Goal: Download file/media

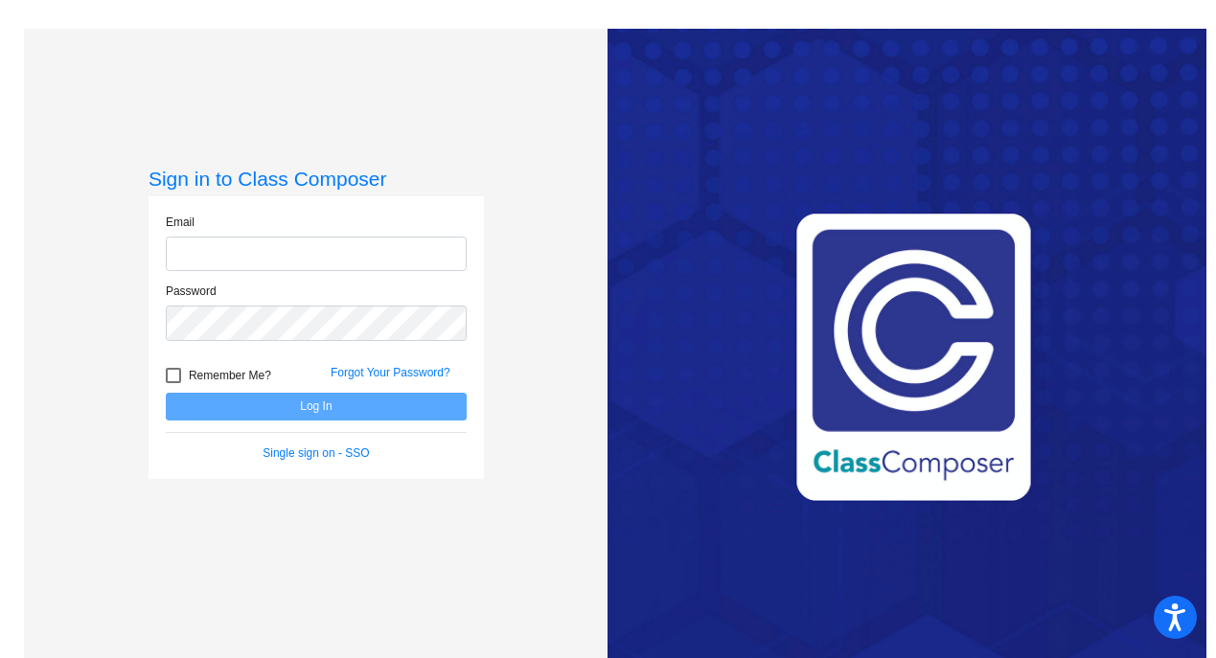
type input "nancy.cowan@leusd.k12.ca.us"
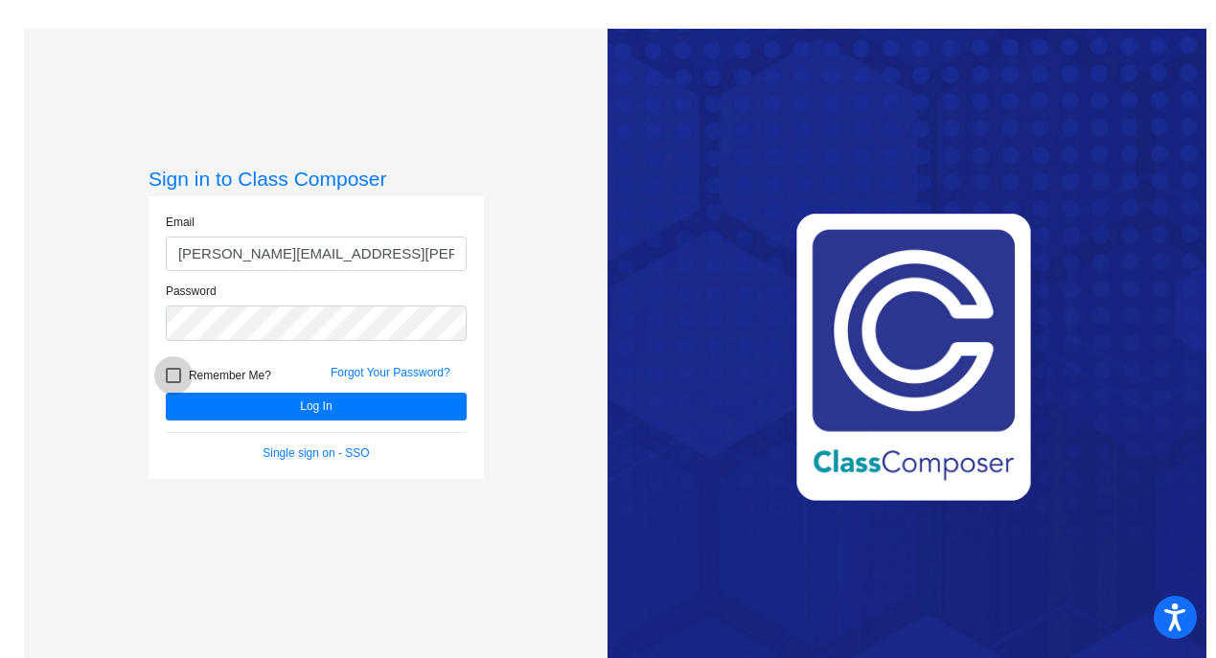
click at [171, 374] on div at bounding box center [173, 375] width 15 height 15
click at [173, 383] on input "Remember Me?" at bounding box center [173, 383] width 1 height 1
checkbox input "true"
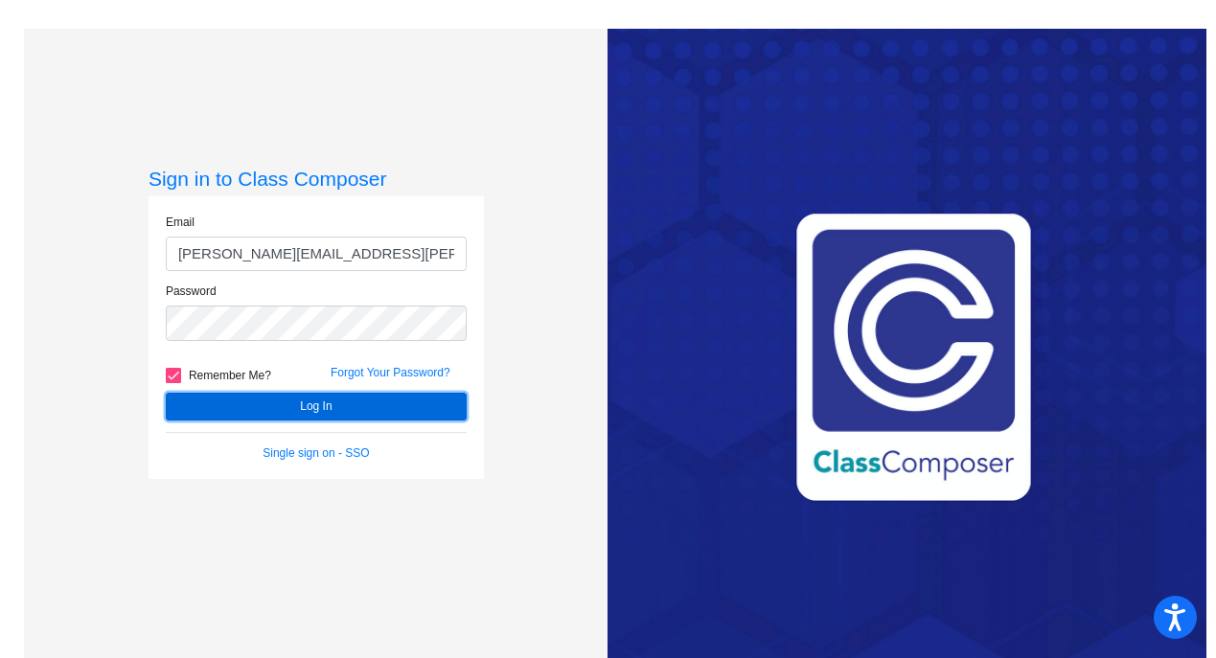
click at [306, 403] on button "Log In" at bounding box center [316, 407] width 301 height 28
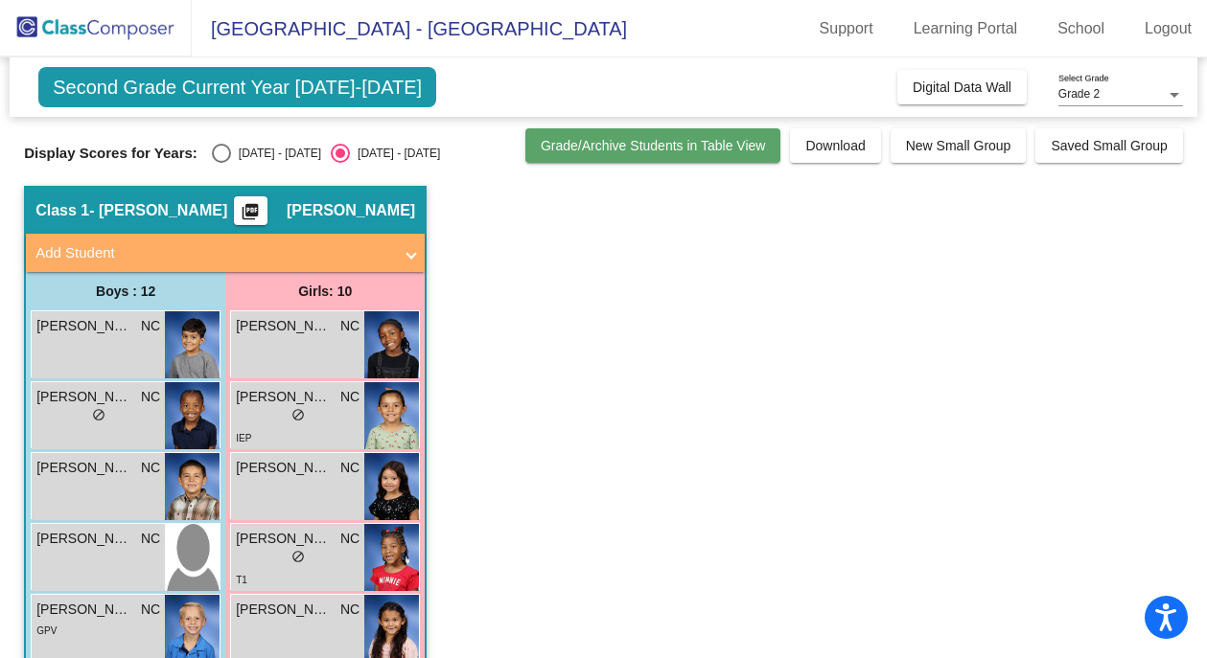
click at [609, 148] on span "Grade/Archive Students in Table View" at bounding box center [653, 145] width 225 height 15
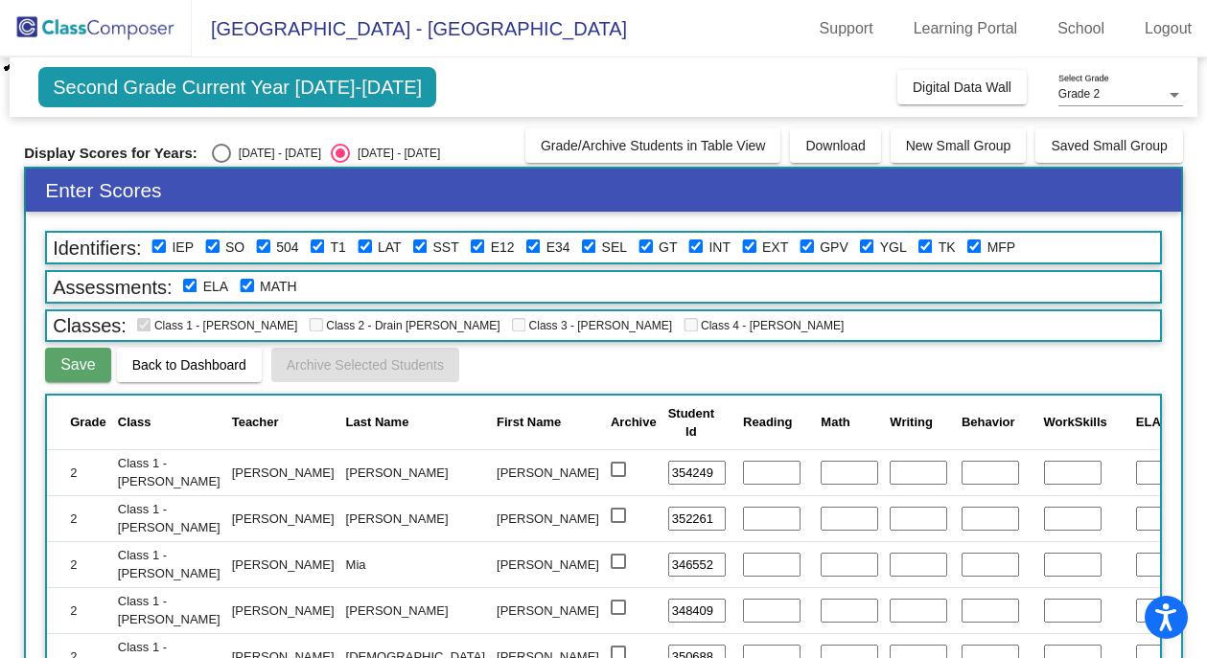
click at [522, 67] on div "Second Grade Current Year 2025-2026 Add, Move, or Retain Students Off On Incomi…" at bounding box center [603, 87] width 1187 height 59
click at [217, 154] on div "Select an option" at bounding box center [221, 153] width 19 height 19
click at [220, 163] on input "[DATE] - [DATE]" at bounding box center [220, 163] width 1 height 1
radio input "true"
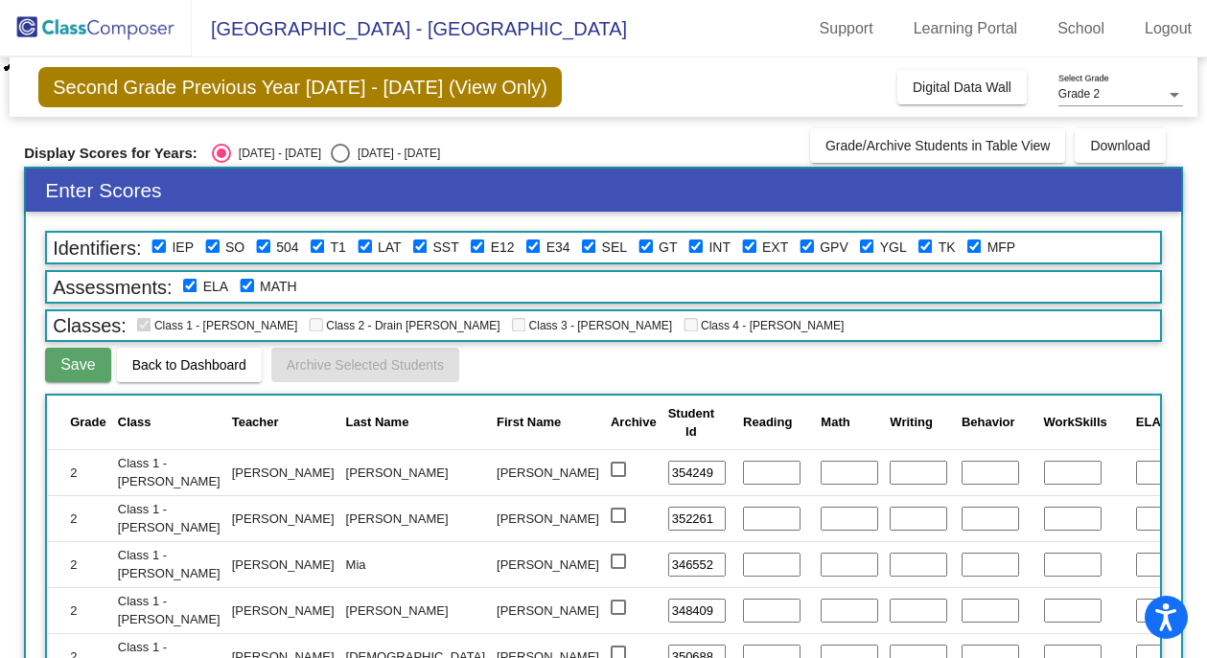
click at [297, 84] on span "Second Grade Previous Year [DATE] - [DATE] (View Only)" at bounding box center [299, 87] width 523 height 40
click at [933, 81] on span "Digital Data Wall" at bounding box center [961, 87] width 99 height 15
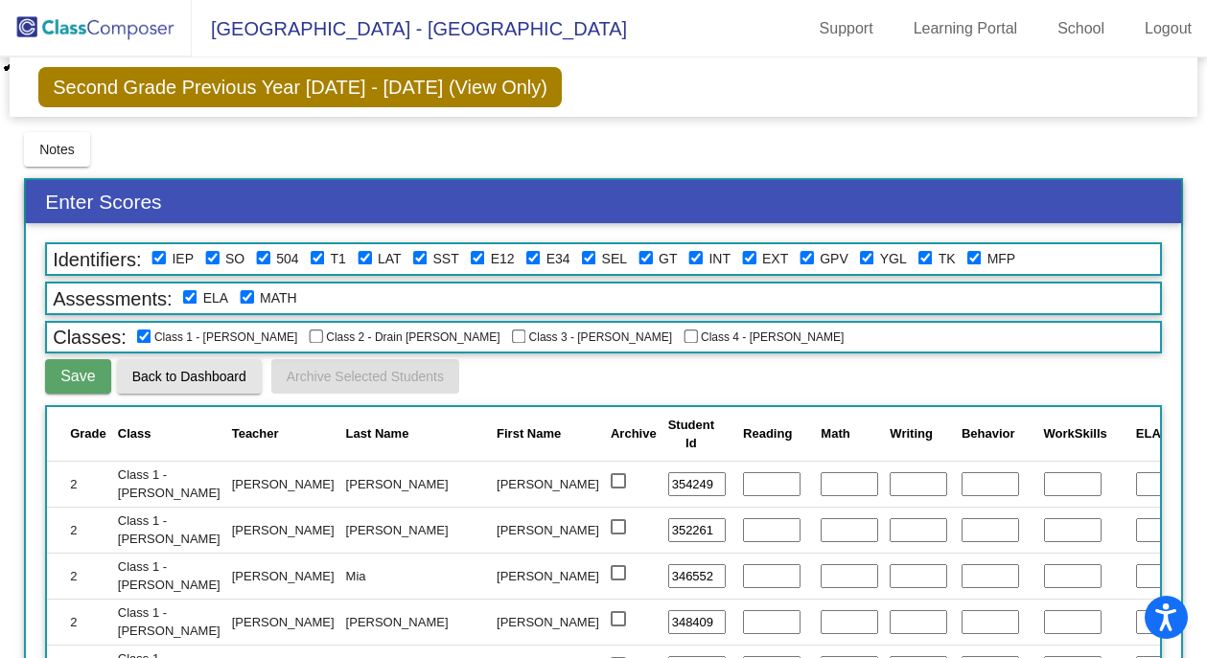
click at [150, 374] on span "Back to Dashboard" at bounding box center [189, 376] width 114 height 15
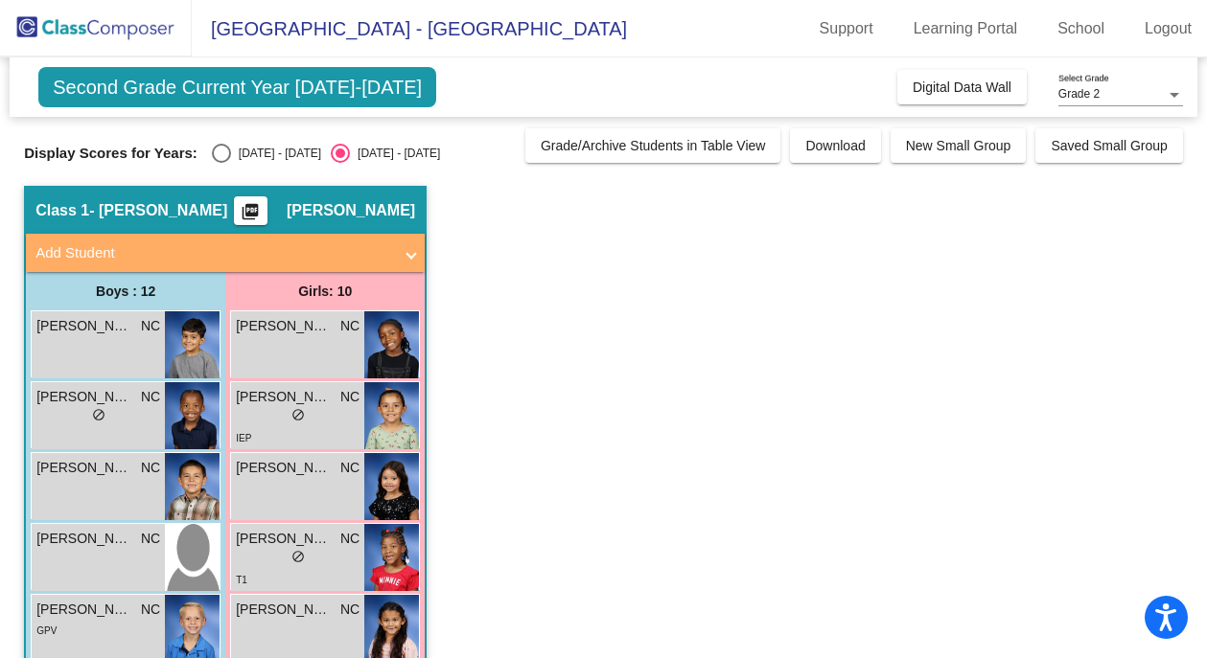
click at [223, 149] on div "Select an option" at bounding box center [221, 153] width 19 height 19
click at [221, 163] on input "[DATE] - [DATE]" at bounding box center [220, 163] width 1 height 1
radio input "true"
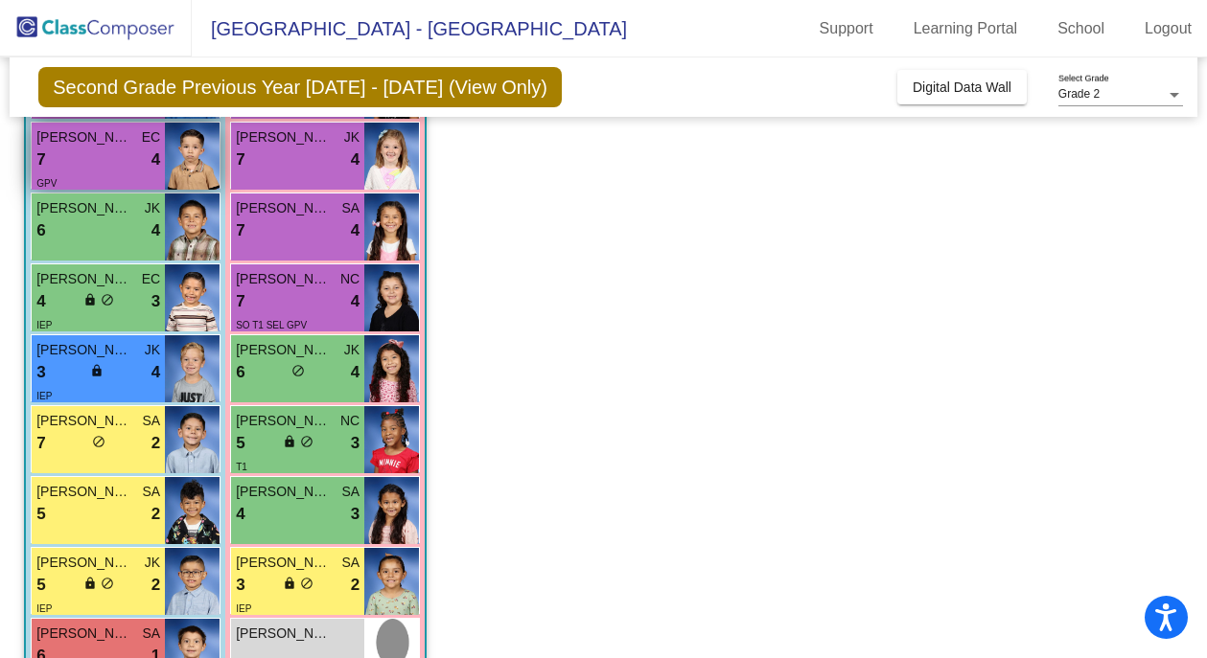
scroll to position [404, 0]
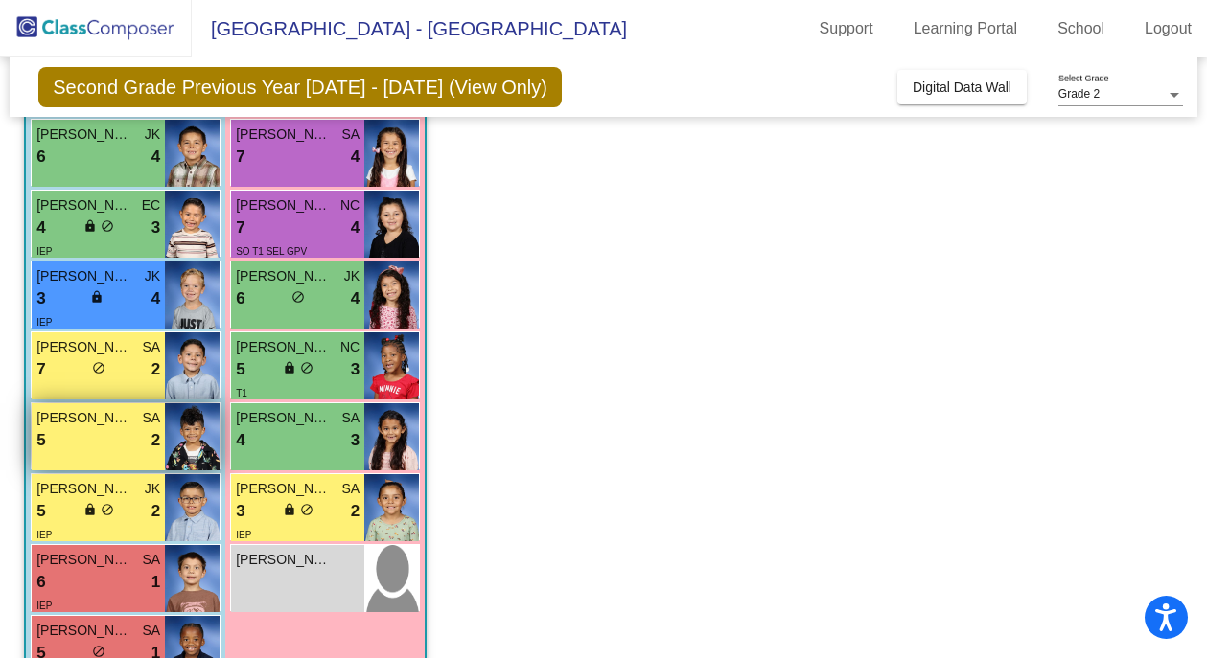
click at [115, 431] on div "5 lock do_not_disturb_alt 2" at bounding box center [98, 440] width 124 height 25
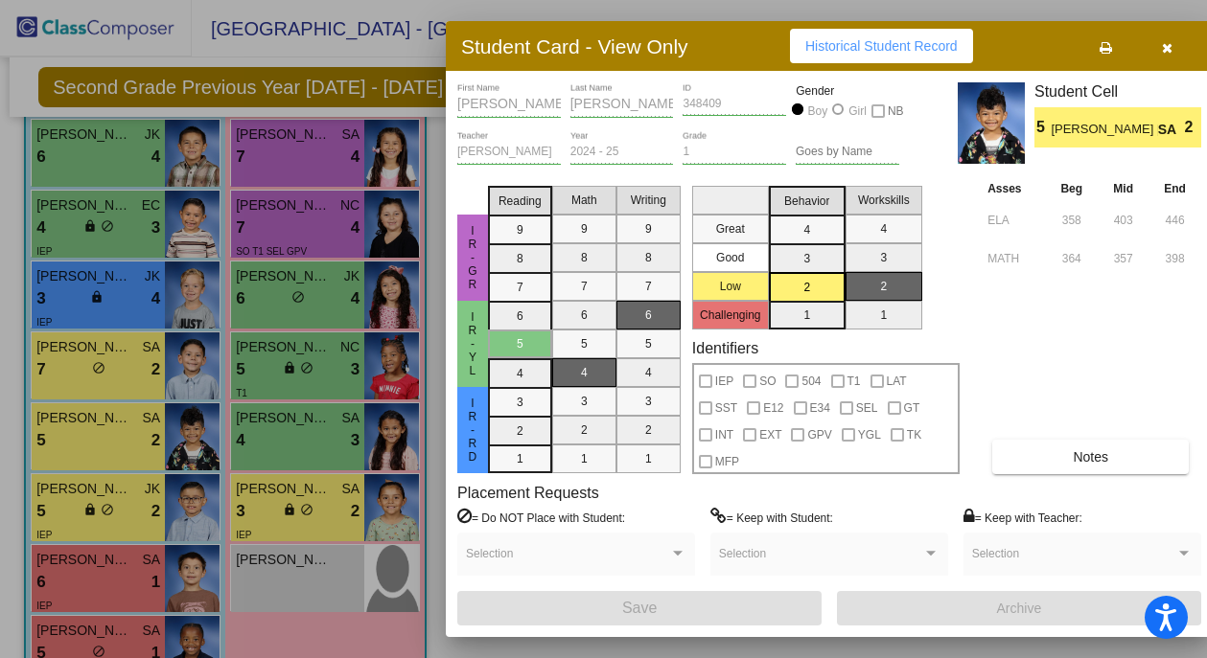
click at [1165, 47] on icon "button" at bounding box center [1167, 47] width 11 height 13
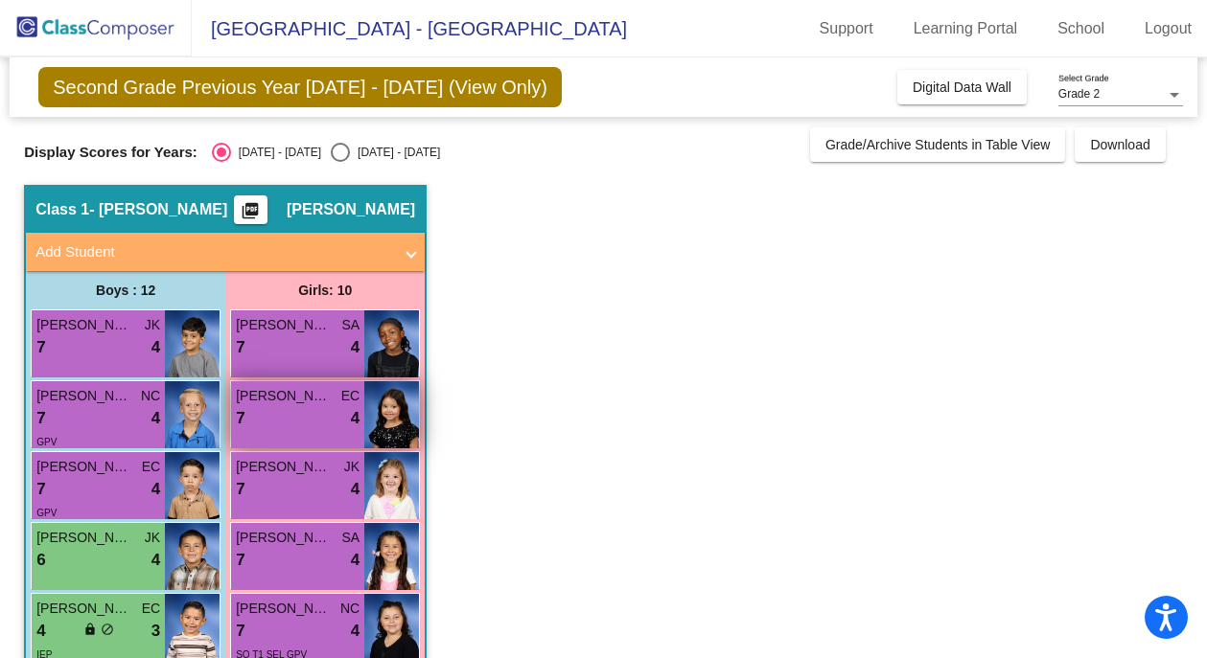
scroll to position [0, 0]
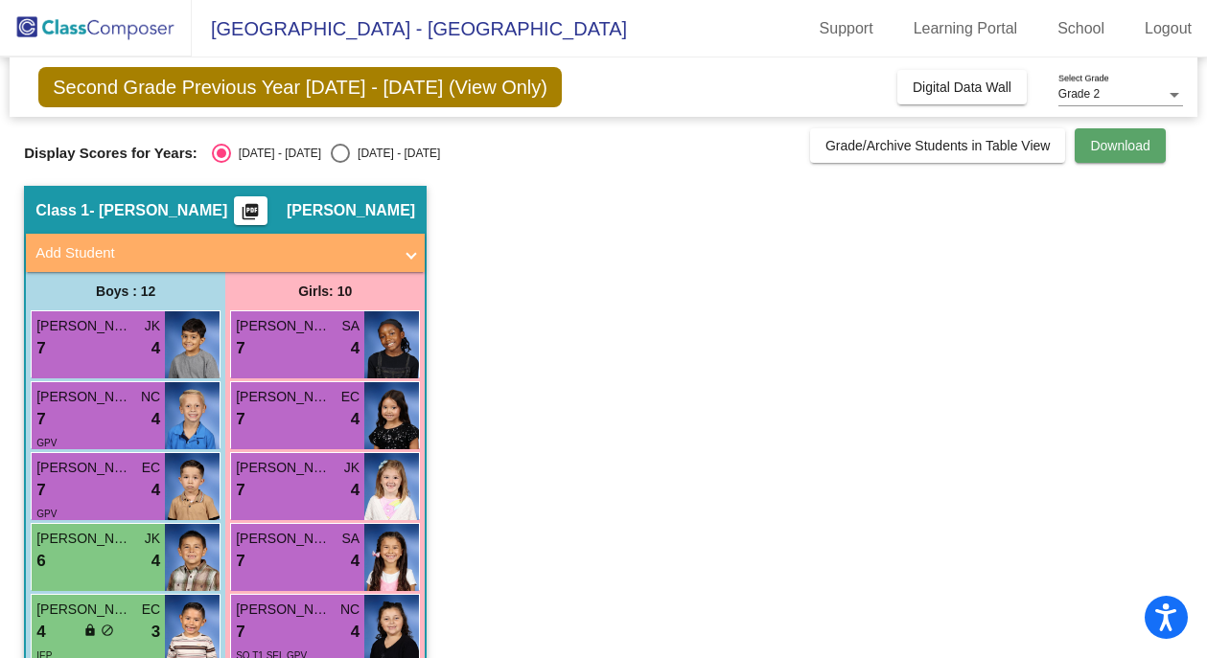
click at [1149, 144] on button "Download" at bounding box center [1119, 145] width 90 height 35
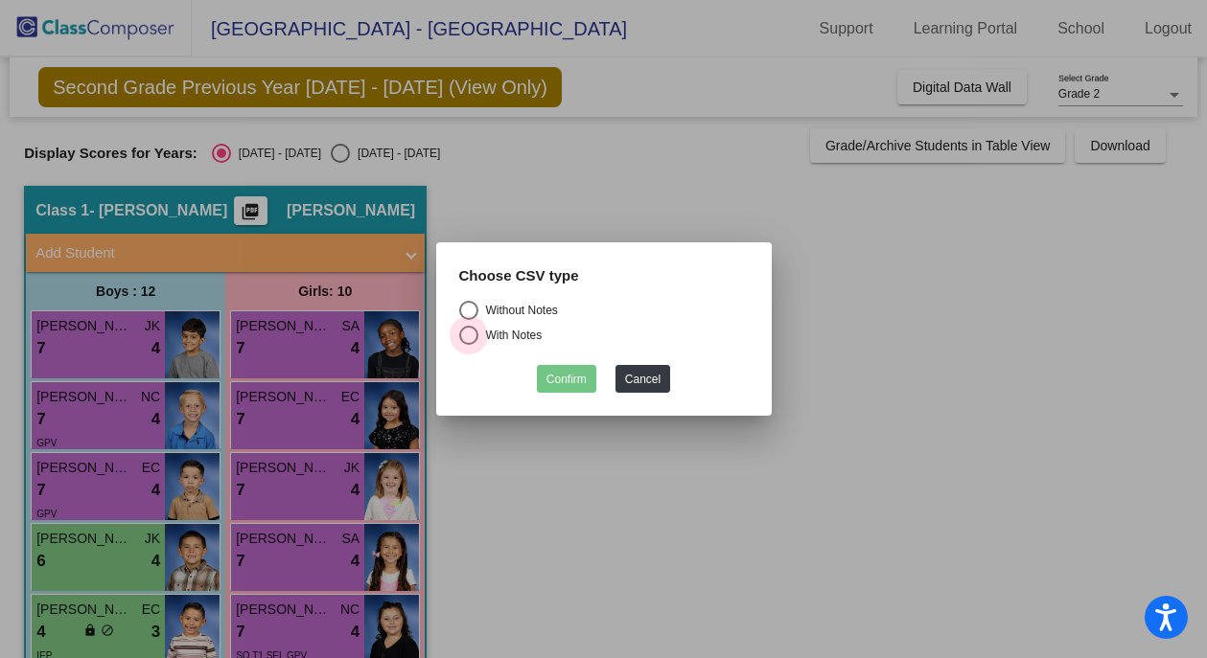
click at [474, 340] on div "Select an option" at bounding box center [468, 335] width 19 height 19
click at [469, 345] on input "With Notes" at bounding box center [468, 345] width 1 height 1
radio input "true"
click at [579, 379] on button "Confirm" at bounding box center [566, 379] width 59 height 28
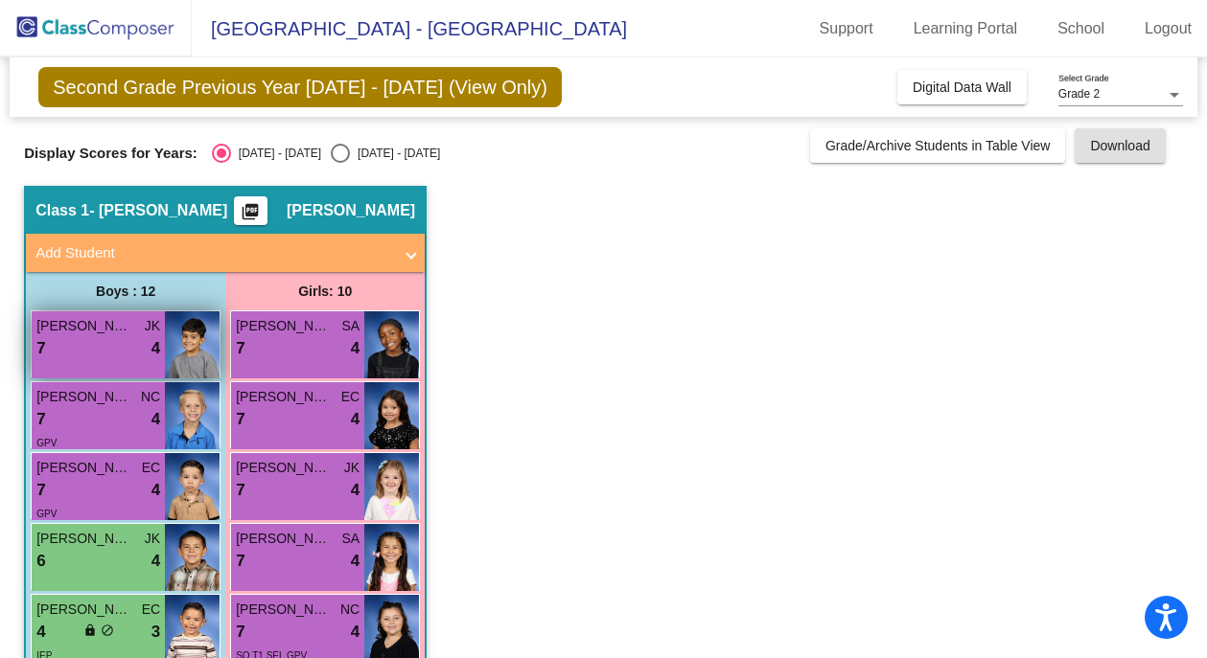
click at [73, 348] on div "7 lock do_not_disturb_alt 4" at bounding box center [98, 348] width 124 height 25
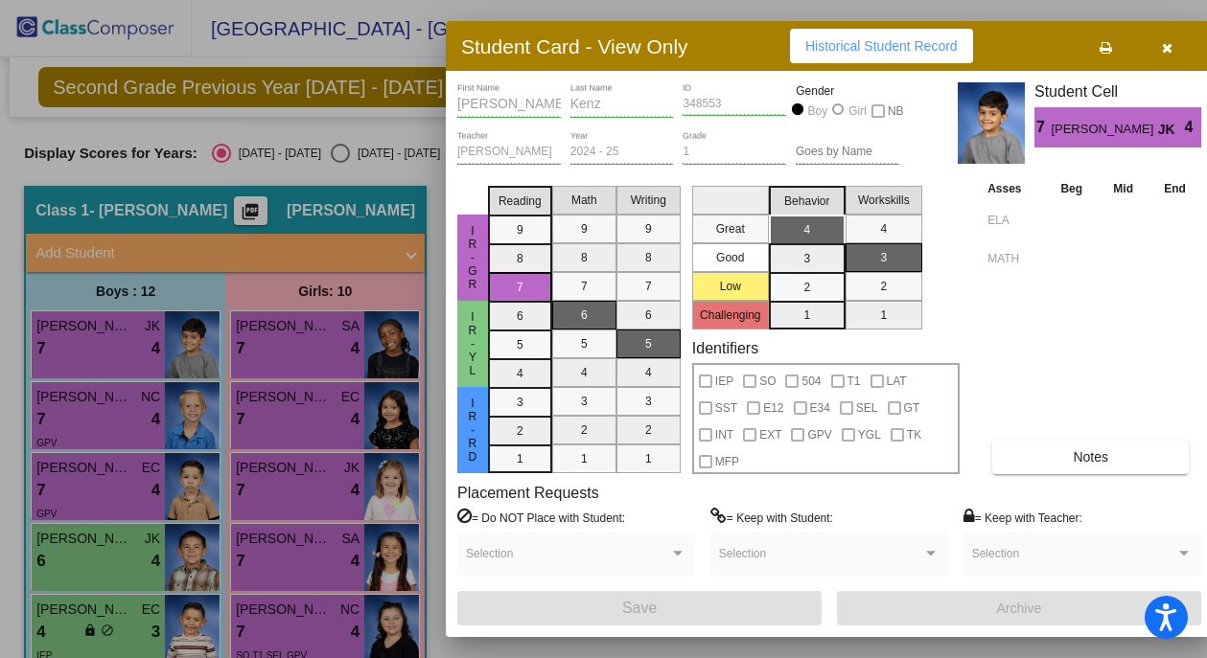
click at [1110, 42] on icon at bounding box center [1105, 47] width 12 height 13
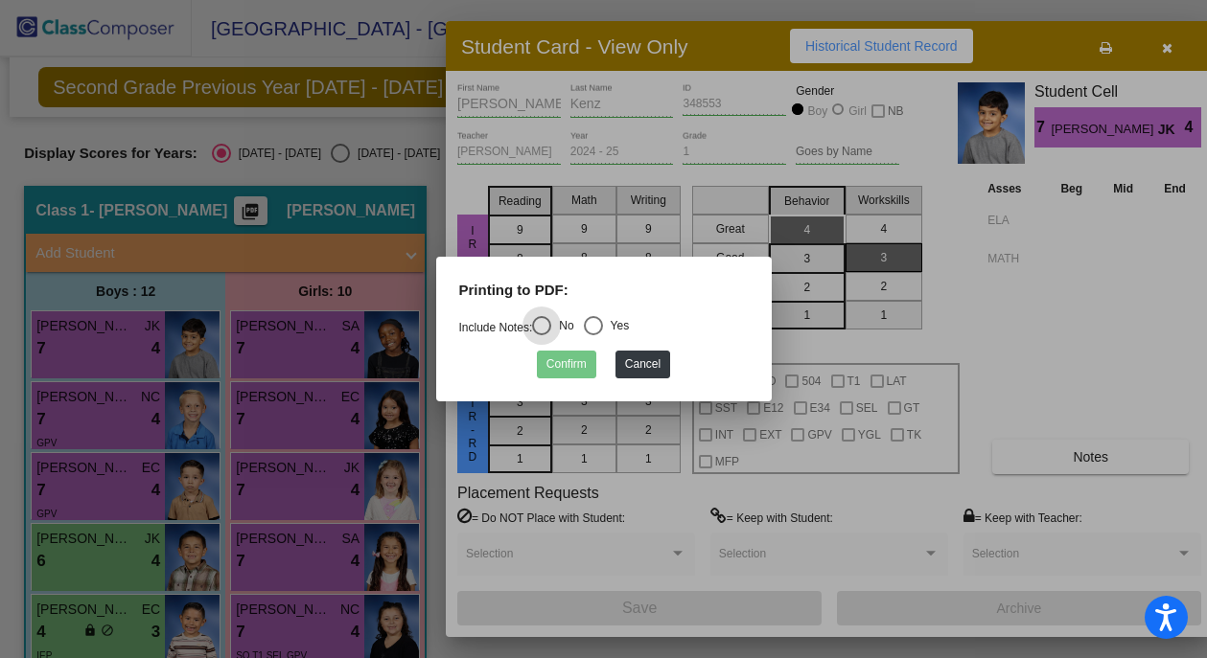
click at [603, 322] on div "Select an option" at bounding box center [593, 325] width 19 height 19
click at [593, 335] on input "Yes" at bounding box center [592, 335] width 1 height 1
radio input "true"
click at [564, 366] on button "Confirm" at bounding box center [566, 365] width 59 height 28
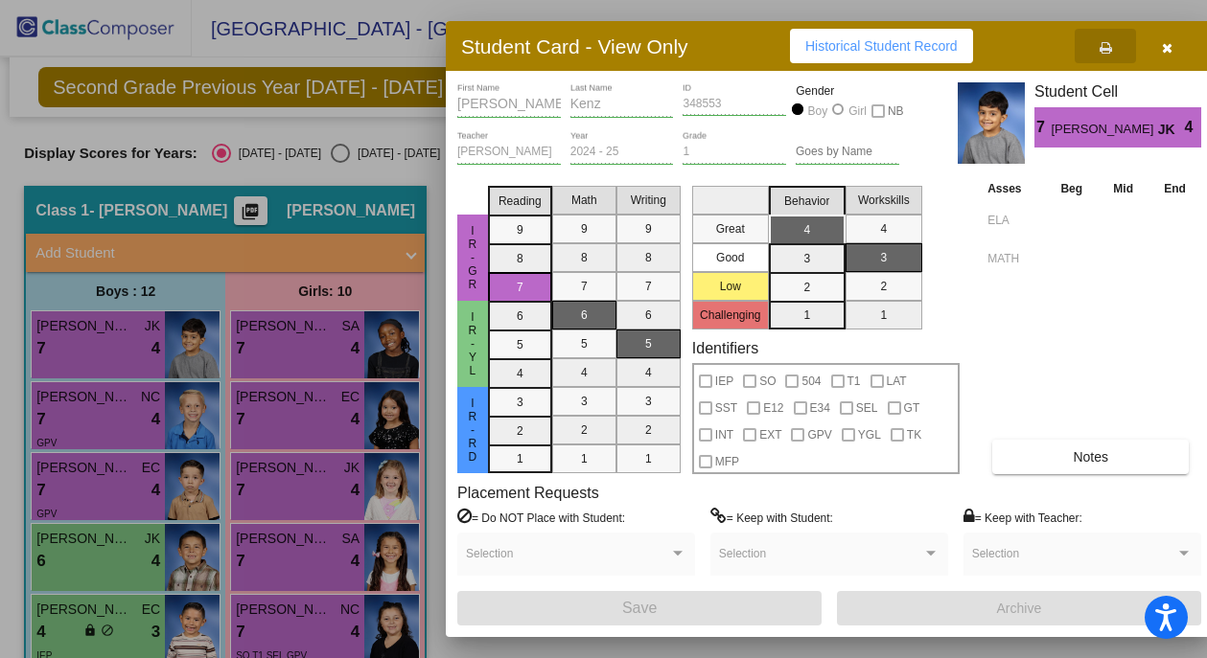
click at [1166, 47] on icon "button" at bounding box center [1167, 47] width 11 height 13
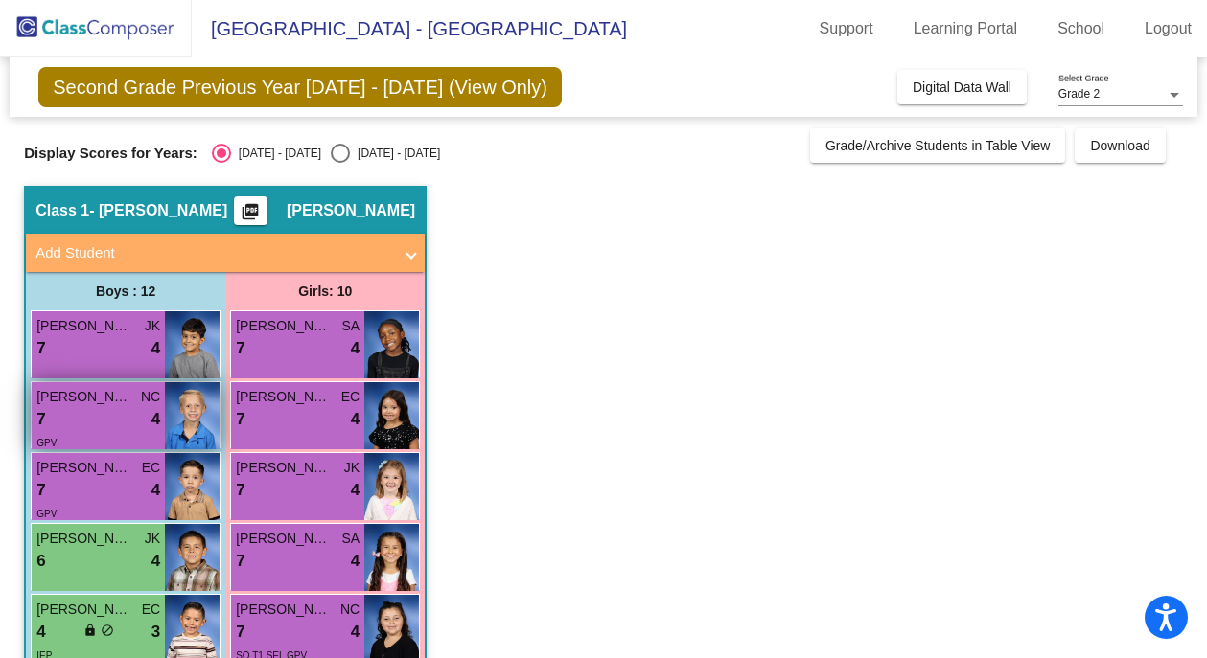
click at [75, 425] on div "7 lock do_not_disturb_alt 4" at bounding box center [98, 419] width 124 height 25
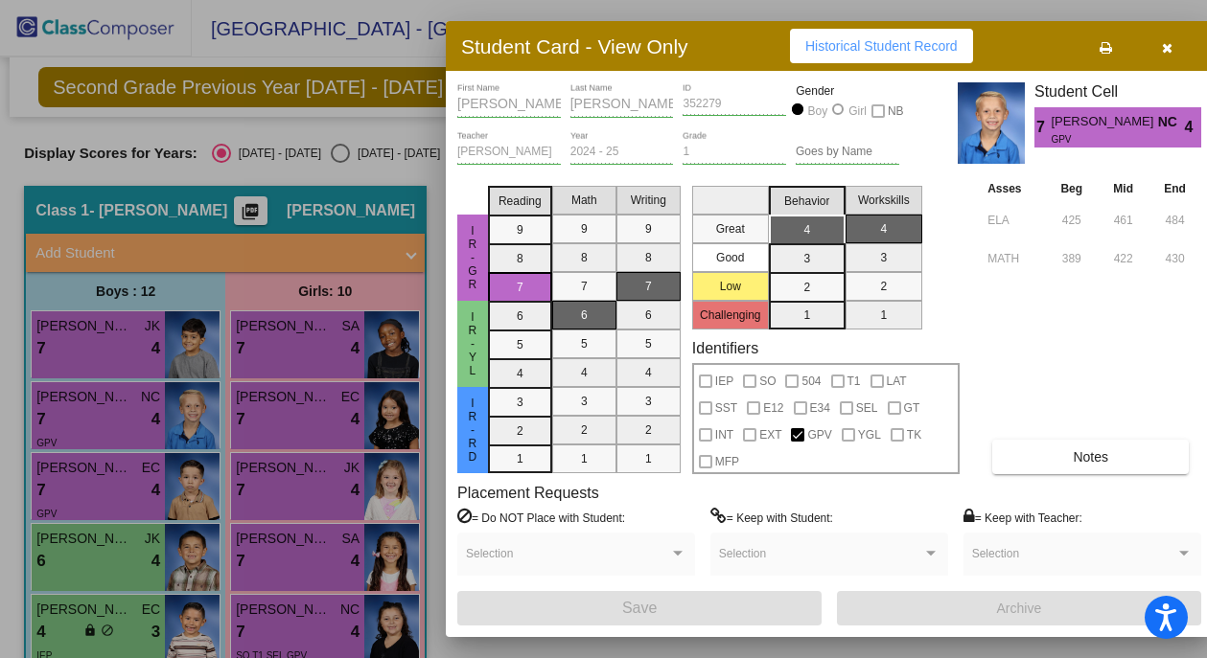
click at [1107, 42] on icon at bounding box center [1105, 47] width 12 height 13
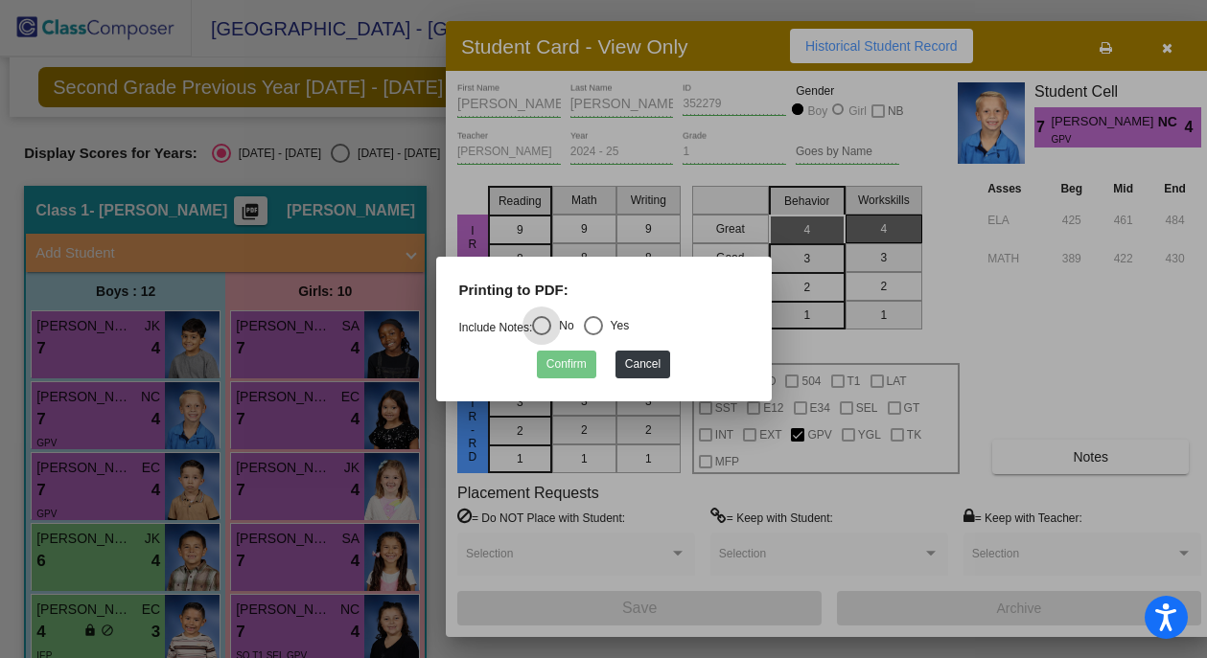
click at [598, 324] on div "Select an option" at bounding box center [593, 325] width 19 height 19
click at [593, 335] on input "Yes" at bounding box center [592, 335] width 1 height 1
radio input "true"
click at [581, 363] on button "Confirm" at bounding box center [566, 365] width 59 height 28
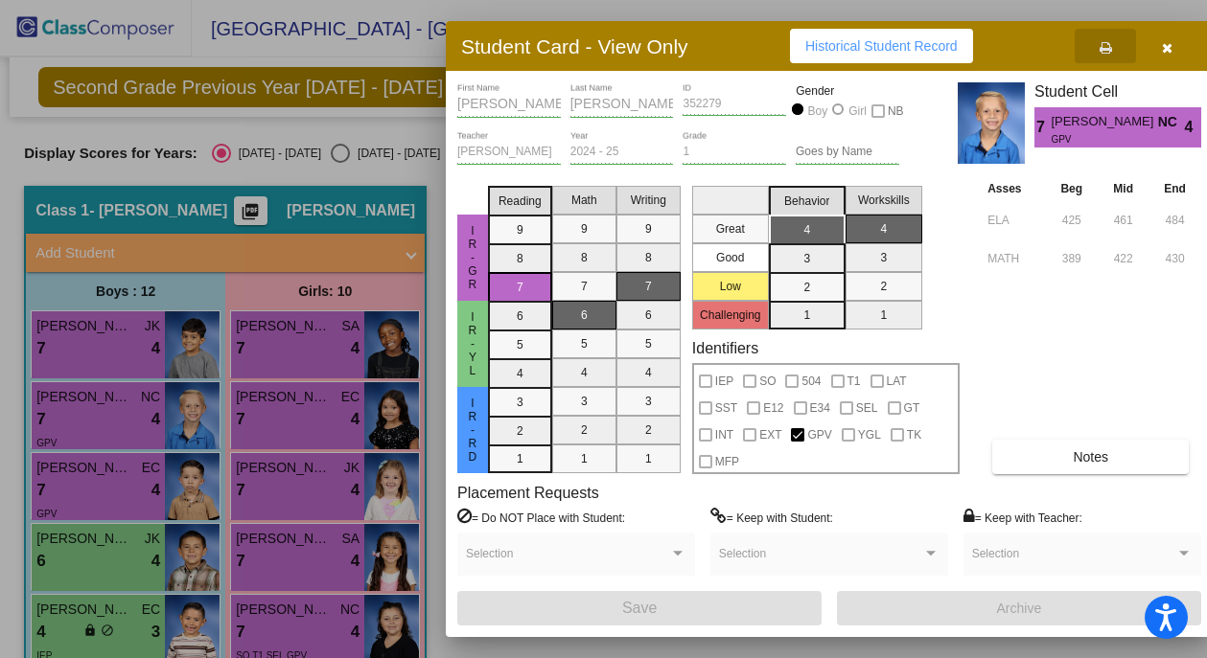
click at [1167, 42] on icon "button" at bounding box center [1167, 47] width 11 height 13
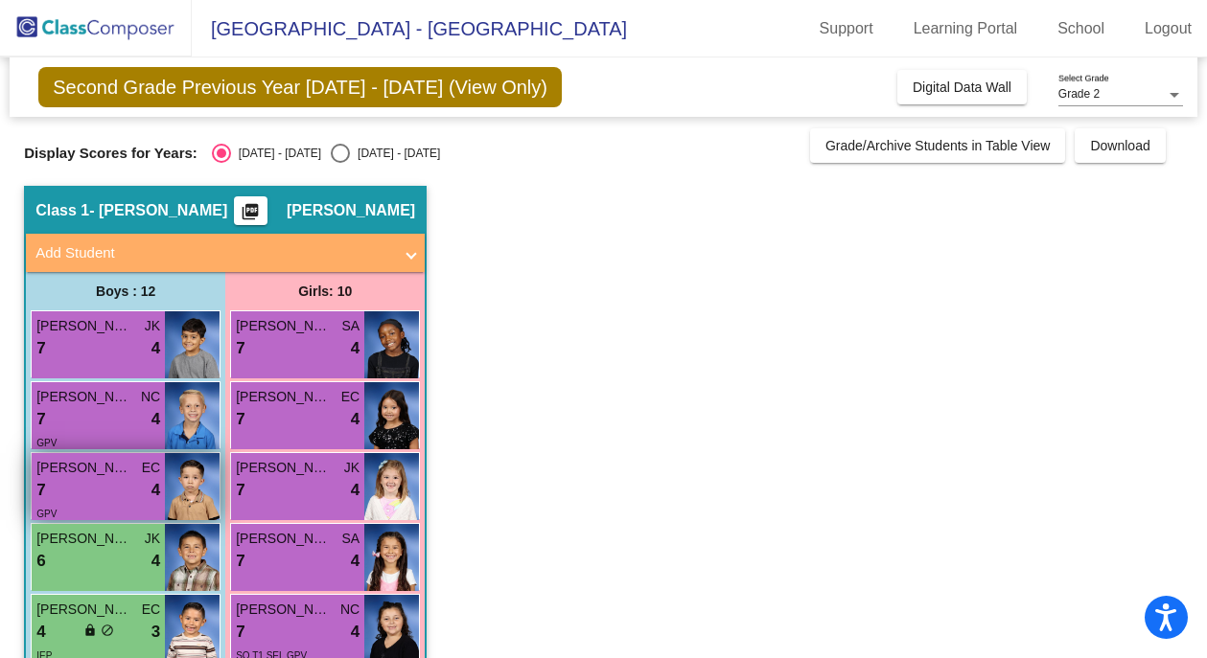
click at [124, 492] on div "7 lock do_not_disturb_alt 4" at bounding box center [98, 490] width 124 height 25
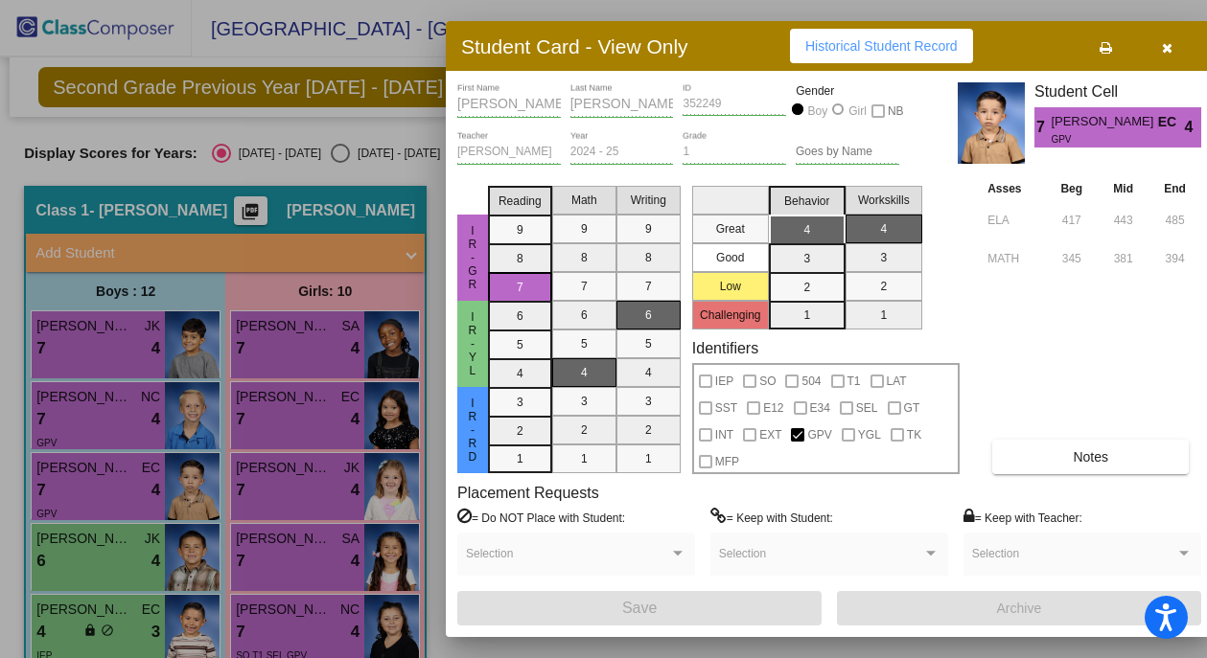
click at [1110, 44] on icon at bounding box center [1105, 47] width 12 height 13
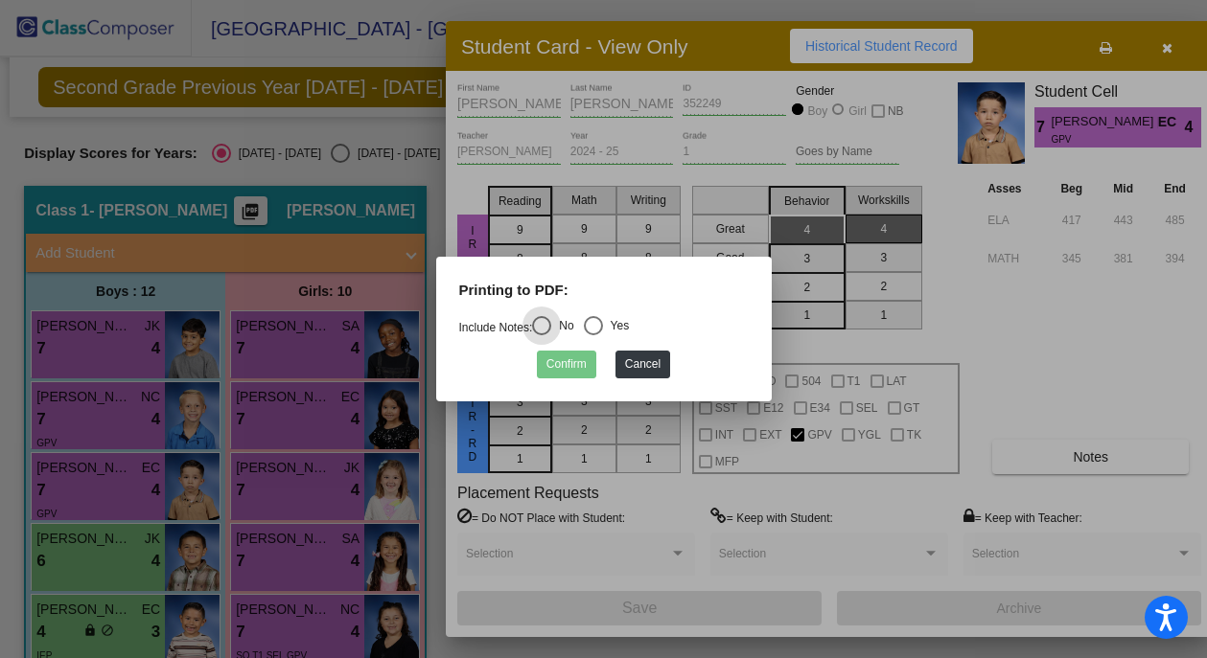
click at [603, 328] on div "Select an option" at bounding box center [593, 325] width 19 height 19
click at [593, 335] on input "Yes" at bounding box center [592, 335] width 1 height 1
radio input "true"
click at [582, 368] on button "Confirm" at bounding box center [566, 365] width 59 height 28
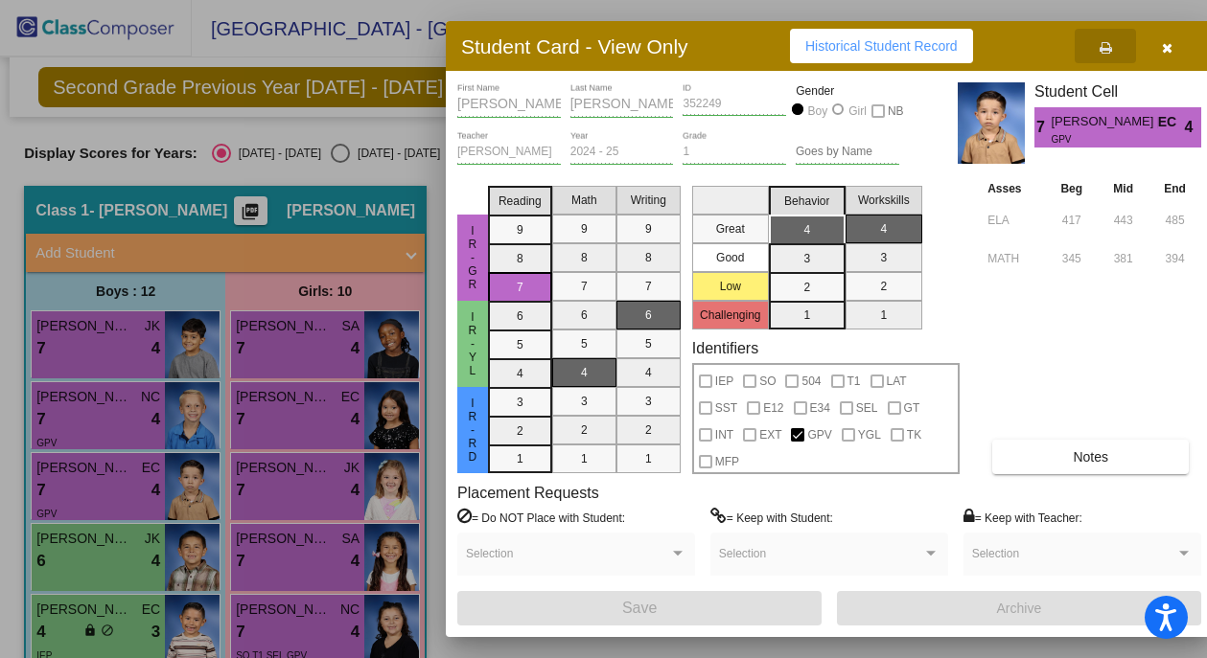
click at [1163, 47] on icon "button" at bounding box center [1167, 47] width 11 height 13
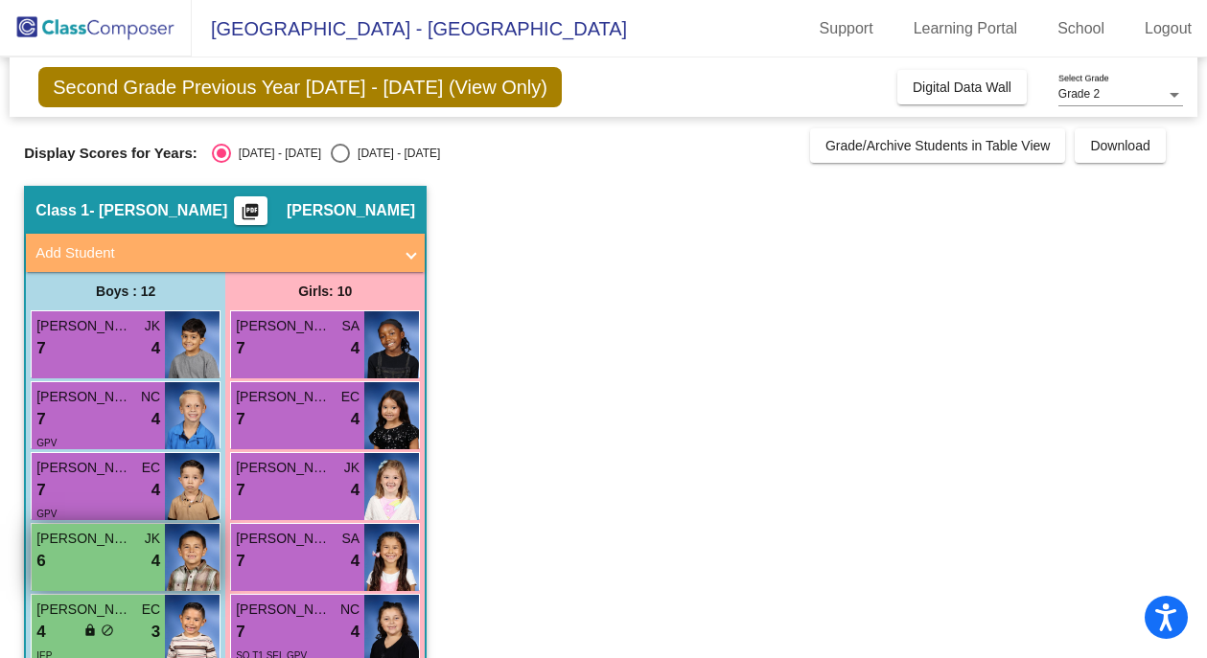
click at [81, 564] on div "6 lock do_not_disturb_alt 4" at bounding box center [98, 561] width 124 height 25
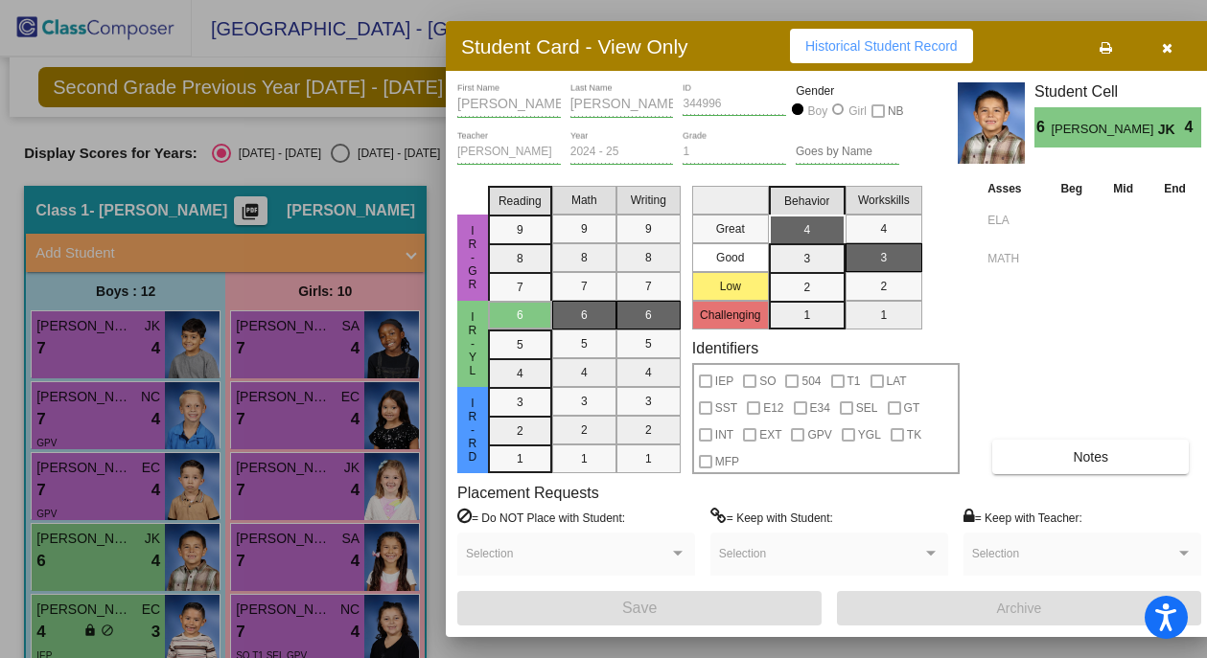
click at [1106, 48] on icon at bounding box center [1105, 47] width 12 height 13
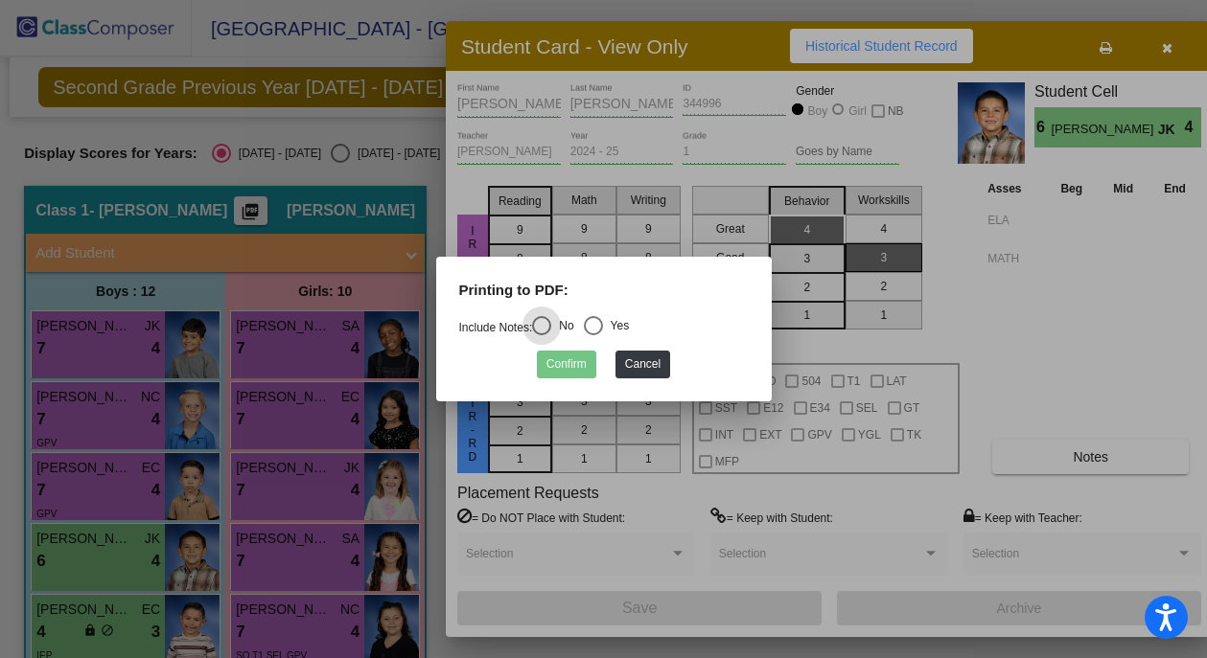
click at [603, 325] on div "Select an option" at bounding box center [593, 325] width 19 height 19
click at [593, 335] on input "Yes" at bounding box center [592, 335] width 1 height 1
radio input "true"
click at [567, 359] on button "Confirm" at bounding box center [566, 365] width 59 height 28
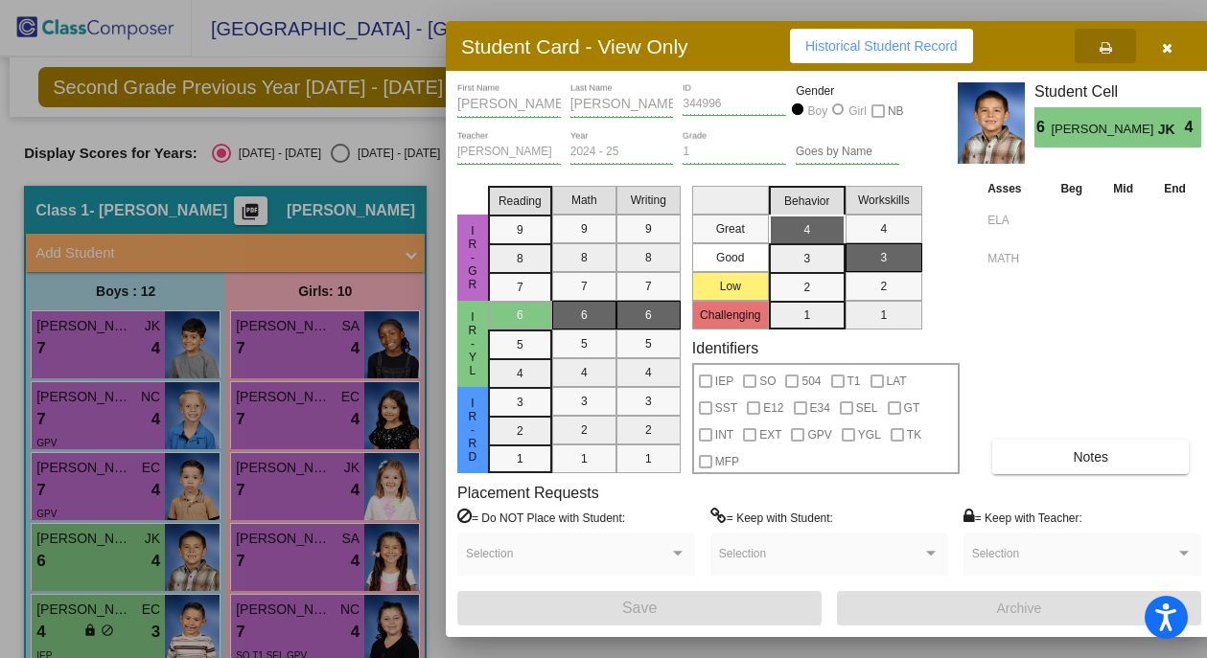
click at [1171, 41] on button "button" at bounding box center [1166, 46] width 61 height 35
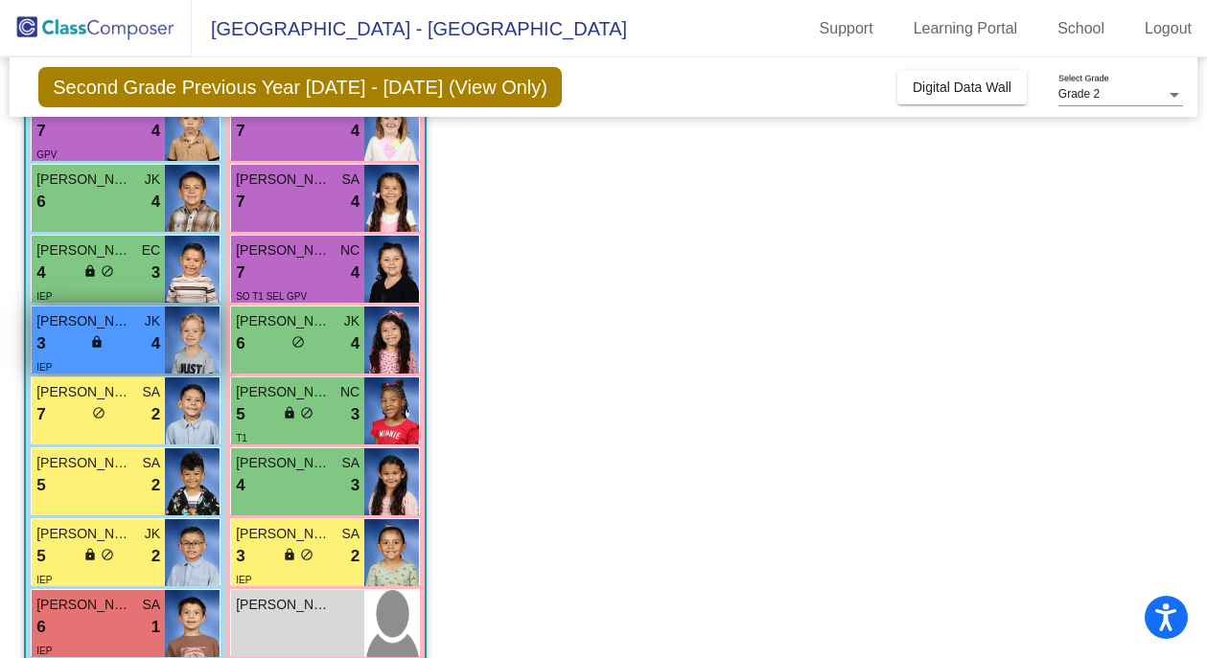
scroll to position [357, 0]
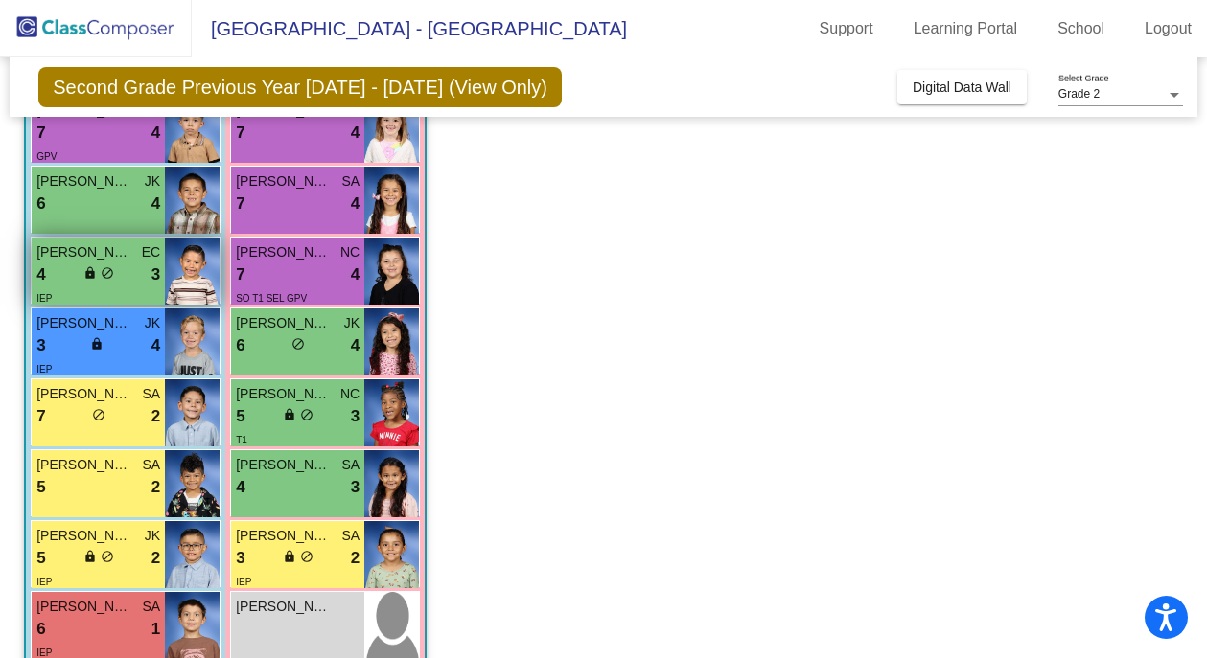
click at [90, 273] on span "lock" at bounding box center [89, 272] width 13 height 13
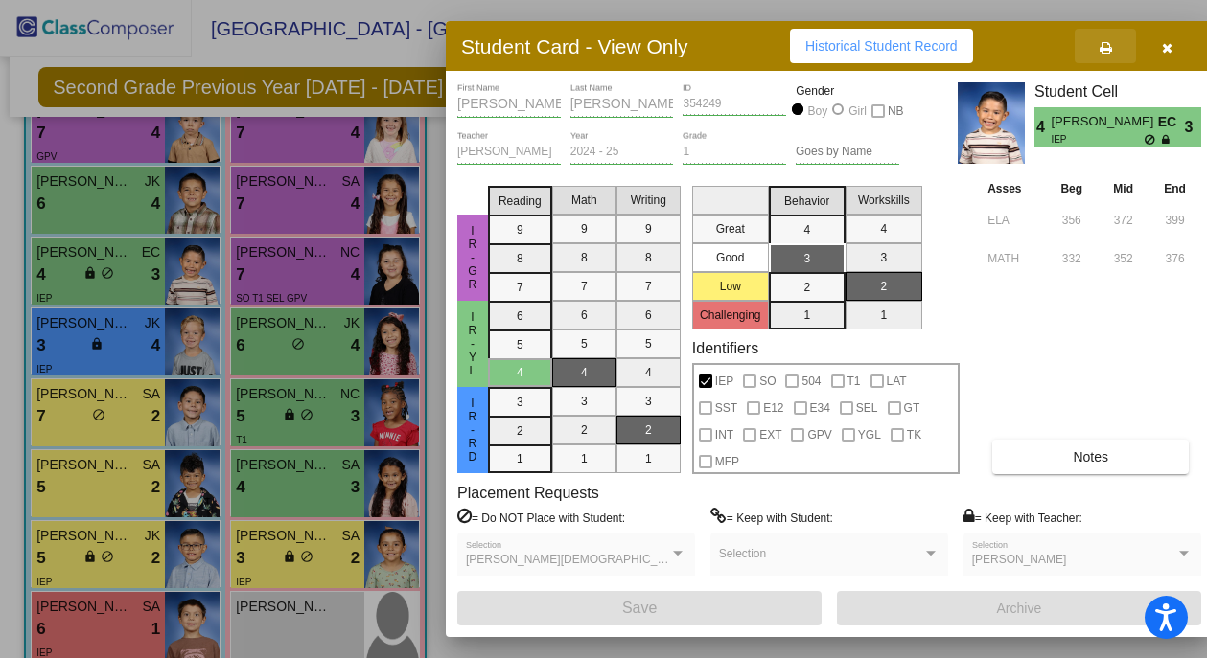
click at [1108, 44] on icon at bounding box center [1105, 47] width 12 height 13
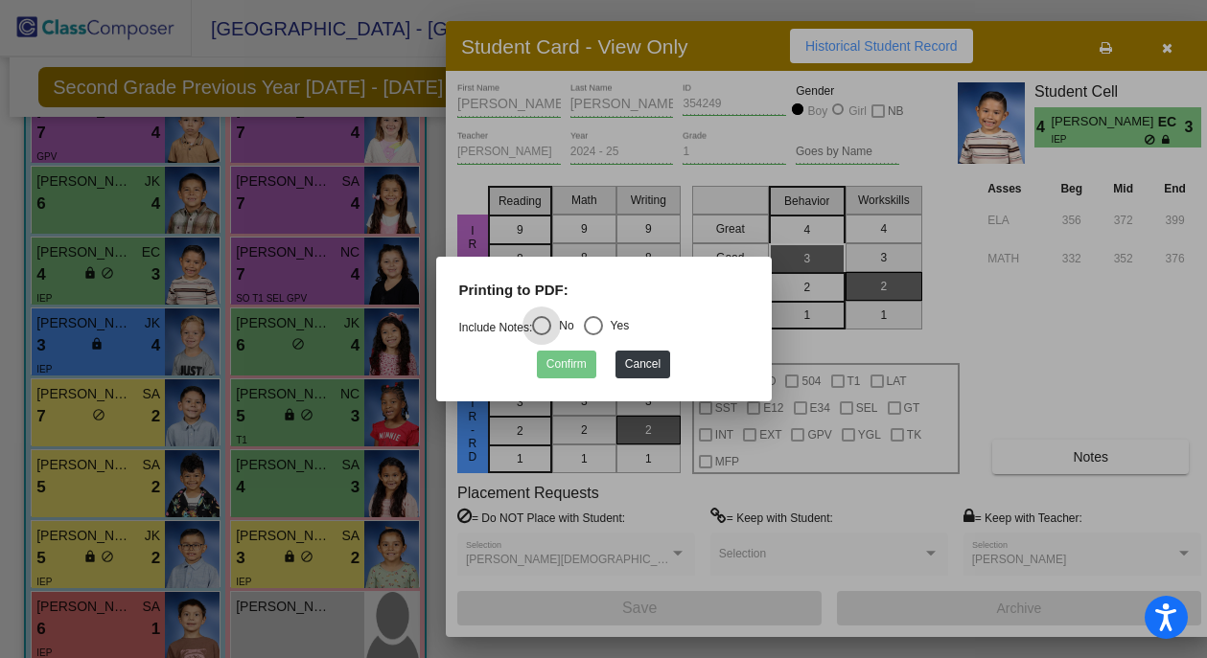
click at [596, 323] on div "Select an option" at bounding box center [593, 325] width 19 height 19
click at [593, 335] on input "Yes" at bounding box center [592, 335] width 1 height 1
radio input "true"
click at [567, 359] on button "Confirm" at bounding box center [566, 365] width 59 height 28
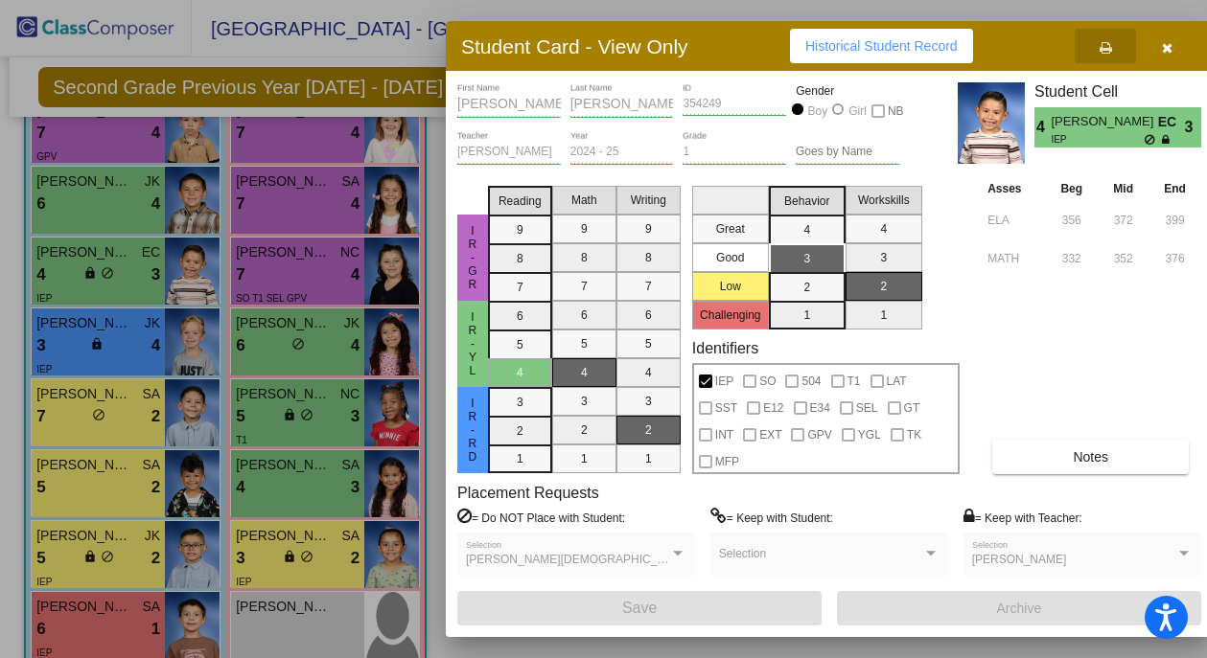
click at [1165, 48] on icon "button" at bounding box center [1167, 47] width 11 height 13
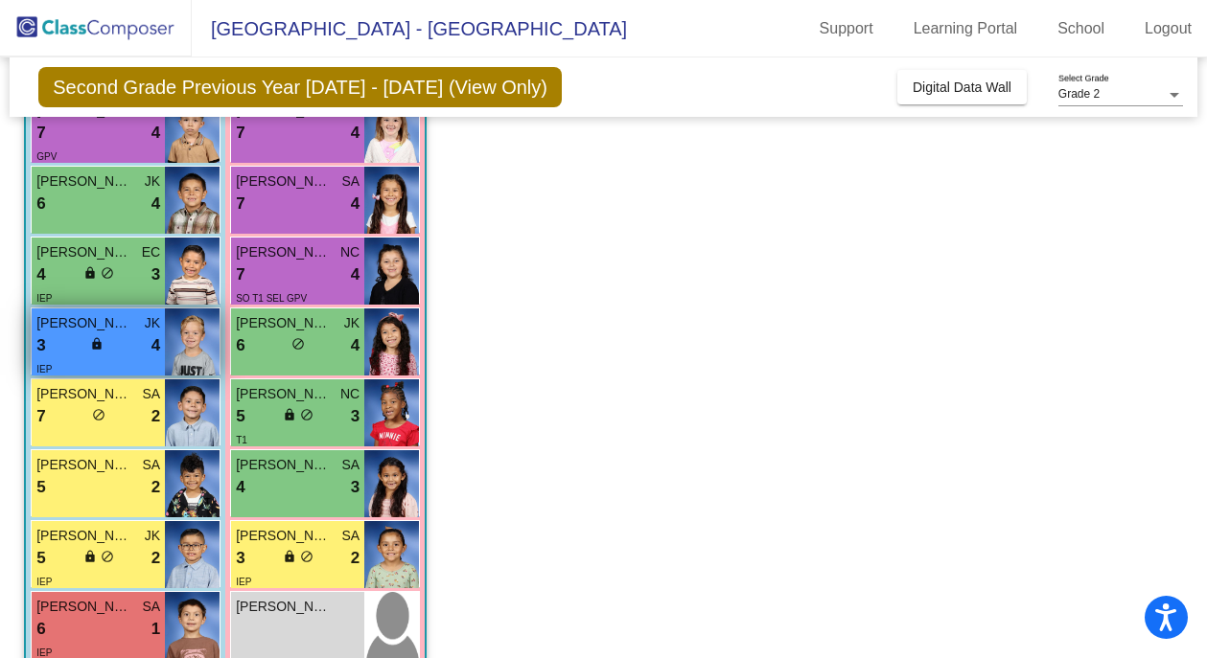
click at [78, 333] on span "[PERSON_NAME]" at bounding box center [84, 323] width 96 height 20
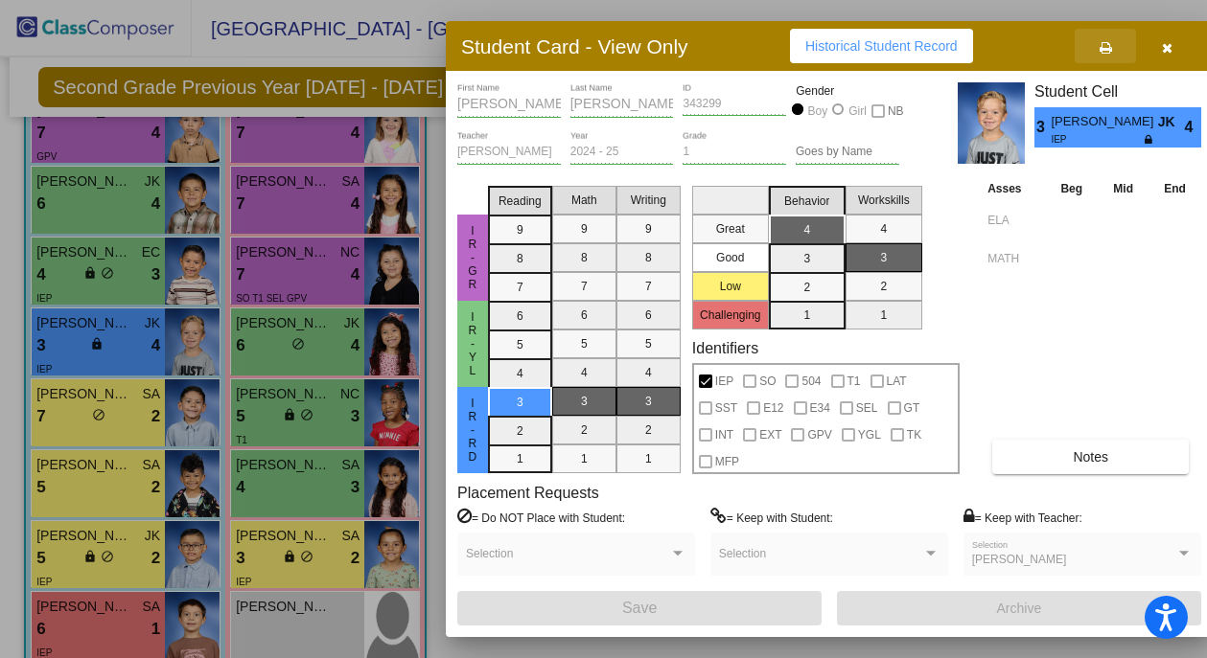
click at [1103, 44] on icon at bounding box center [1105, 47] width 12 height 13
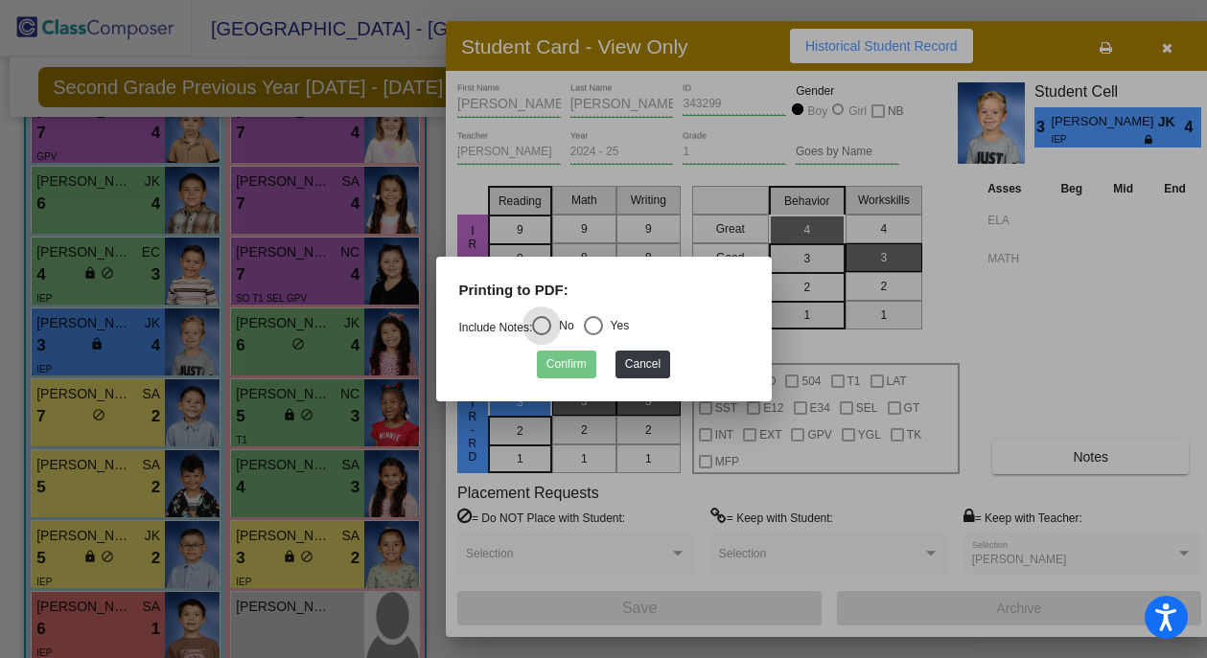
click at [599, 325] on div "Select an option" at bounding box center [593, 325] width 19 height 19
click at [593, 335] on input "Yes" at bounding box center [592, 335] width 1 height 1
radio input "true"
click at [578, 363] on button "Confirm" at bounding box center [566, 365] width 59 height 28
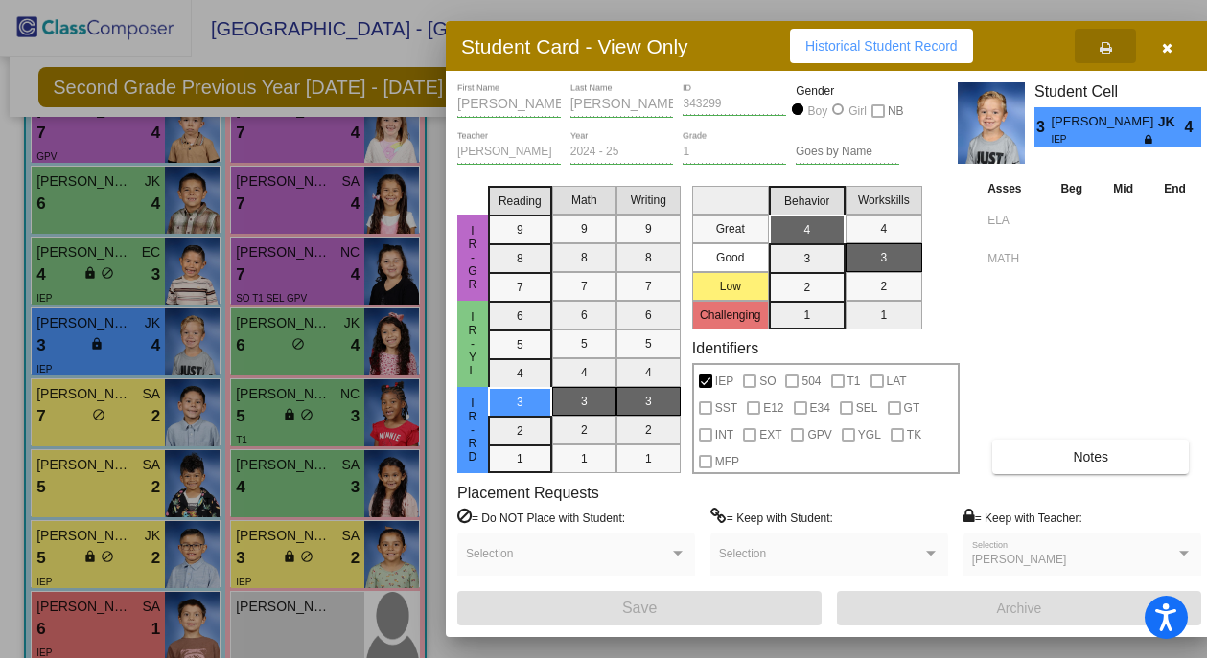
click at [1167, 48] on icon "button" at bounding box center [1167, 47] width 11 height 13
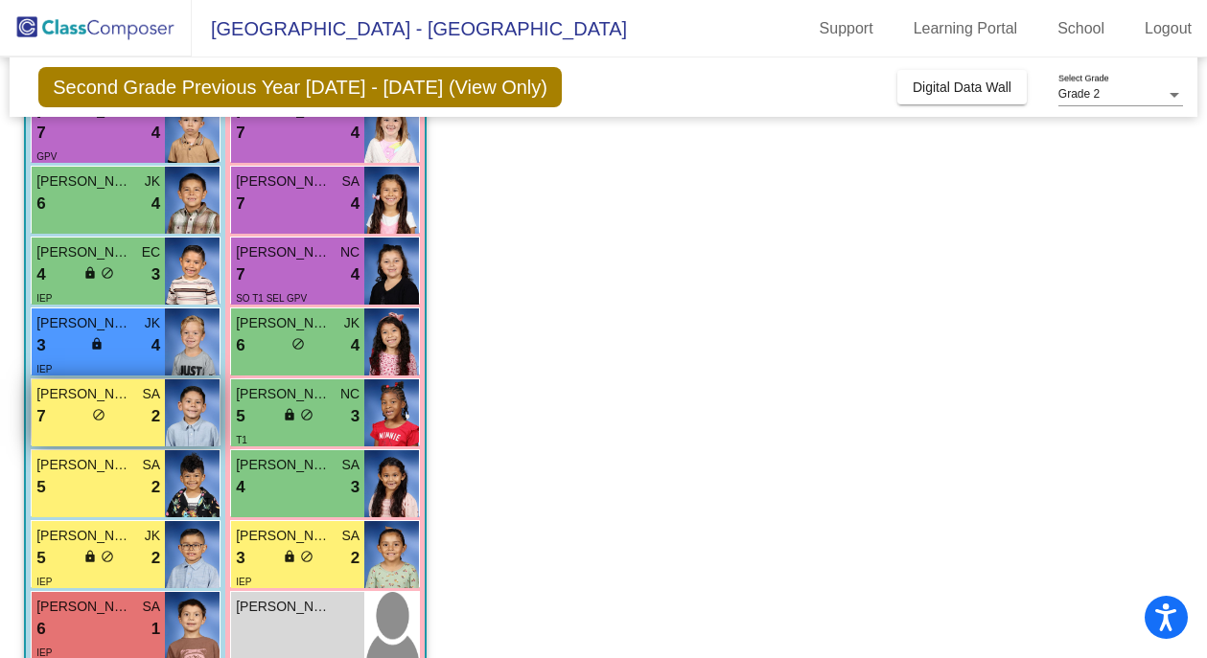
click at [103, 423] on div "lock do_not_disturb_alt" at bounding box center [98, 417] width 13 height 20
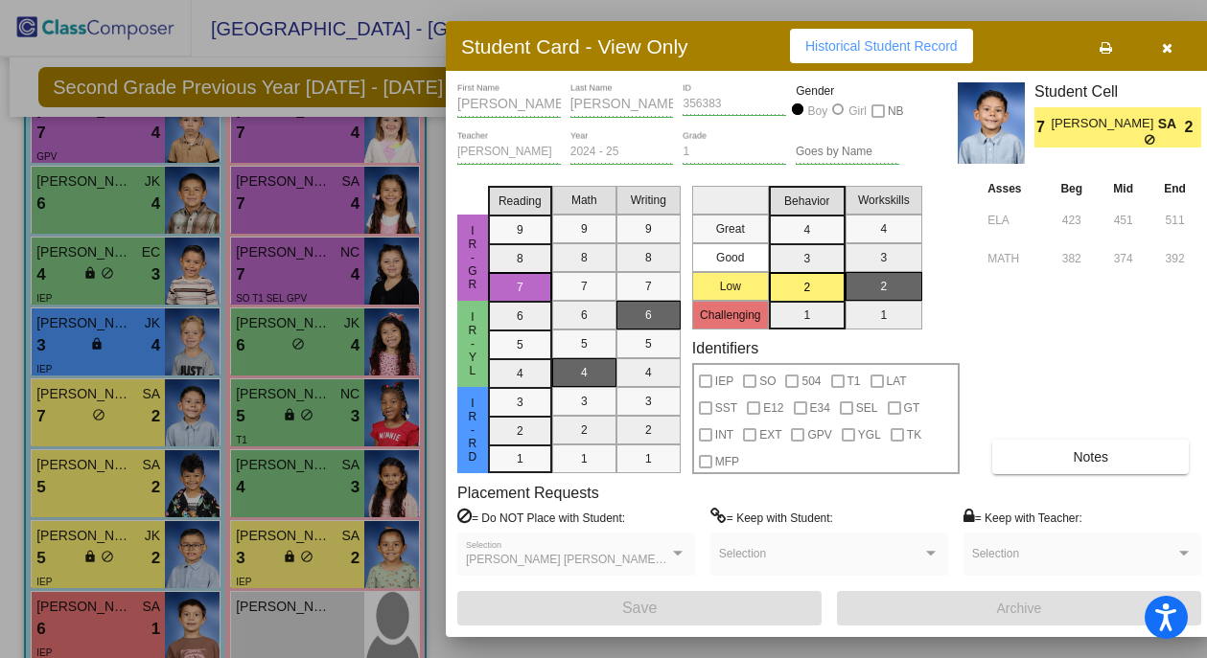
click at [1104, 43] on icon at bounding box center [1105, 47] width 12 height 13
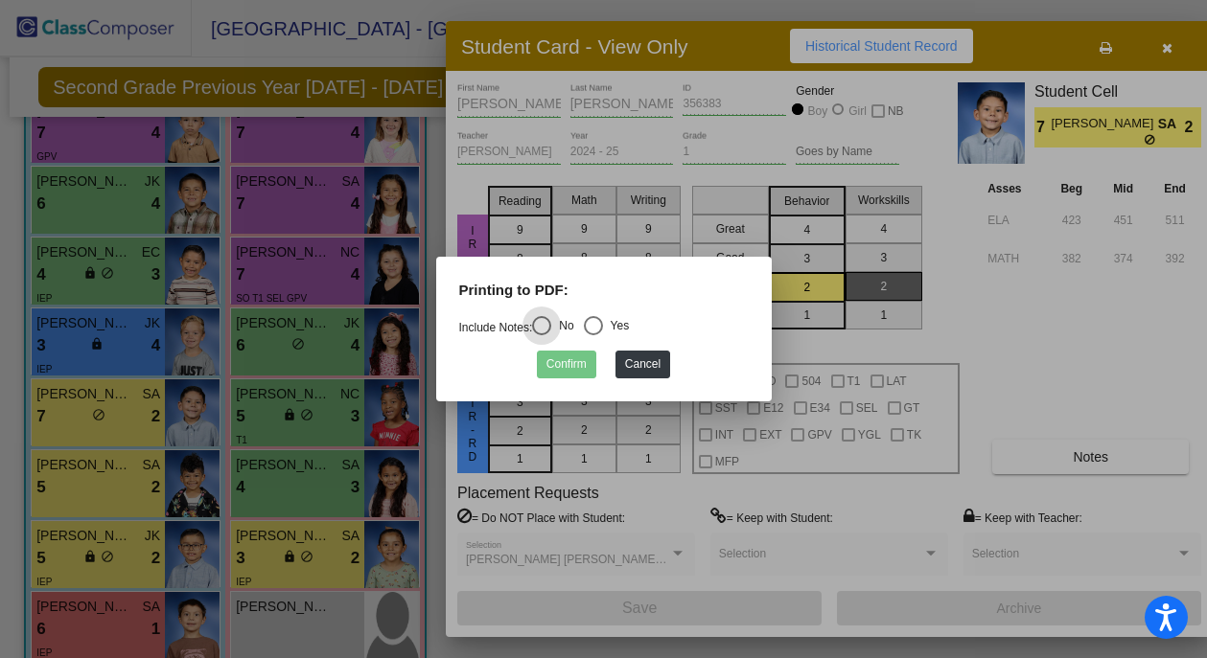
click at [603, 322] on div "Select an option" at bounding box center [593, 325] width 19 height 19
click at [593, 335] on input "Yes" at bounding box center [592, 335] width 1 height 1
radio input "true"
click at [569, 366] on button "Confirm" at bounding box center [566, 365] width 59 height 28
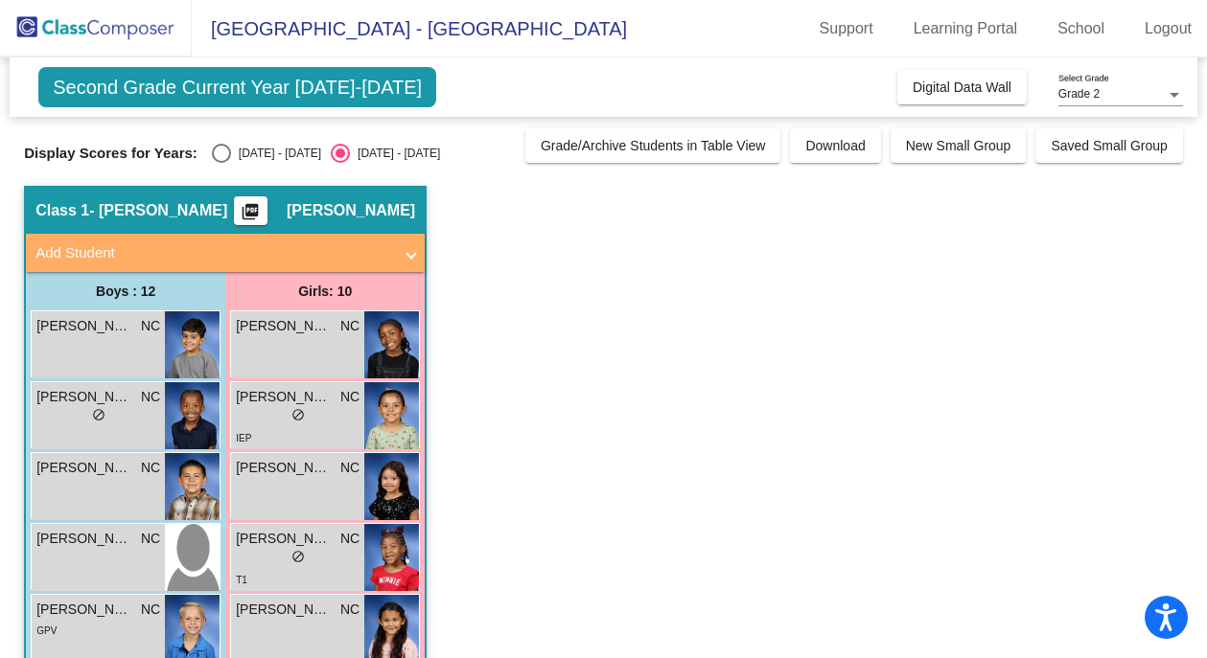
click at [219, 156] on div "Select an option" at bounding box center [221, 153] width 19 height 19
click at [220, 163] on input "[DATE] - [DATE]" at bounding box center [220, 163] width 1 height 1
radio input "true"
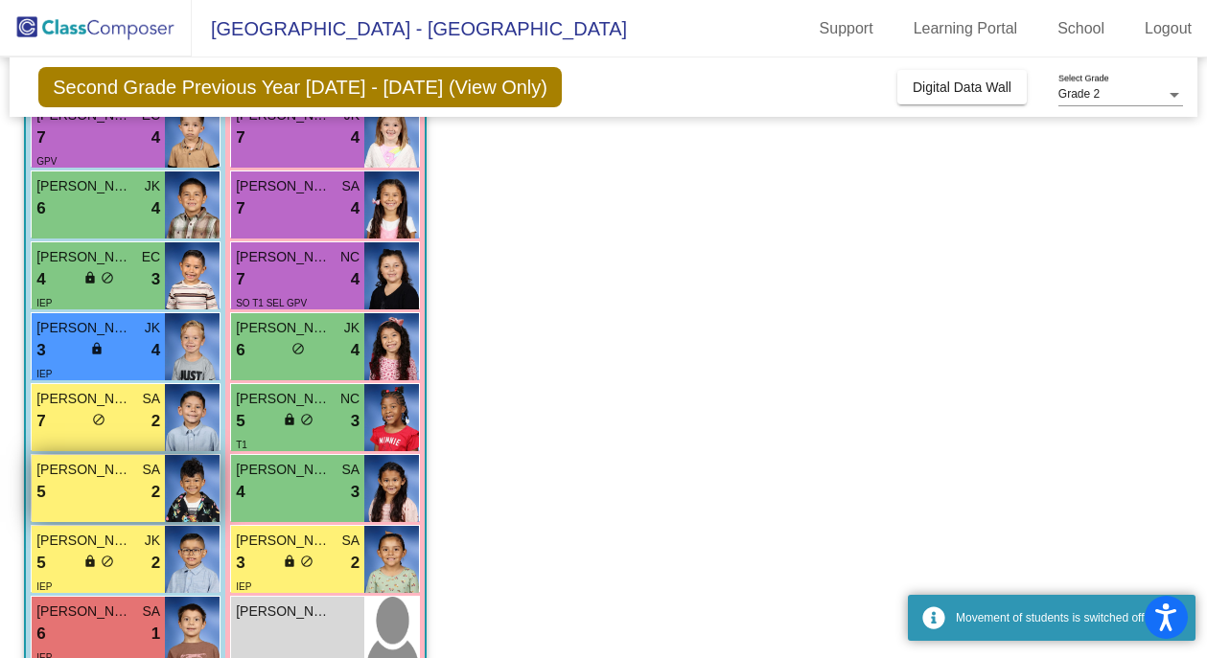
scroll to position [403, 0]
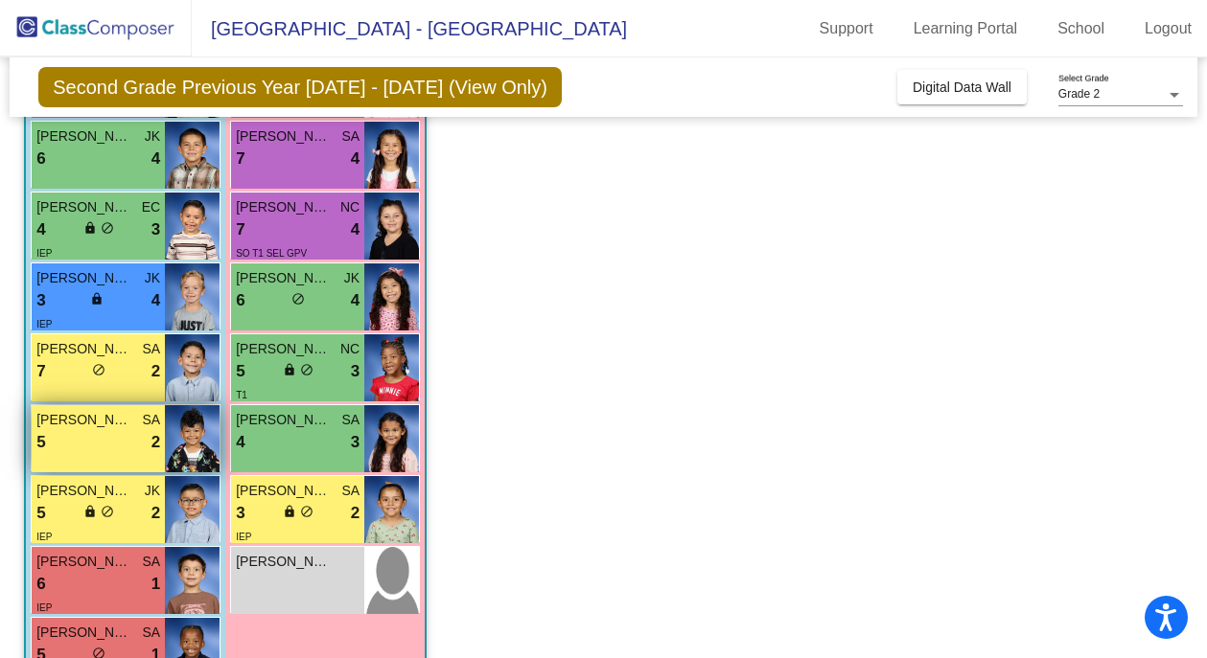
click at [101, 446] on div "5 lock do_not_disturb_alt 2" at bounding box center [98, 442] width 124 height 25
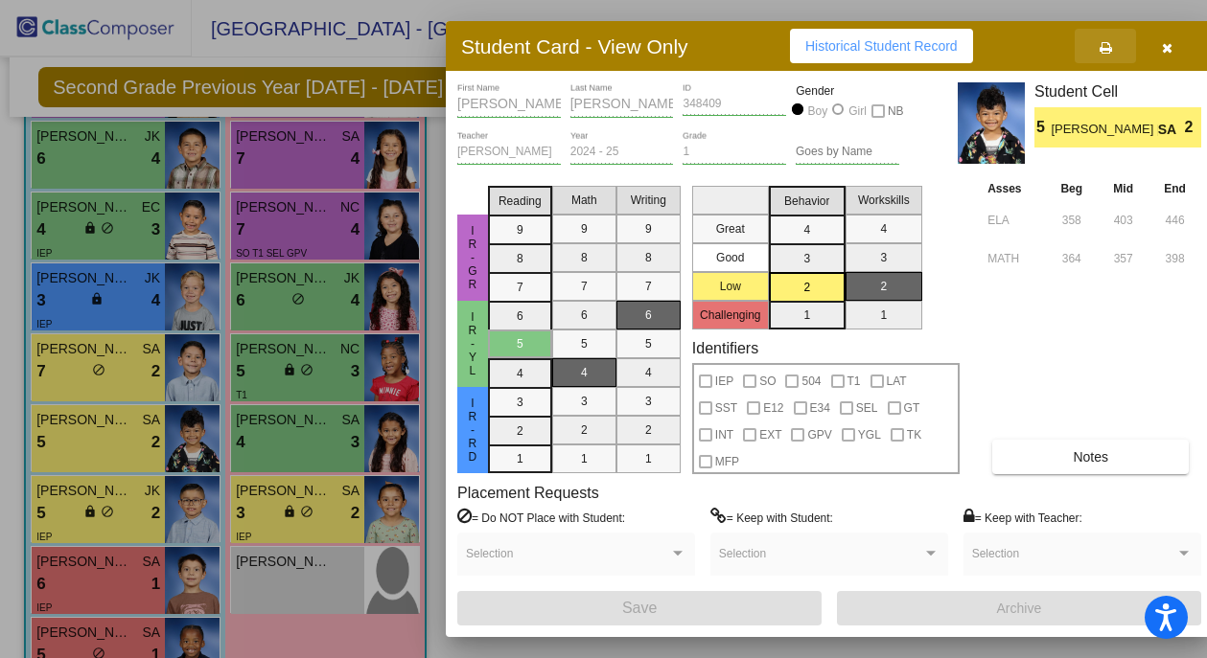
click at [1107, 48] on icon at bounding box center [1105, 47] width 12 height 13
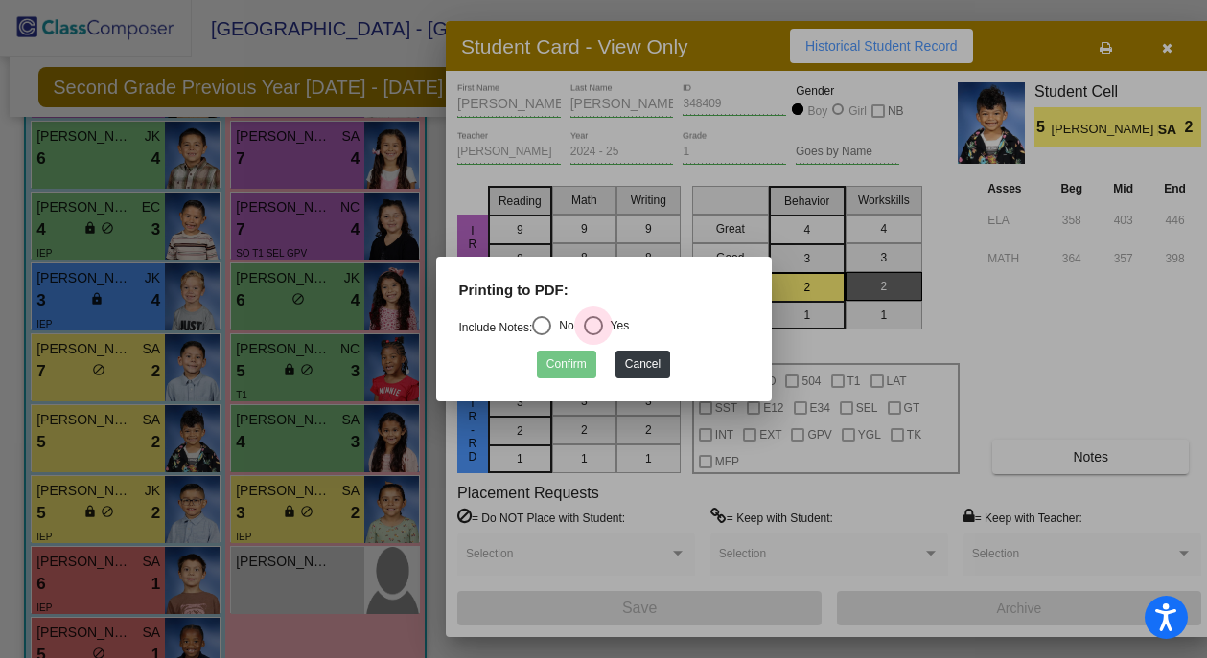
click at [601, 324] on div "Select an option" at bounding box center [593, 325] width 19 height 19
click at [593, 335] on input "Yes" at bounding box center [592, 335] width 1 height 1
radio input "true"
click at [572, 369] on button "Confirm" at bounding box center [566, 365] width 59 height 28
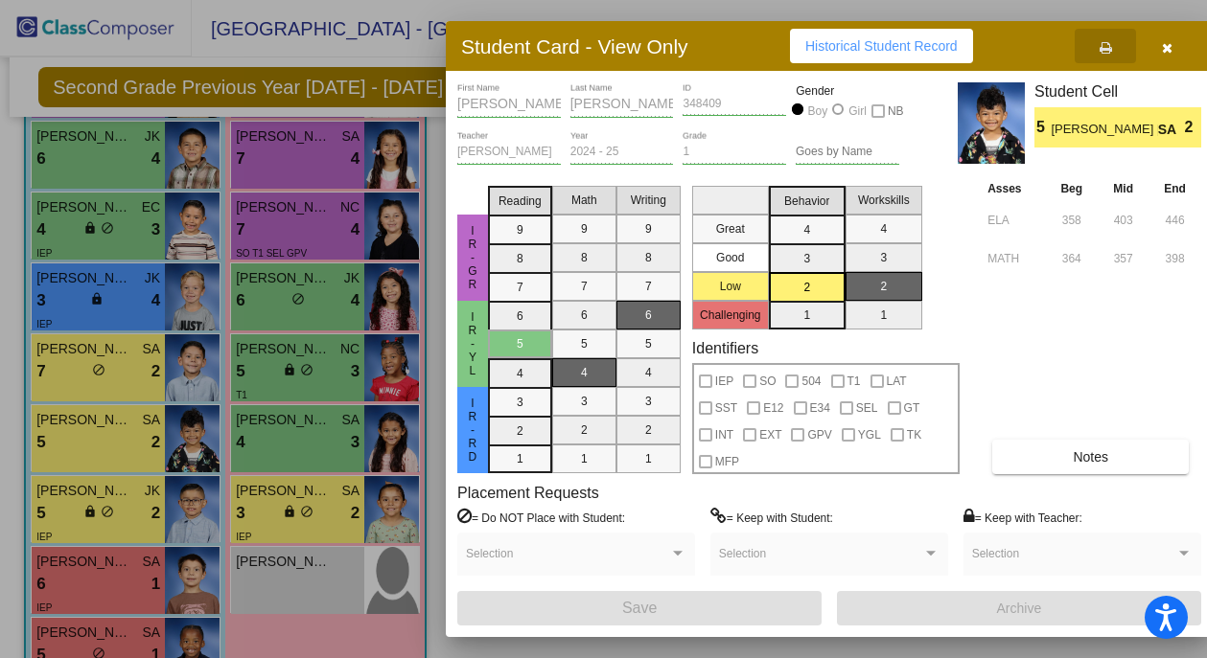
click at [1165, 47] on icon "button" at bounding box center [1167, 47] width 11 height 13
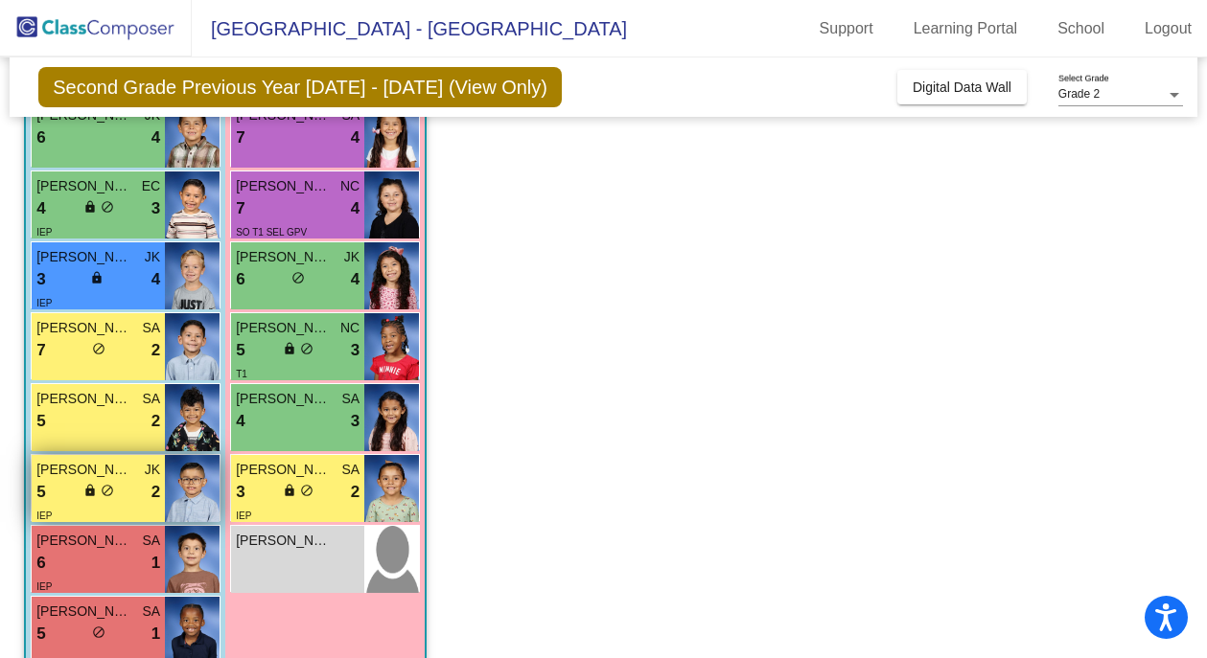
scroll to position [426, 0]
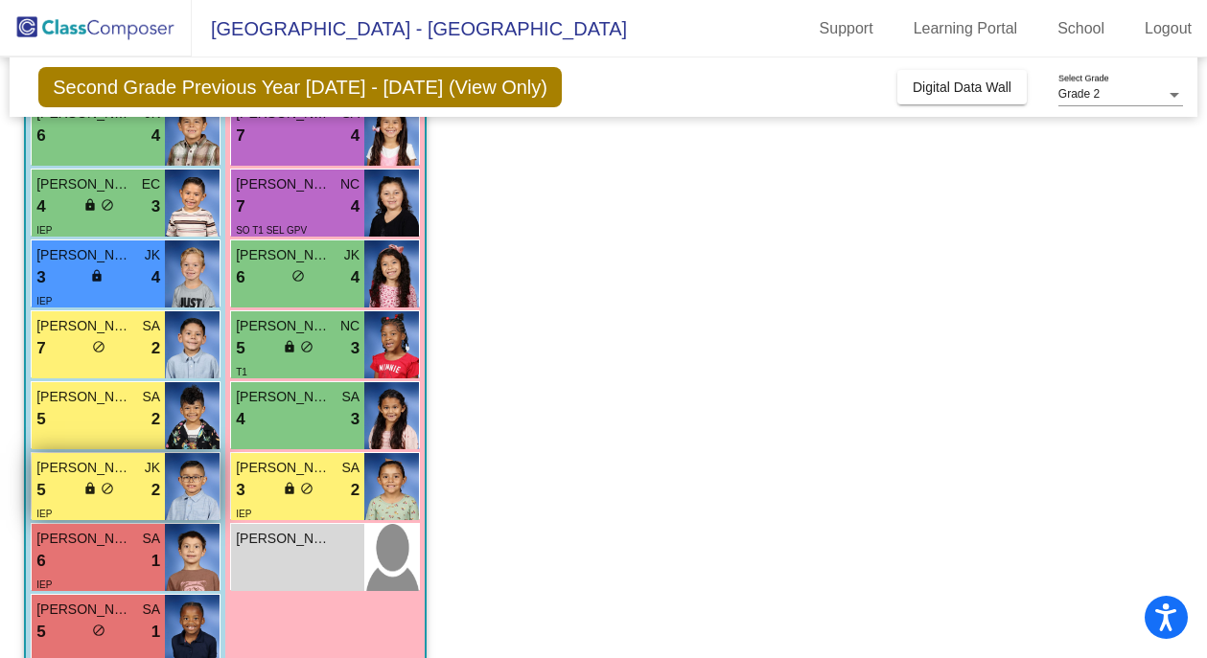
click at [68, 484] on div "5 lock do_not_disturb_alt 2" at bounding box center [98, 490] width 124 height 25
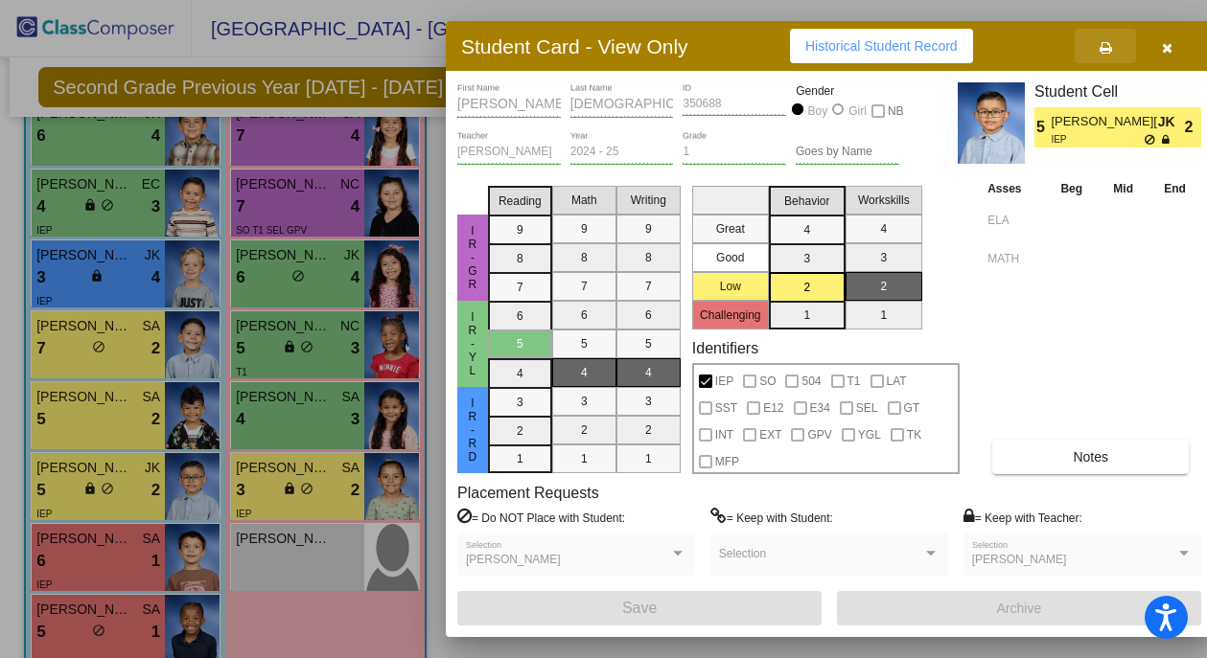
click at [1105, 46] on icon at bounding box center [1105, 47] width 12 height 13
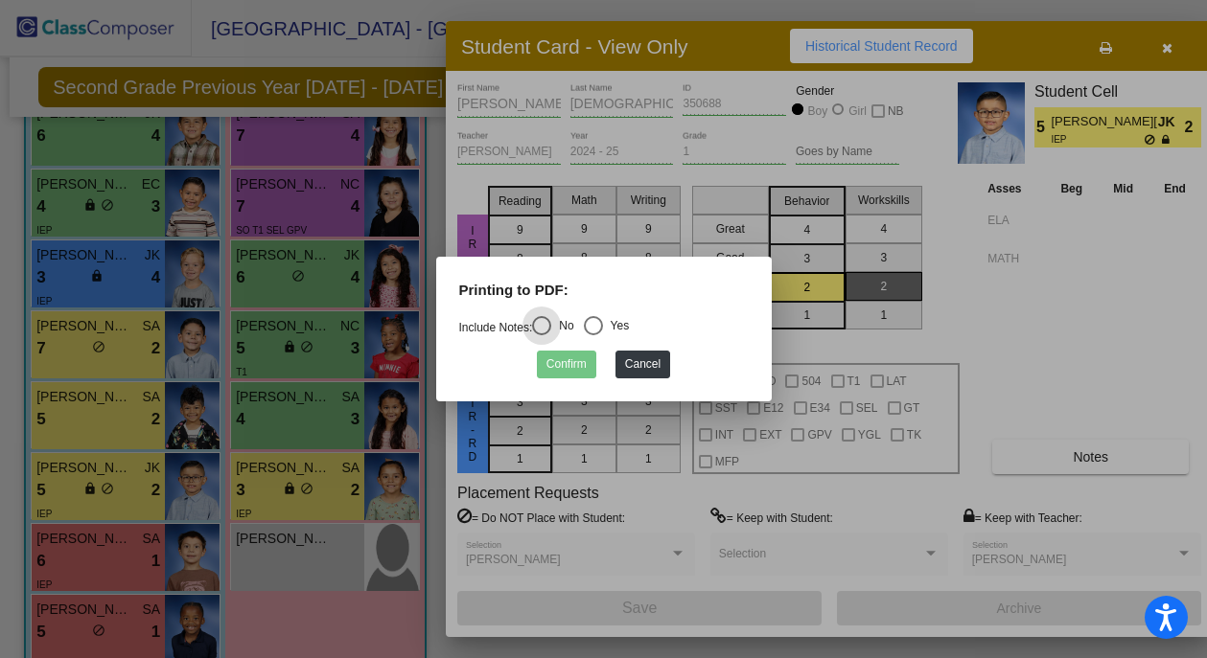
click at [603, 327] on div "Select an option" at bounding box center [593, 325] width 19 height 19
click at [593, 335] on input "Yes" at bounding box center [592, 335] width 1 height 1
radio input "true"
click at [570, 365] on button "Confirm" at bounding box center [566, 365] width 59 height 28
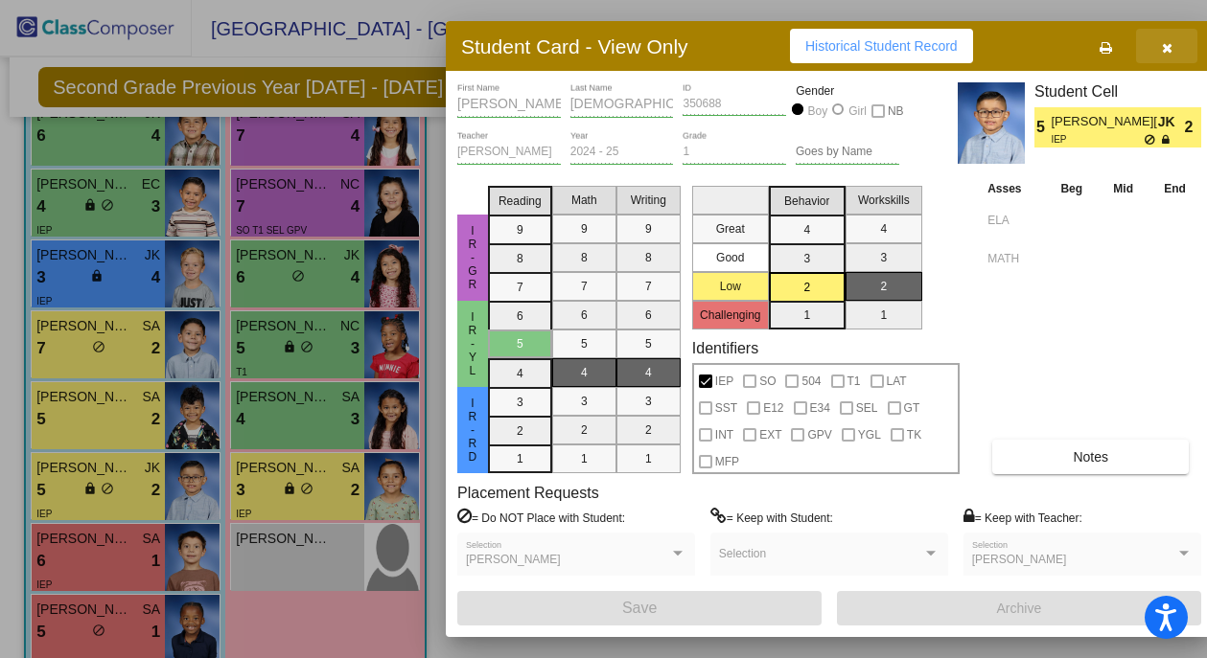
click at [1165, 42] on icon "button" at bounding box center [1167, 47] width 11 height 13
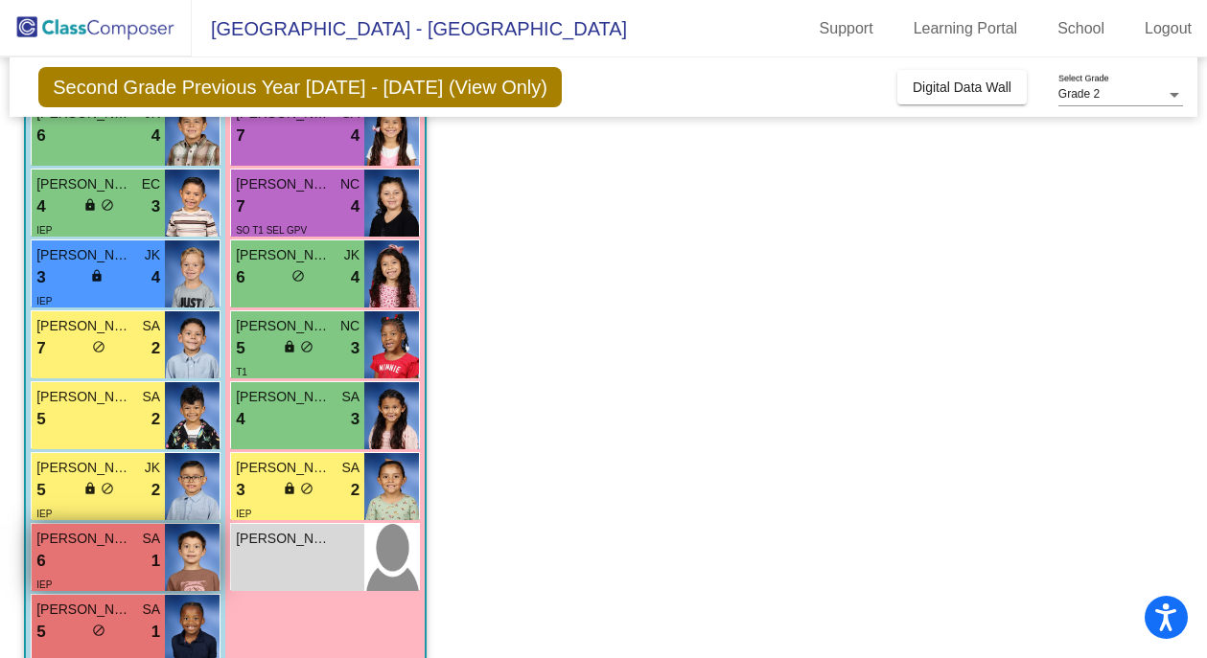
click at [78, 576] on div "IEP" at bounding box center [98, 584] width 124 height 20
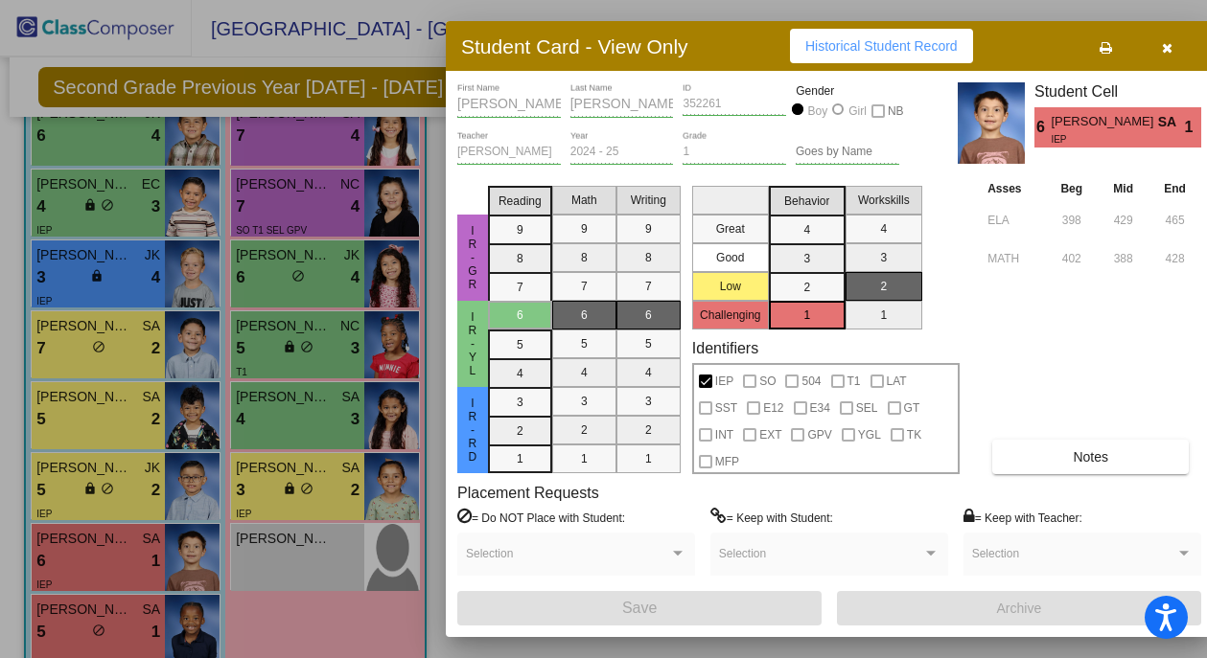
click at [1105, 49] on icon at bounding box center [1105, 47] width 12 height 13
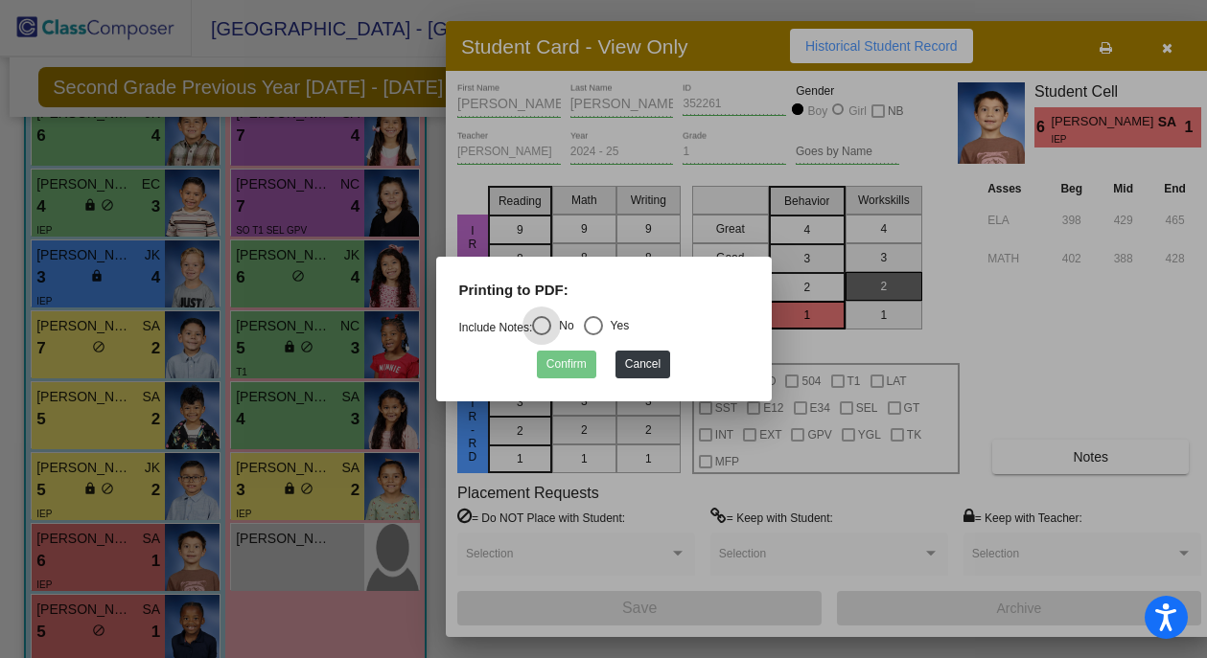
click at [598, 327] on div "Select an option" at bounding box center [593, 325] width 19 height 19
click at [593, 335] on input "Yes" at bounding box center [592, 335] width 1 height 1
radio input "true"
click at [578, 364] on button "Confirm" at bounding box center [566, 365] width 59 height 28
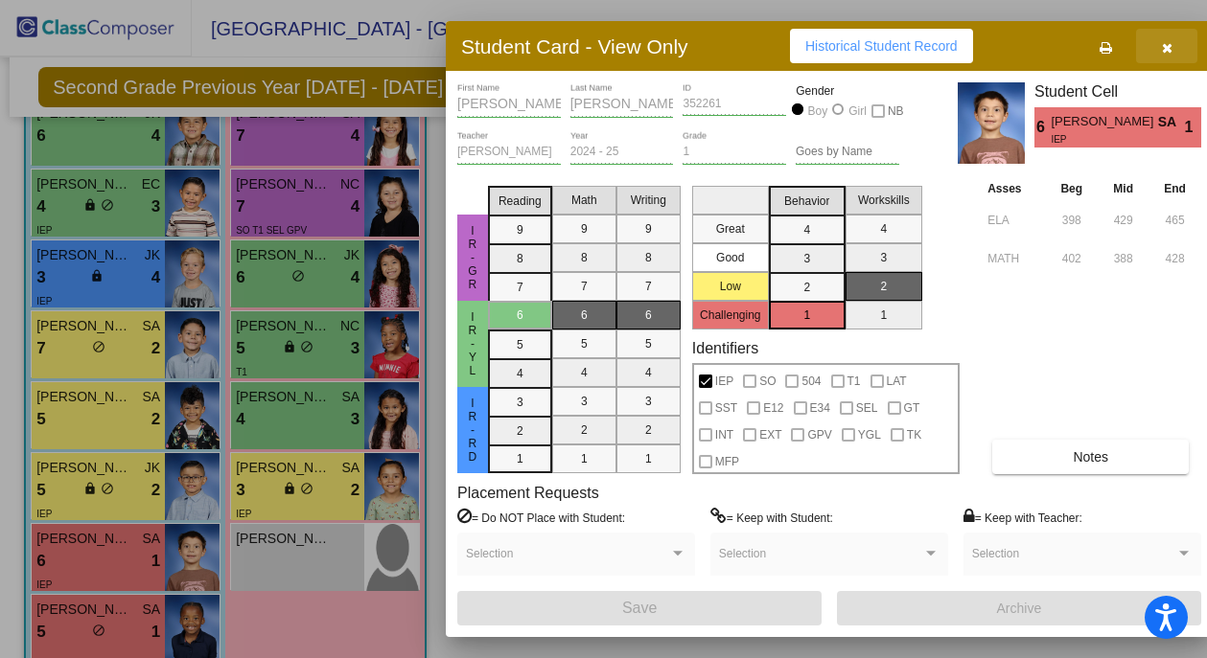
click at [1171, 50] on icon "button" at bounding box center [1167, 47] width 11 height 13
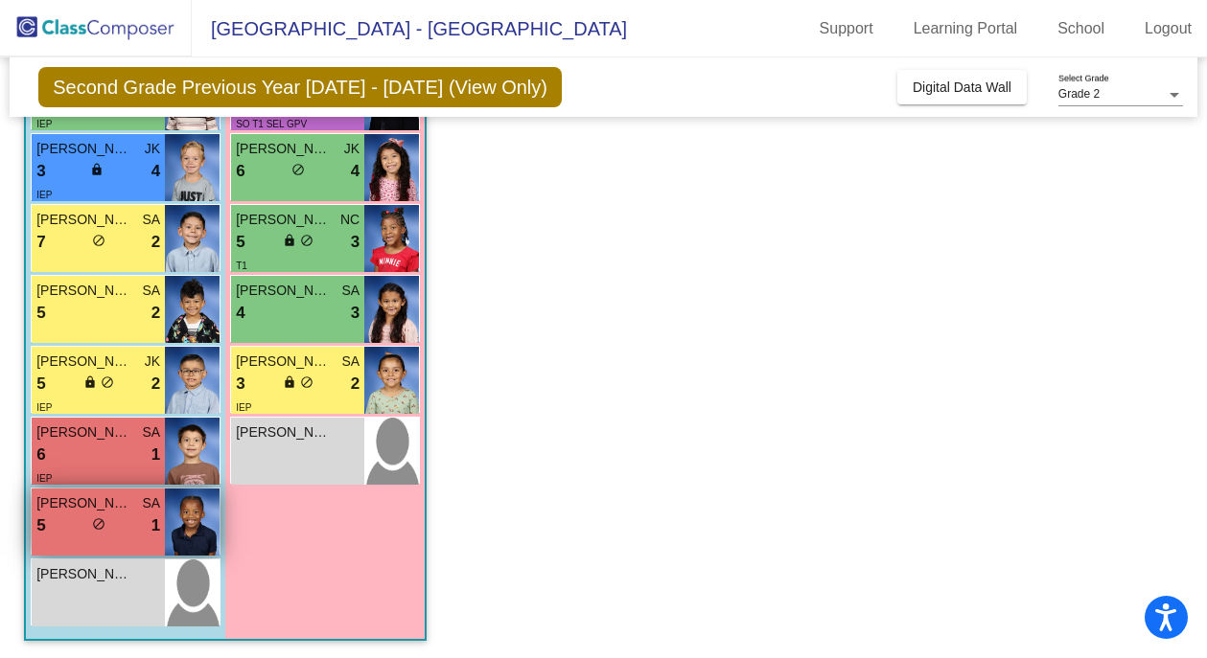
scroll to position [534, 0]
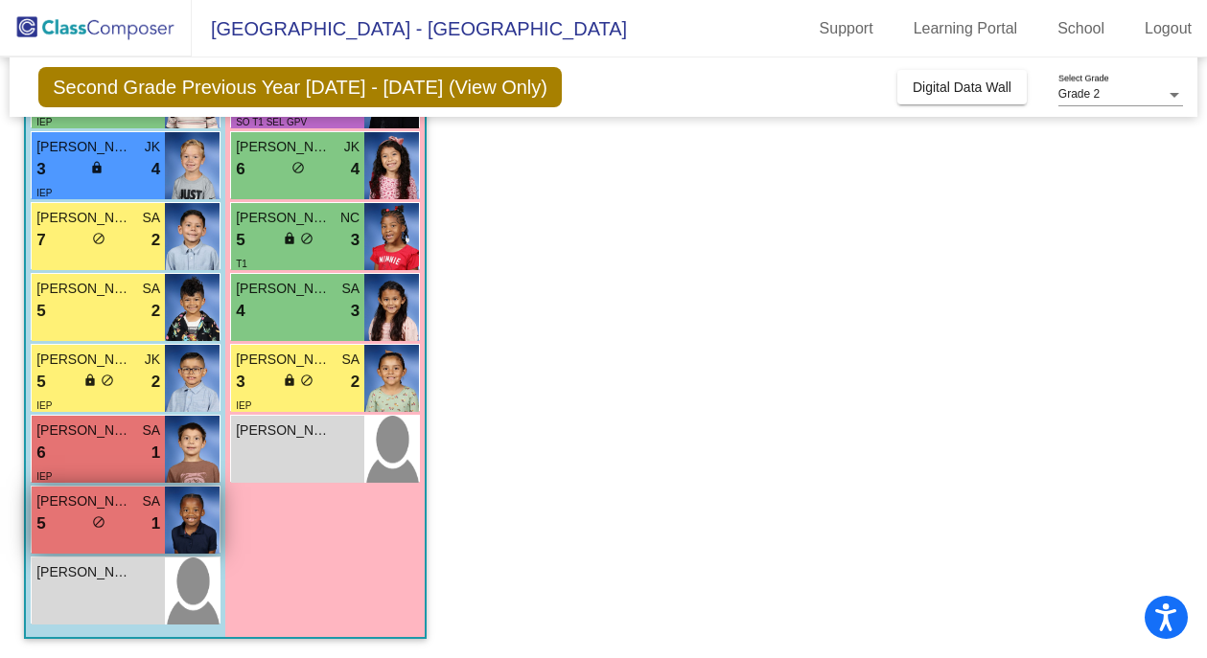
click at [104, 522] on span "do_not_disturb_alt" at bounding box center [98, 522] width 13 height 13
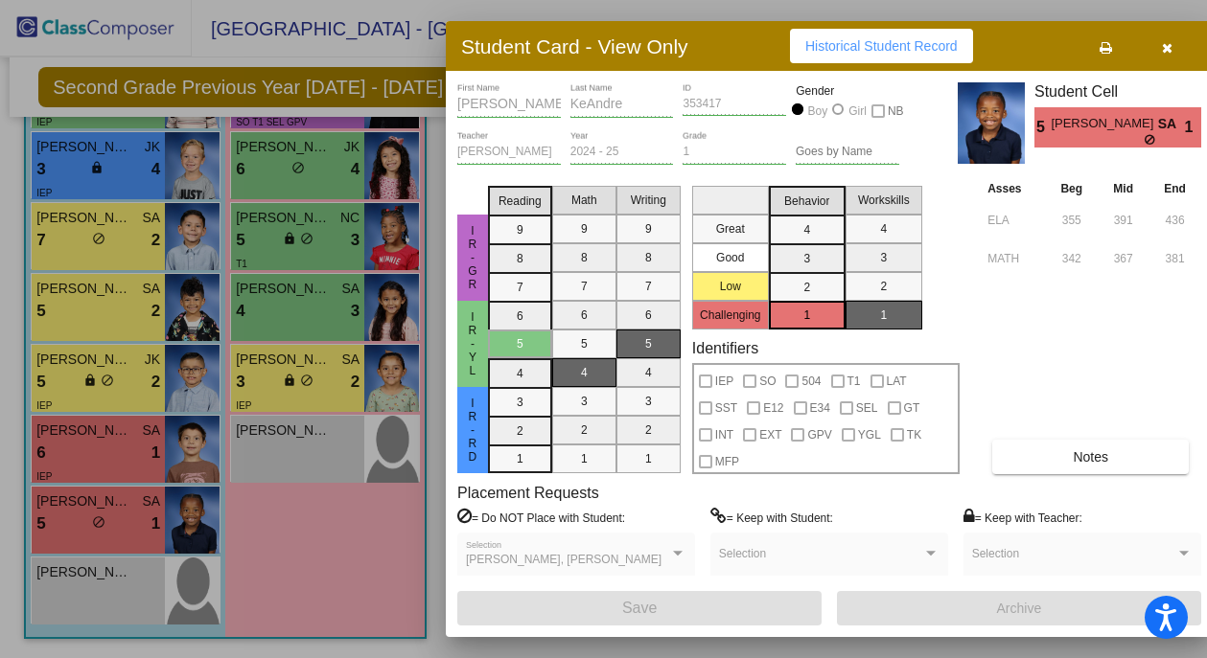
click at [1107, 49] on icon at bounding box center [1105, 47] width 12 height 13
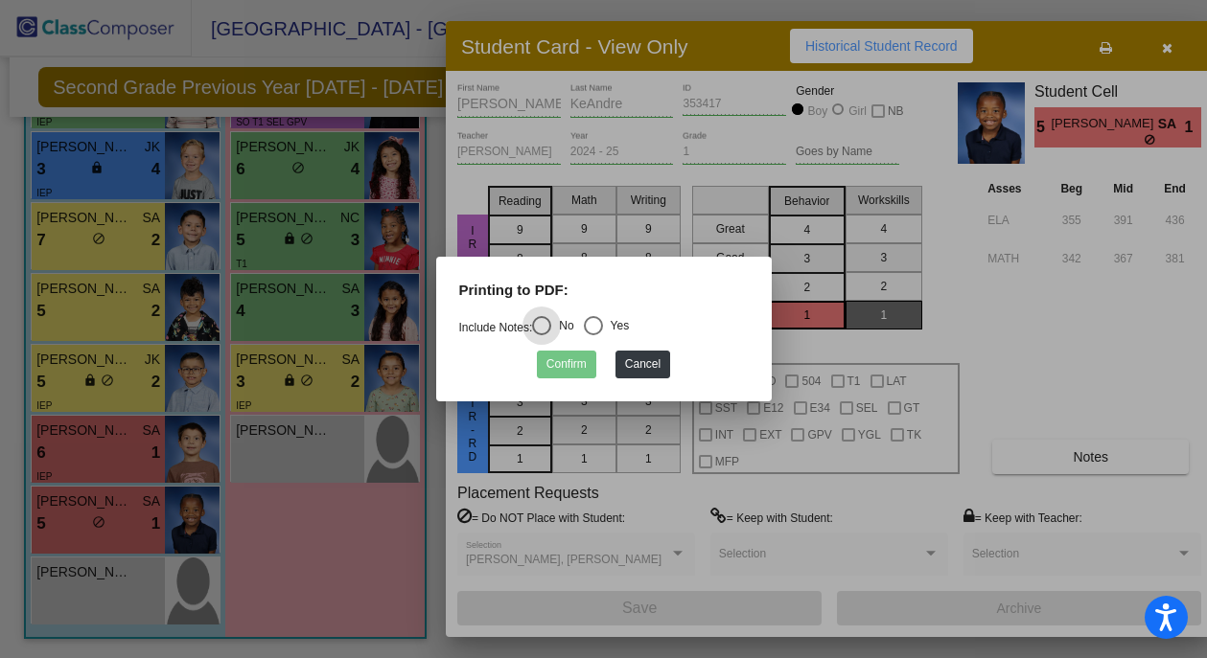
click at [603, 328] on div "Select an option" at bounding box center [593, 325] width 19 height 19
click at [593, 335] on input "Yes" at bounding box center [592, 335] width 1 height 1
radio input "true"
click at [578, 363] on button "Confirm" at bounding box center [566, 365] width 59 height 28
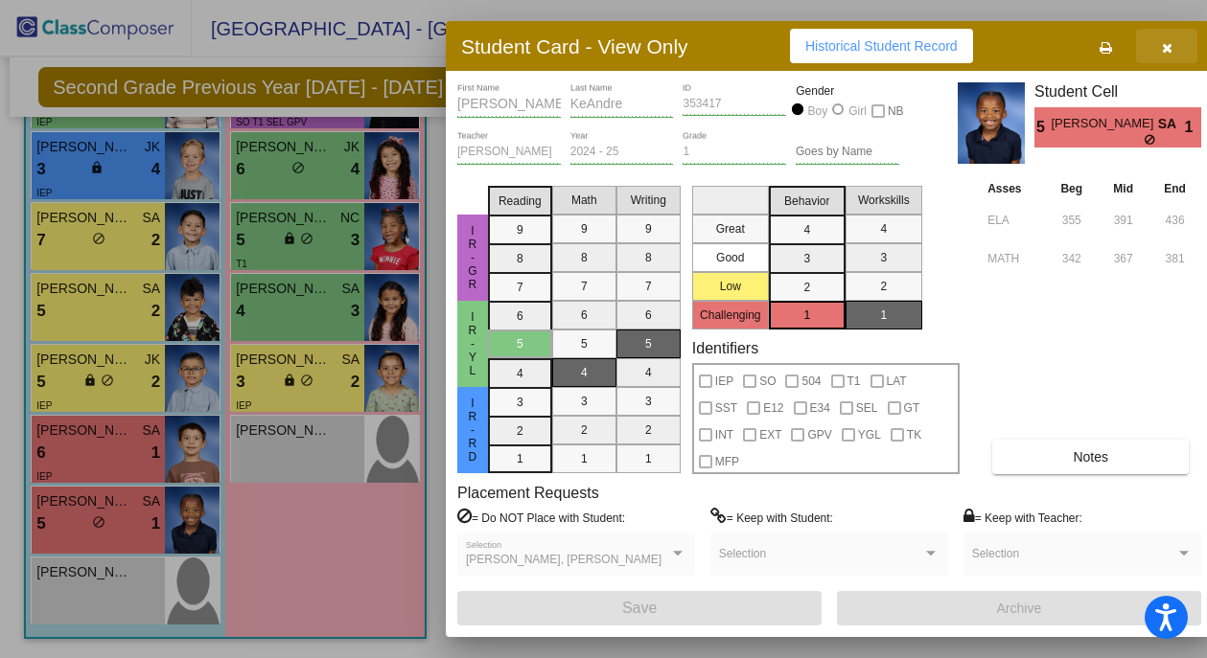
click at [1171, 47] on button "button" at bounding box center [1166, 46] width 61 height 35
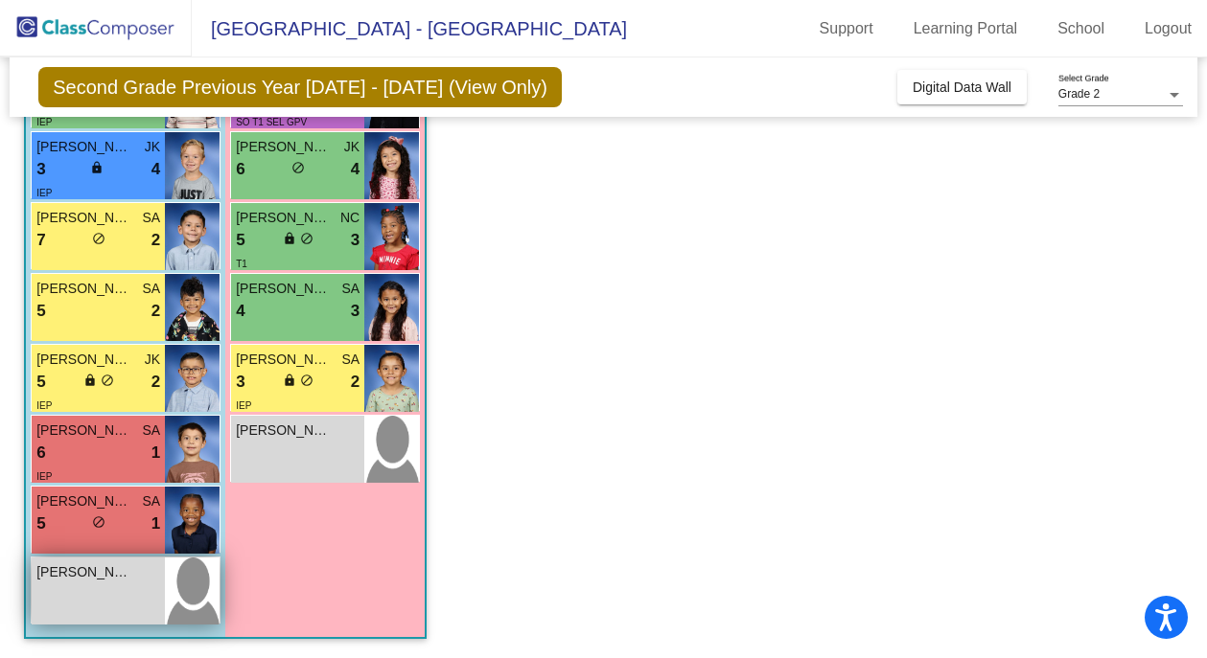
click at [153, 585] on div "Christopher Ferret lock do_not_disturb_alt" at bounding box center [98, 591] width 133 height 67
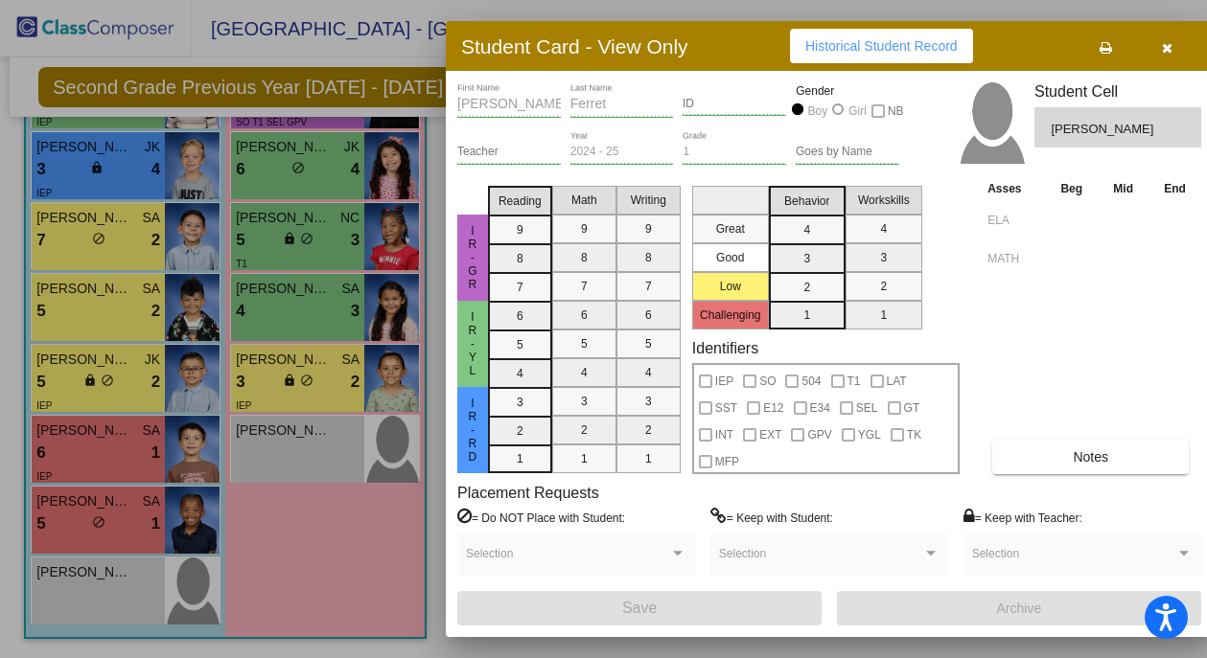
click at [1167, 46] on icon "button" at bounding box center [1167, 47] width 11 height 13
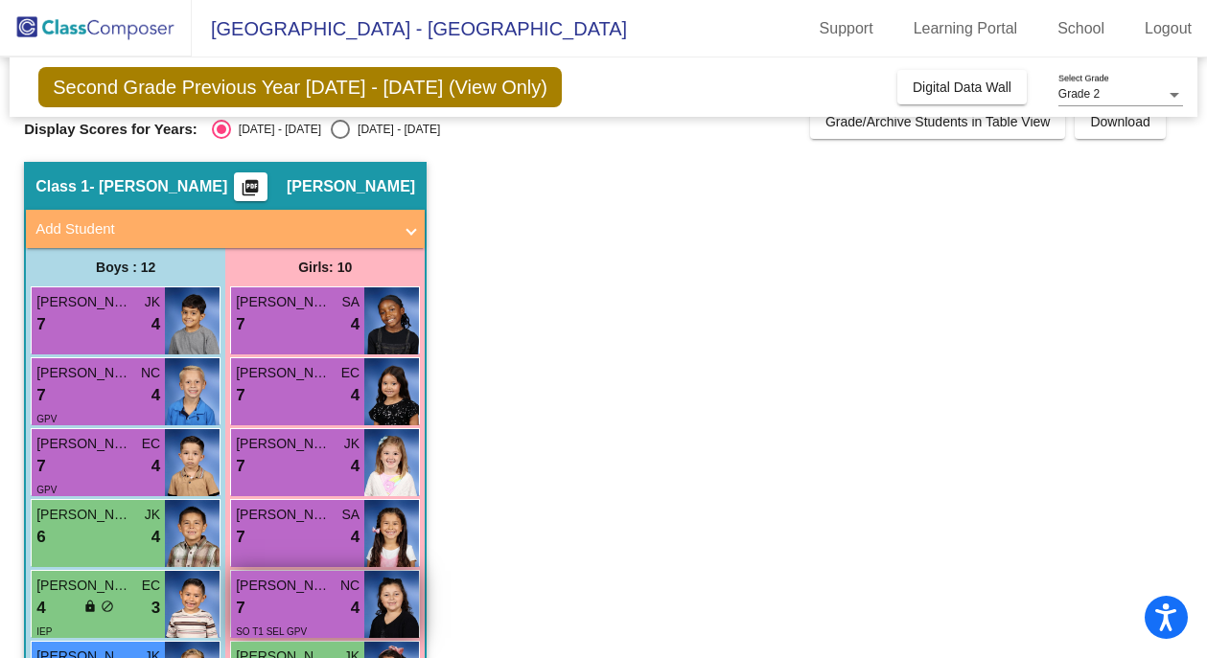
scroll to position [0, 0]
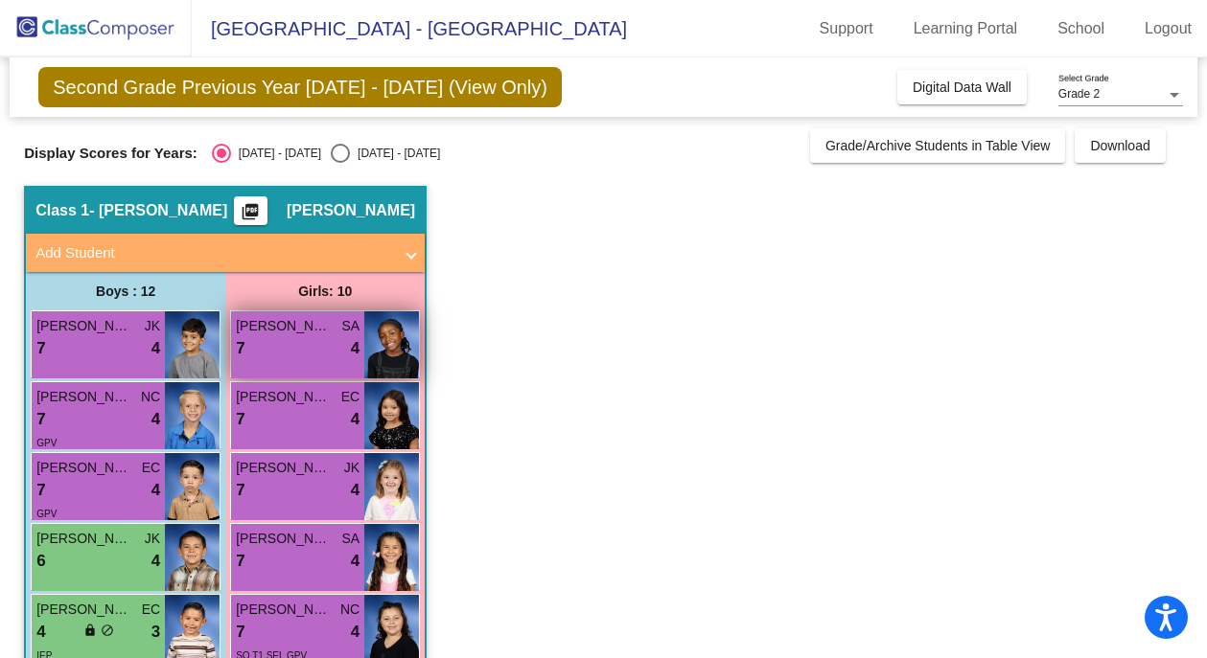
click at [298, 351] on div "7 lock do_not_disturb_alt 4" at bounding box center [298, 348] width 124 height 25
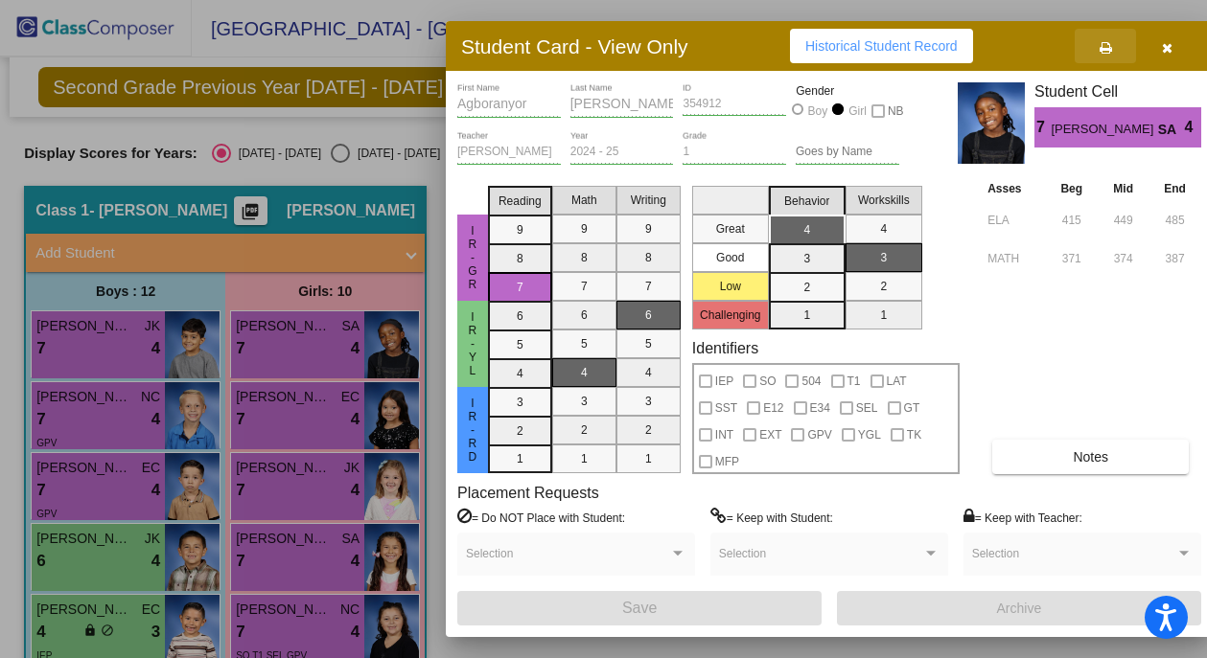
click at [1108, 46] on icon at bounding box center [1105, 47] width 12 height 13
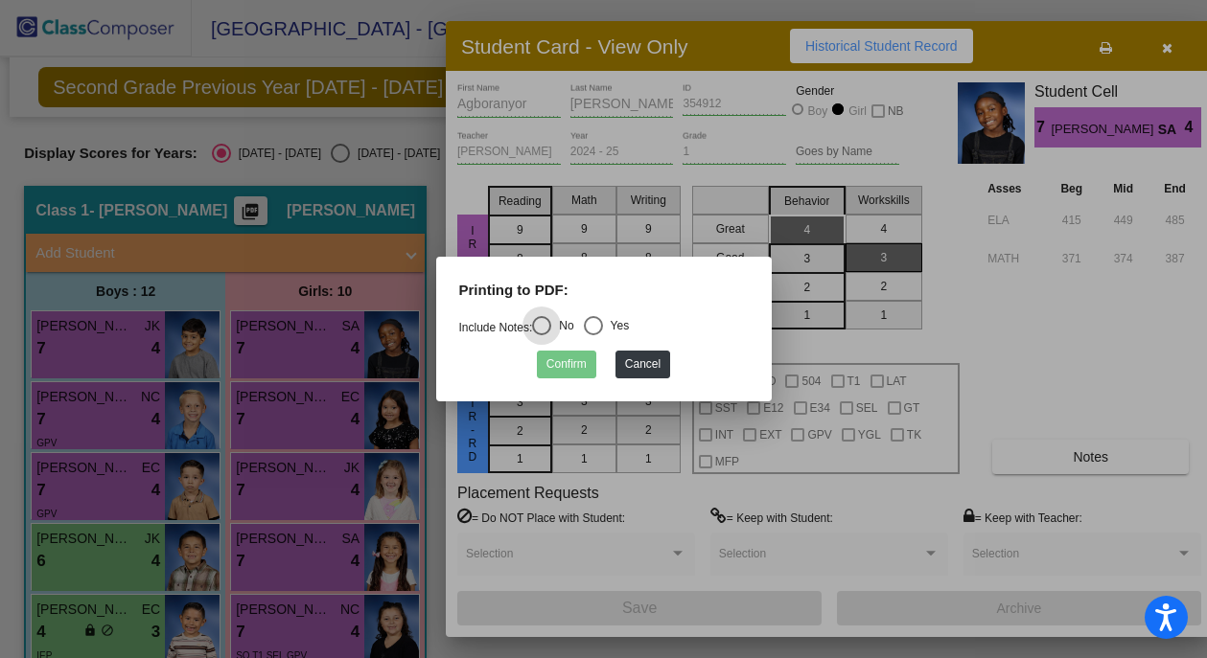
click at [603, 324] on div "Select an option" at bounding box center [593, 325] width 19 height 19
click at [593, 335] on input "Yes" at bounding box center [592, 335] width 1 height 1
radio input "true"
click at [567, 360] on button "Confirm" at bounding box center [566, 365] width 59 height 28
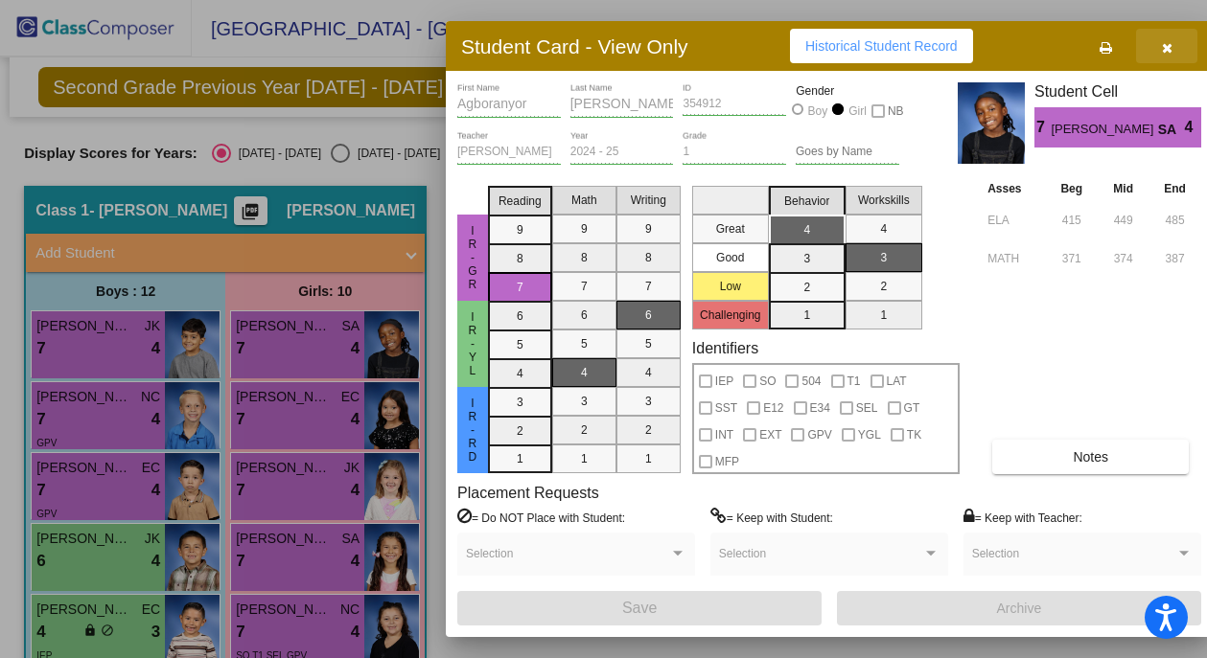
click at [1169, 39] on span "button" at bounding box center [1167, 45] width 11 height 15
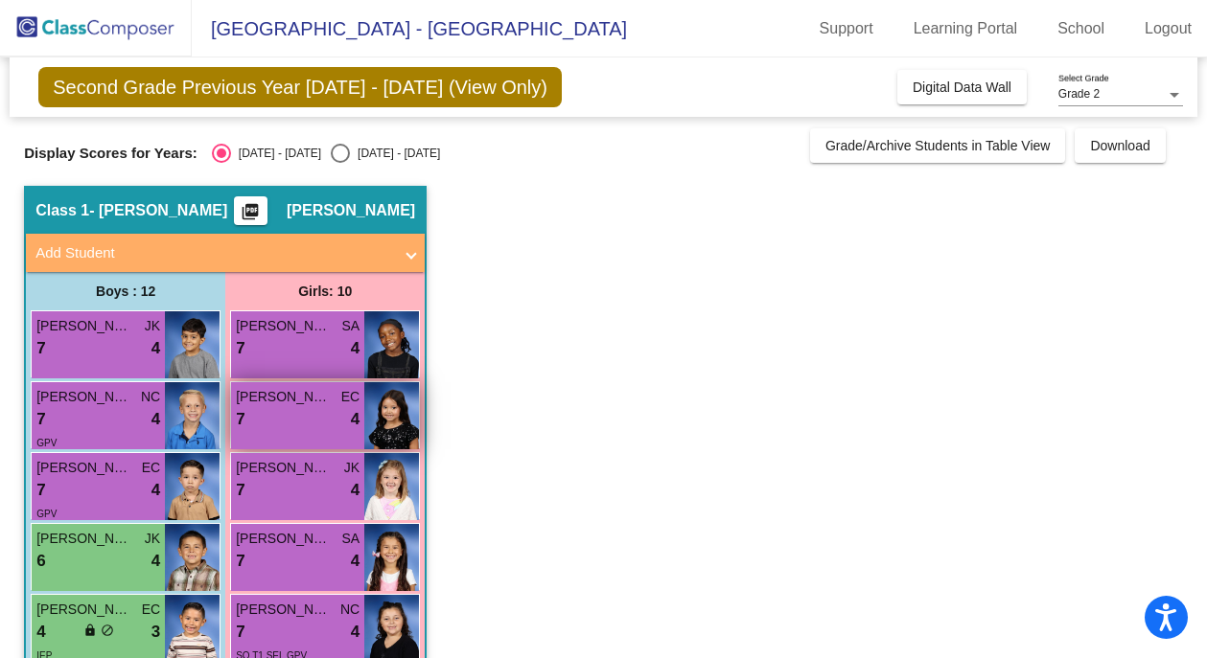
click at [297, 422] on div "7 lock do_not_disturb_alt 4" at bounding box center [298, 419] width 124 height 25
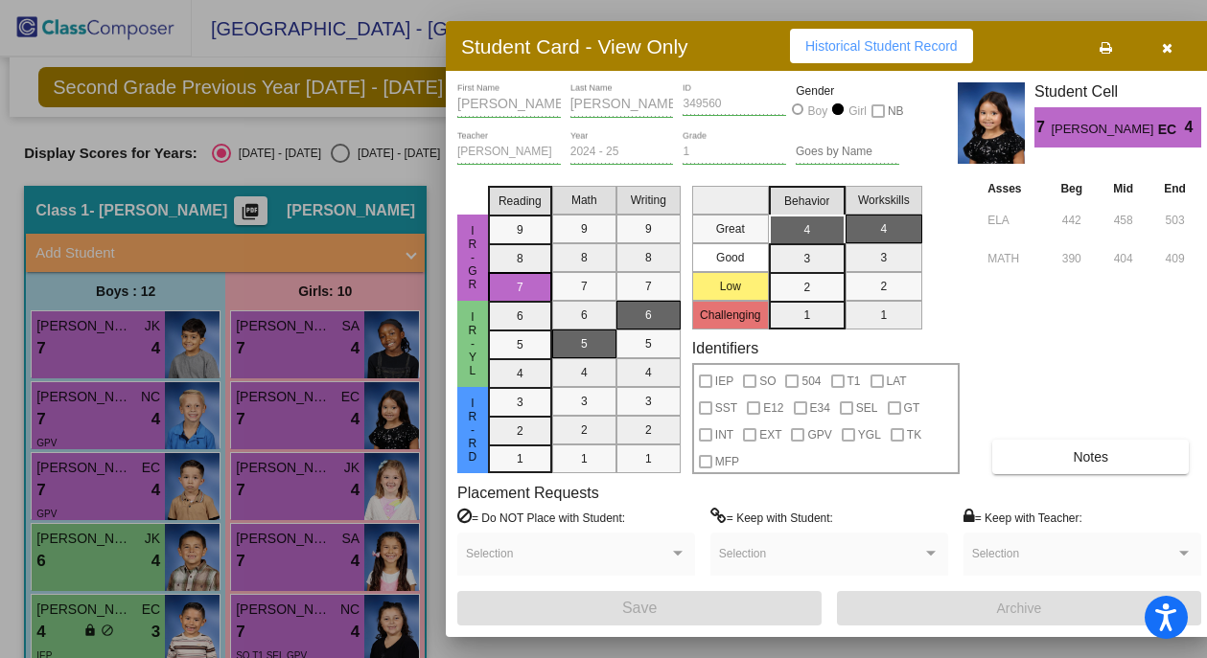
click at [1103, 46] on icon at bounding box center [1105, 47] width 12 height 13
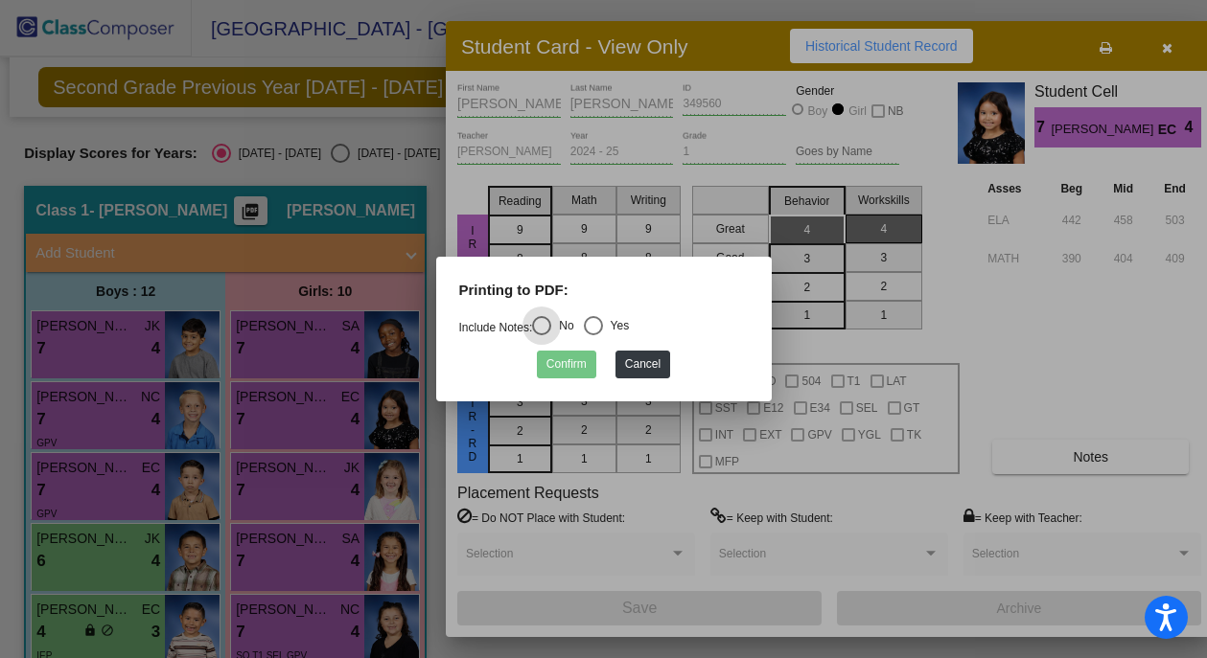
click at [603, 323] on div "Select an option" at bounding box center [593, 325] width 19 height 19
click at [593, 335] on input "Yes" at bounding box center [592, 335] width 1 height 1
radio input "true"
click at [560, 364] on button "Confirm" at bounding box center [566, 365] width 59 height 28
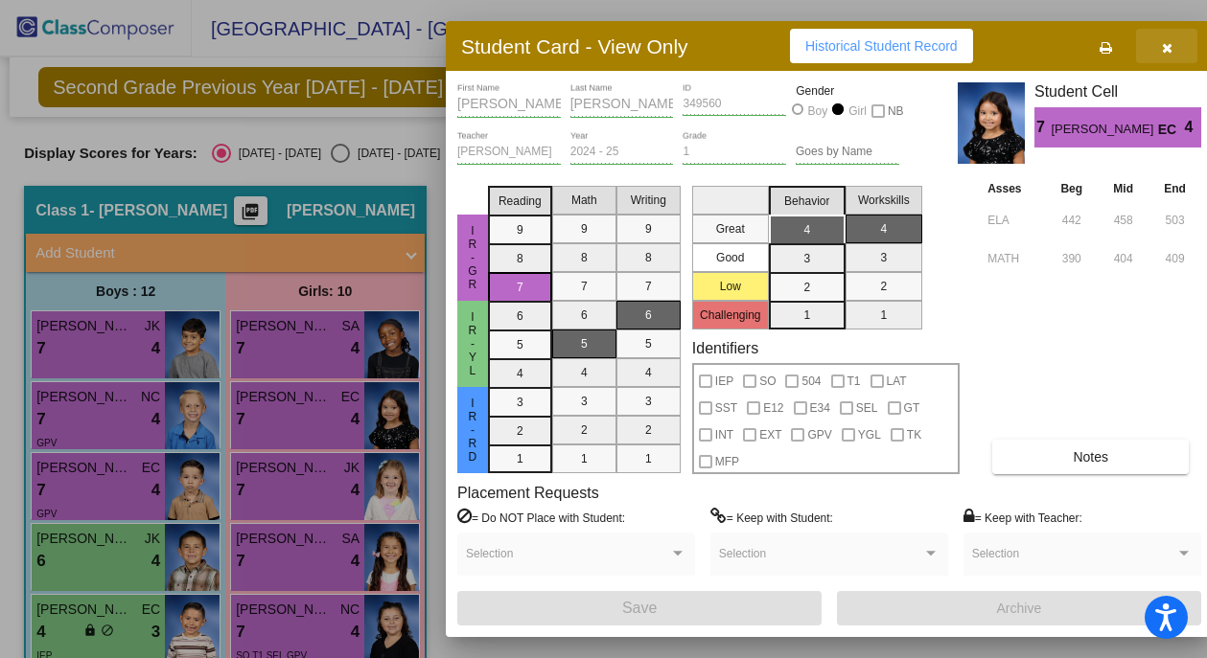
click at [1163, 40] on span "button" at bounding box center [1167, 45] width 11 height 15
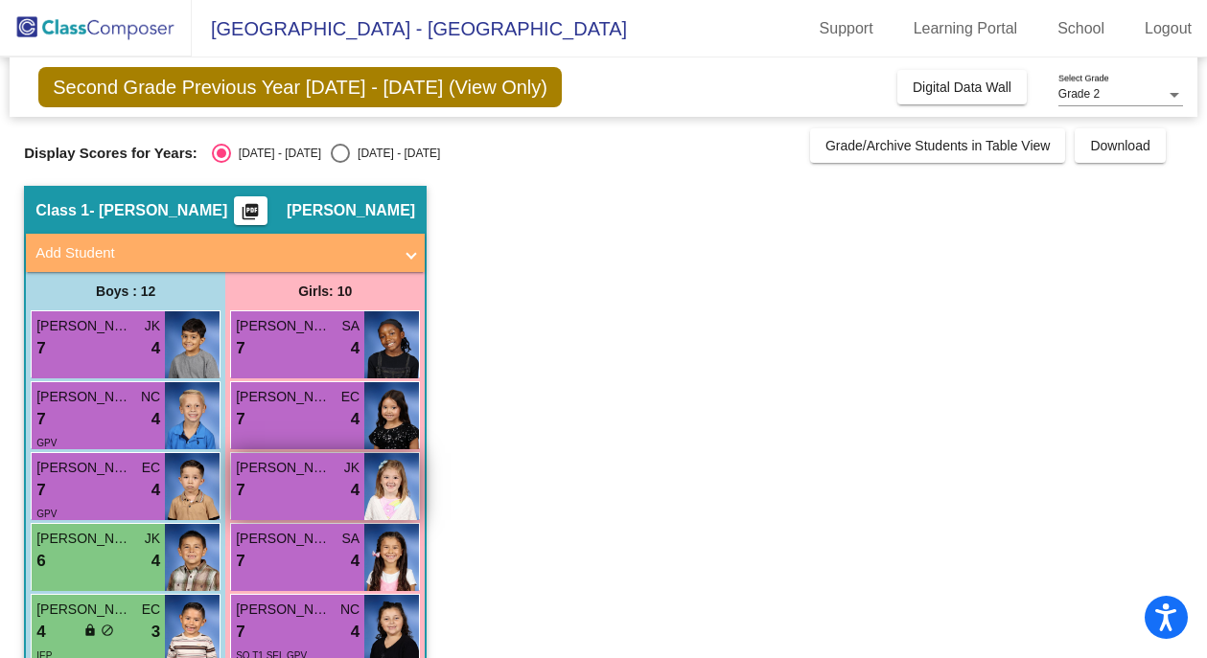
click at [295, 499] on div "7 lock do_not_disturb_alt 4" at bounding box center [298, 490] width 124 height 25
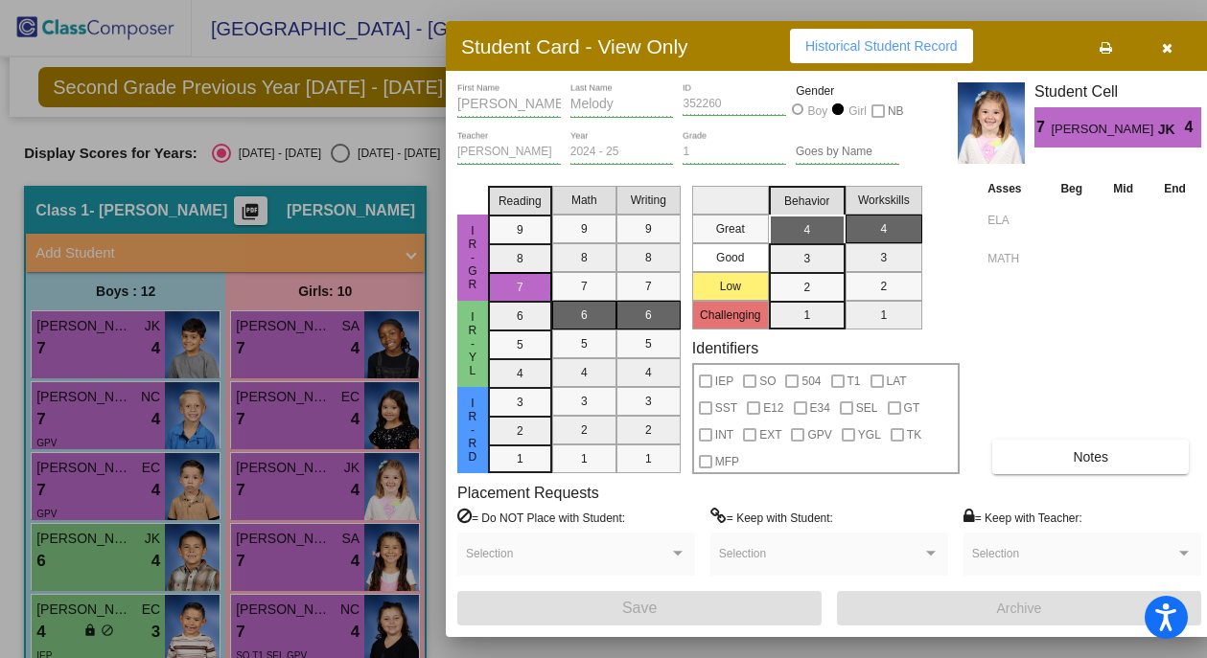
click at [1105, 46] on icon at bounding box center [1105, 47] width 12 height 13
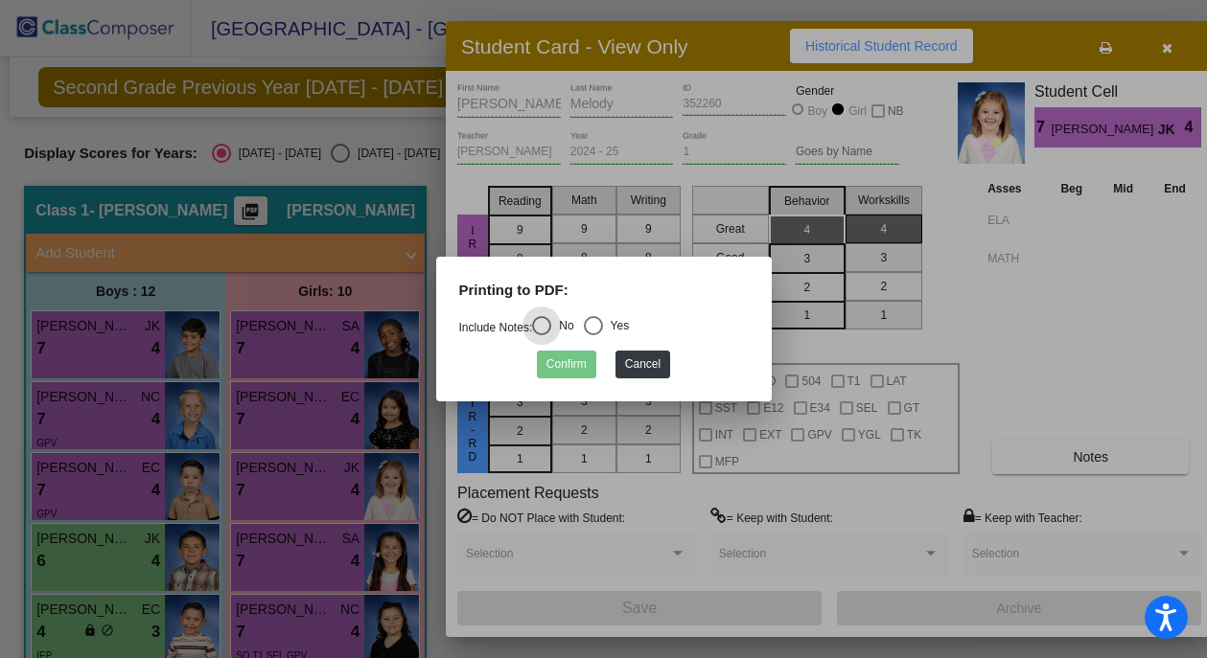
click at [603, 322] on div "Select an option" at bounding box center [593, 325] width 19 height 19
click at [593, 335] on input "Yes" at bounding box center [592, 335] width 1 height 1
radio input "true"
click at [579, 366] on button "Confirm" at bounding box center [566, 365] width 59 height 28
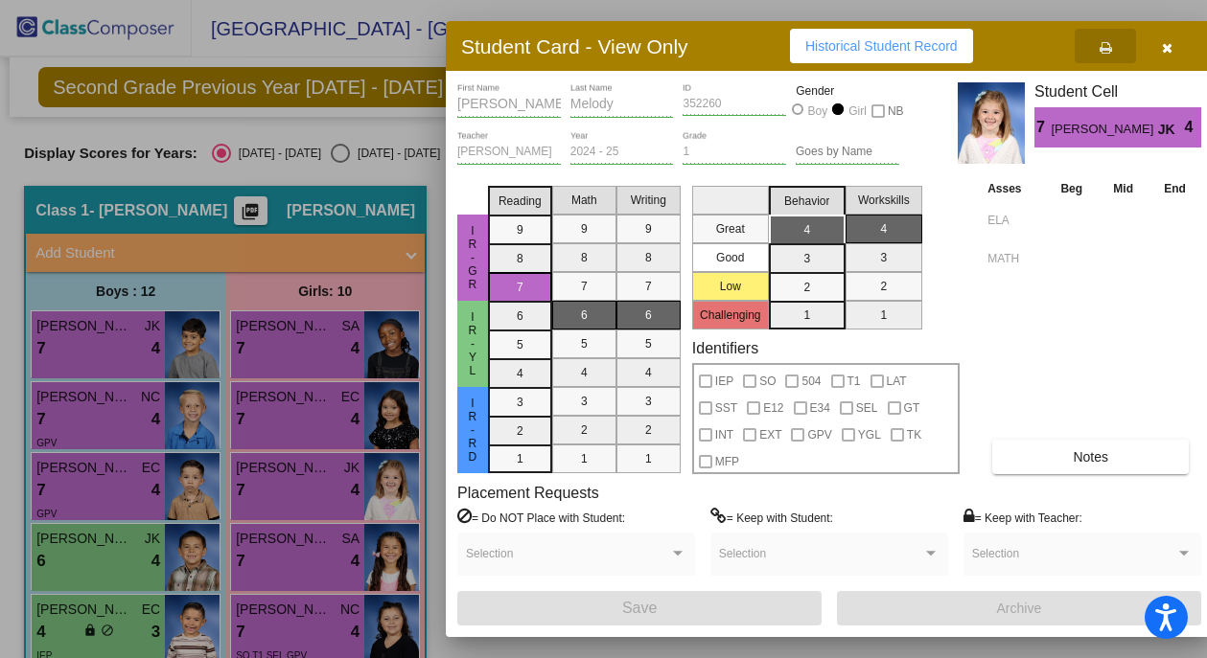
click at [1167, 50] on icon "button" at bounding box center [1167, 47] width 11 height 13
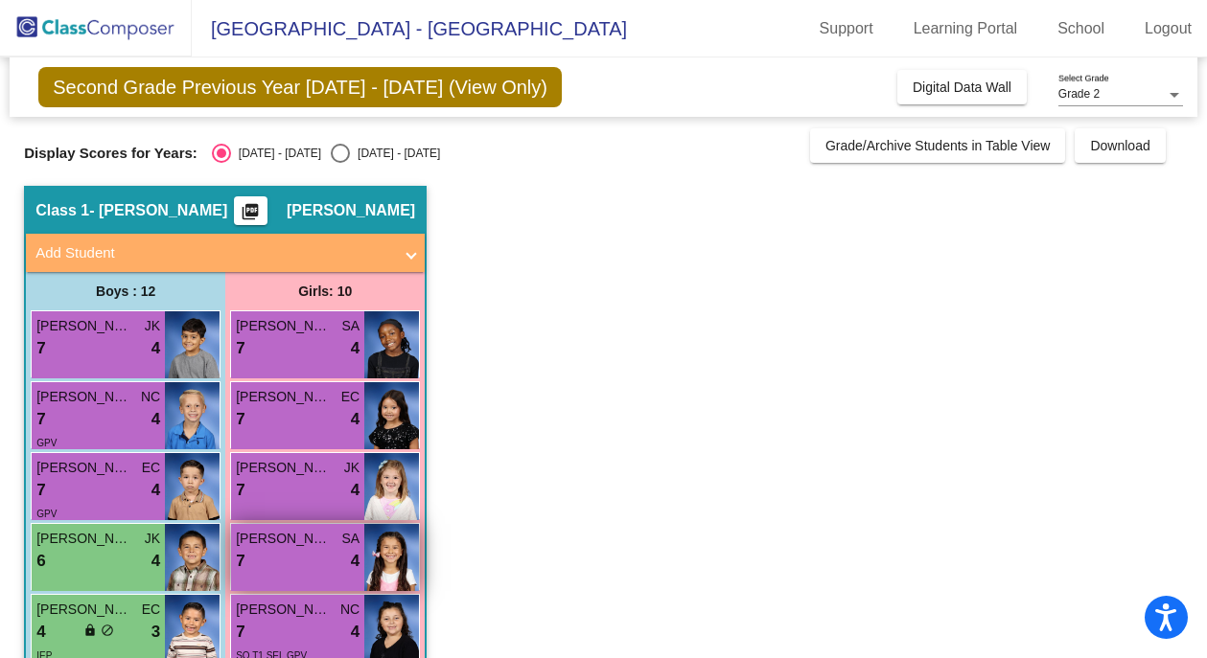
click at [299, 568] on div "7 lock do_not_disturb_alt 4" at bounding box center [298, 561] width 124 height 25
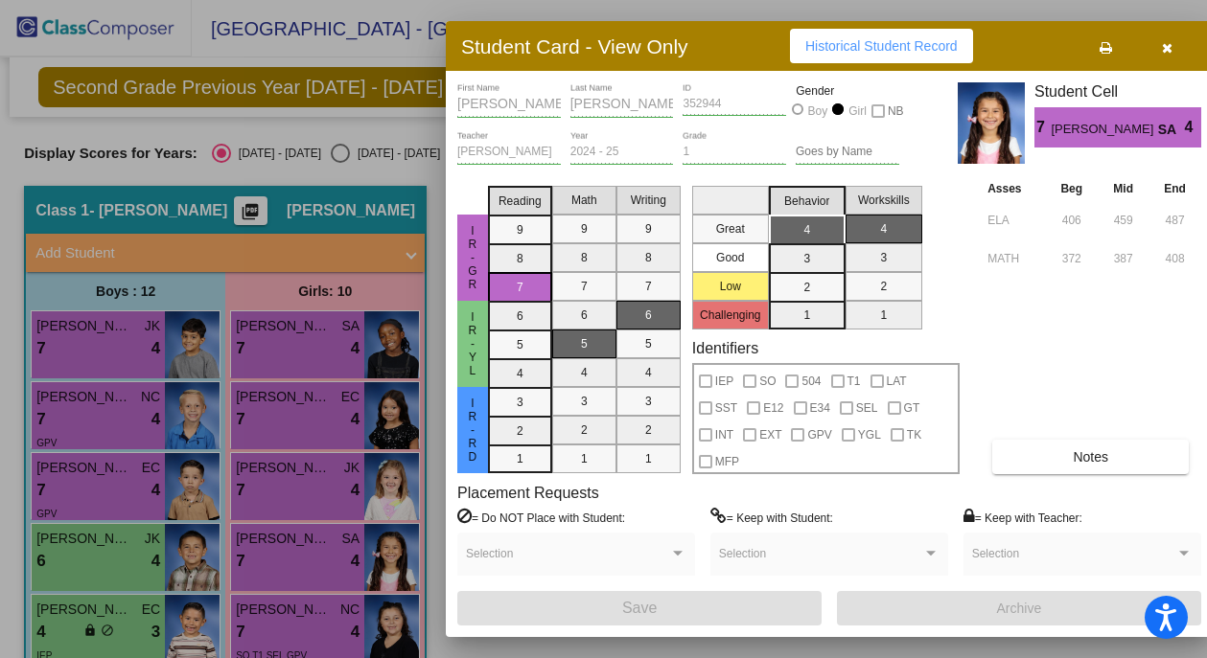
click at [1097, 44] on button at bounding box center [1104, 46] width 61 height 35
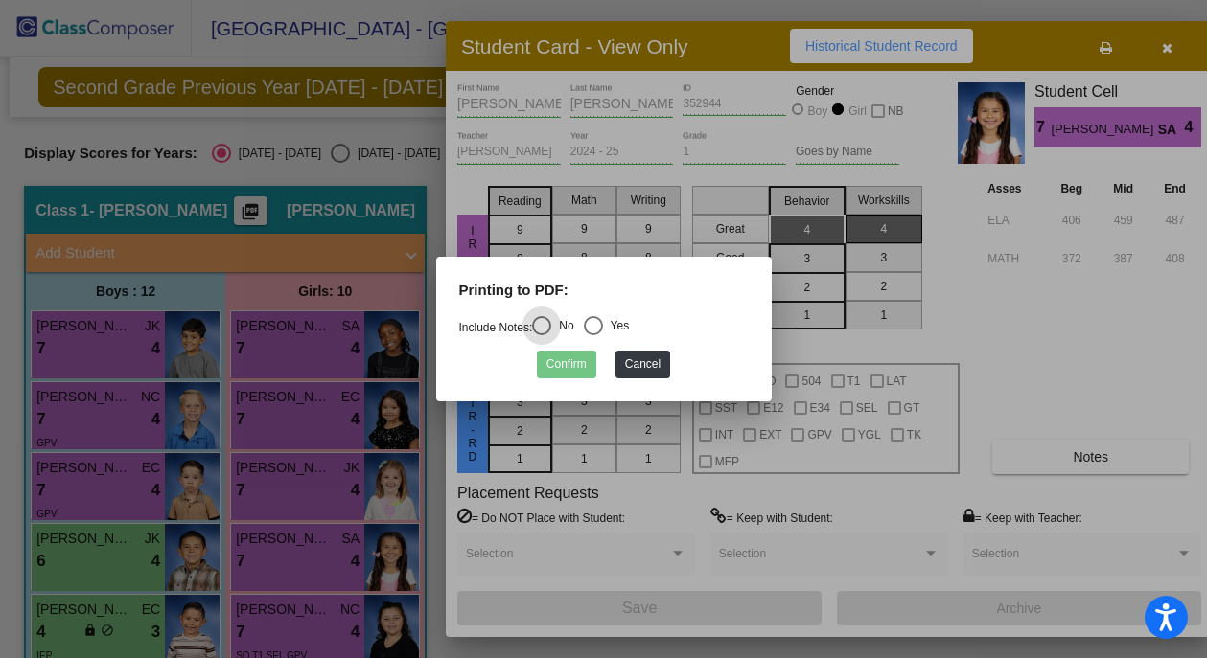
click at [595, 323] on div "Select an option" at bounding box center [593, 325] width 19 height 19
click at [593, 335] on input "Yes" at bounding box center [592, 335] width 1 height 1
radio input "true"
click at [564, 365] on button "Confirm" at bounding box center [566, 365] width 59 height 28
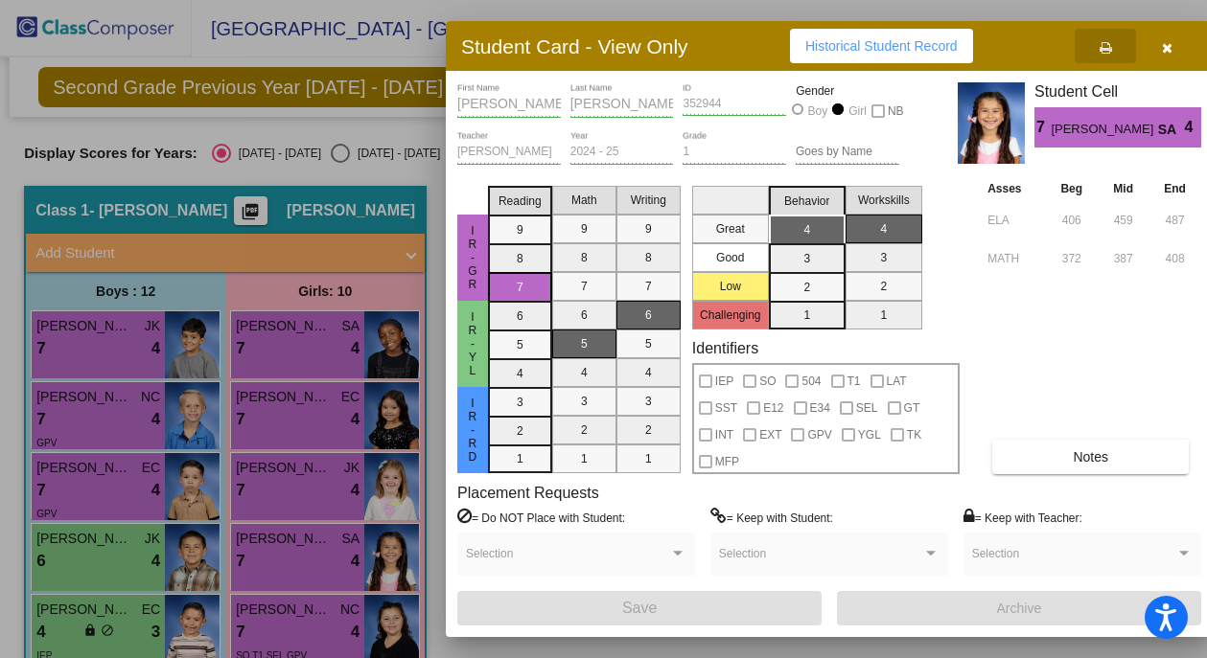
click at [1169, 44] on icon "button" at bounding box center [1167, 47] width 11 height 13
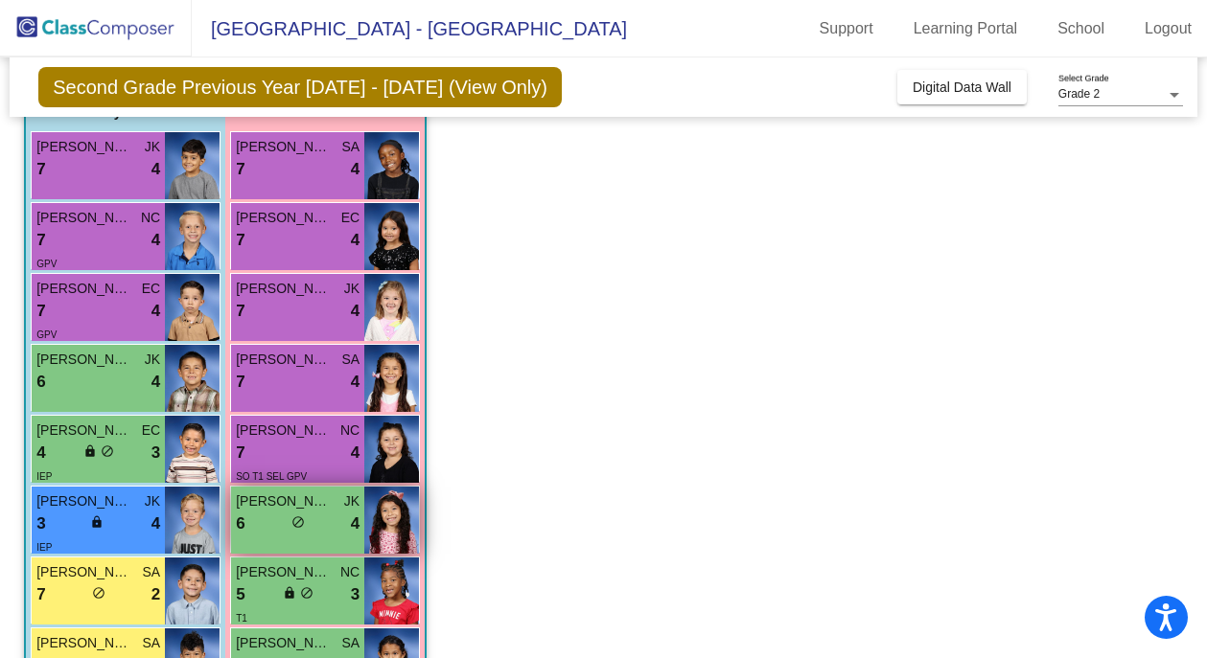
scroll to position [212, 0]
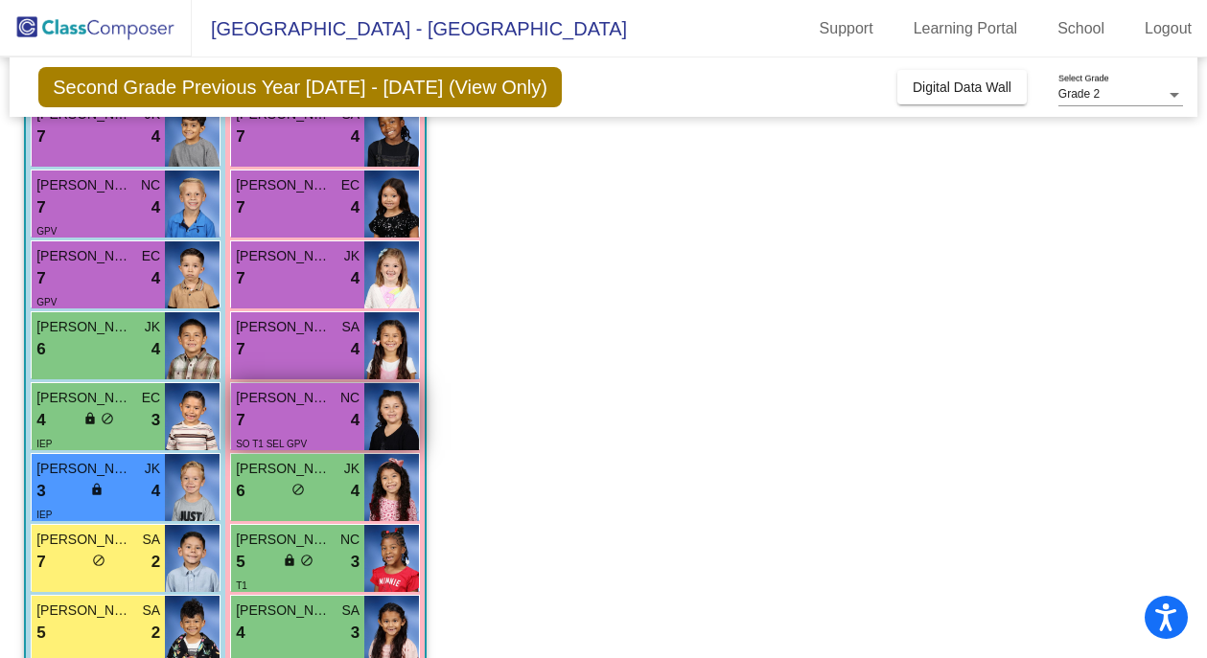
click at [305, 423] on div "7 lock do_not_disturb_alt 4" at bounding box center [298, 420] width 124 height 25
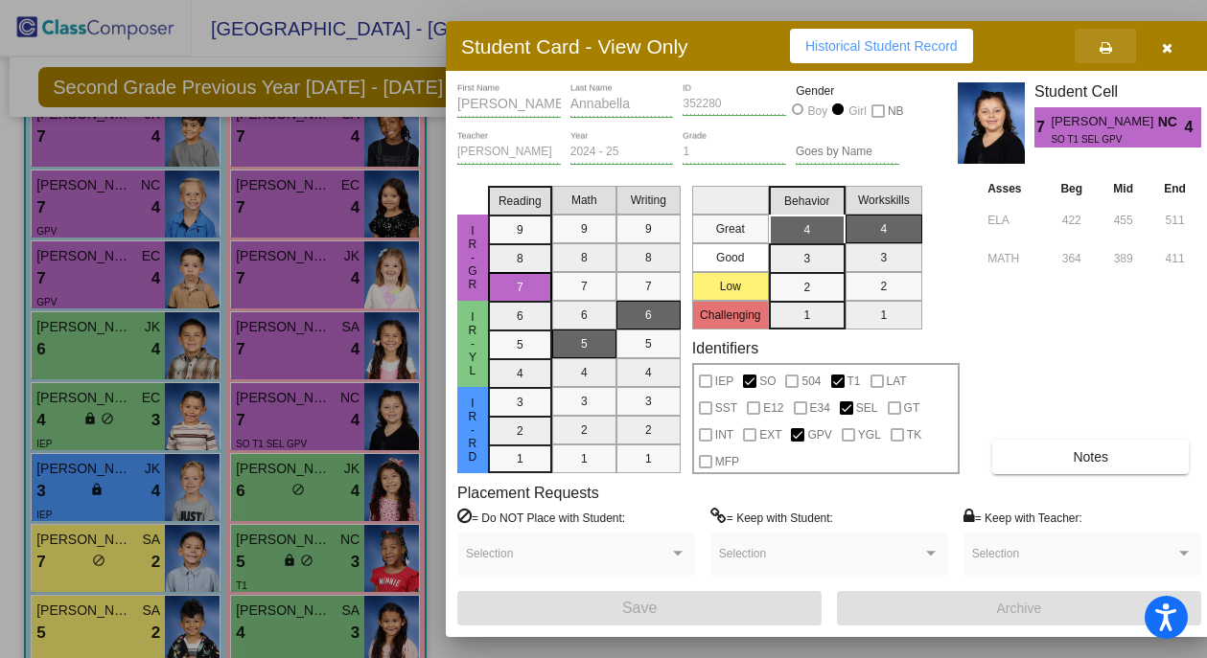
click at [1111, 43] on icon at bounding box center [1105, 47] width 12 height 13
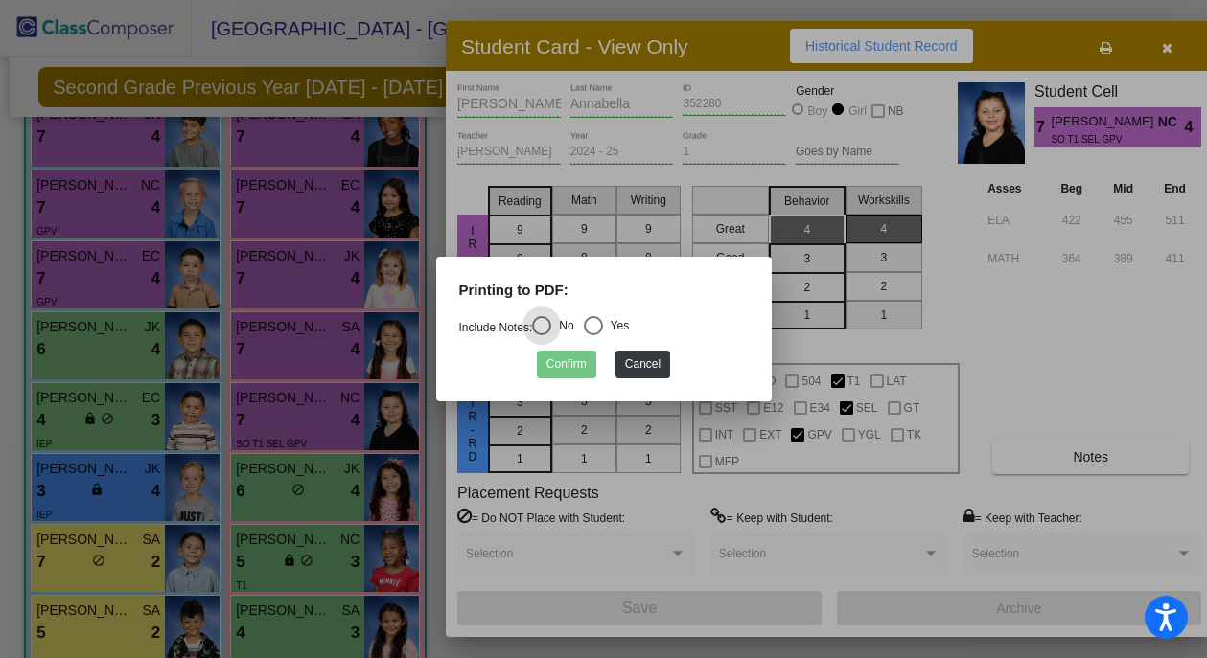
click at [602, 324] on div "Select an option" at bounding box center [593, 325] width 19 height 19
click at [593, 335] on input "Yes" at bounding box center [592, 335] width 1 height 1
radio input "true"
click at [564, 362] on button "Confirm" at bounding box center [566, 365] width 59 height 28
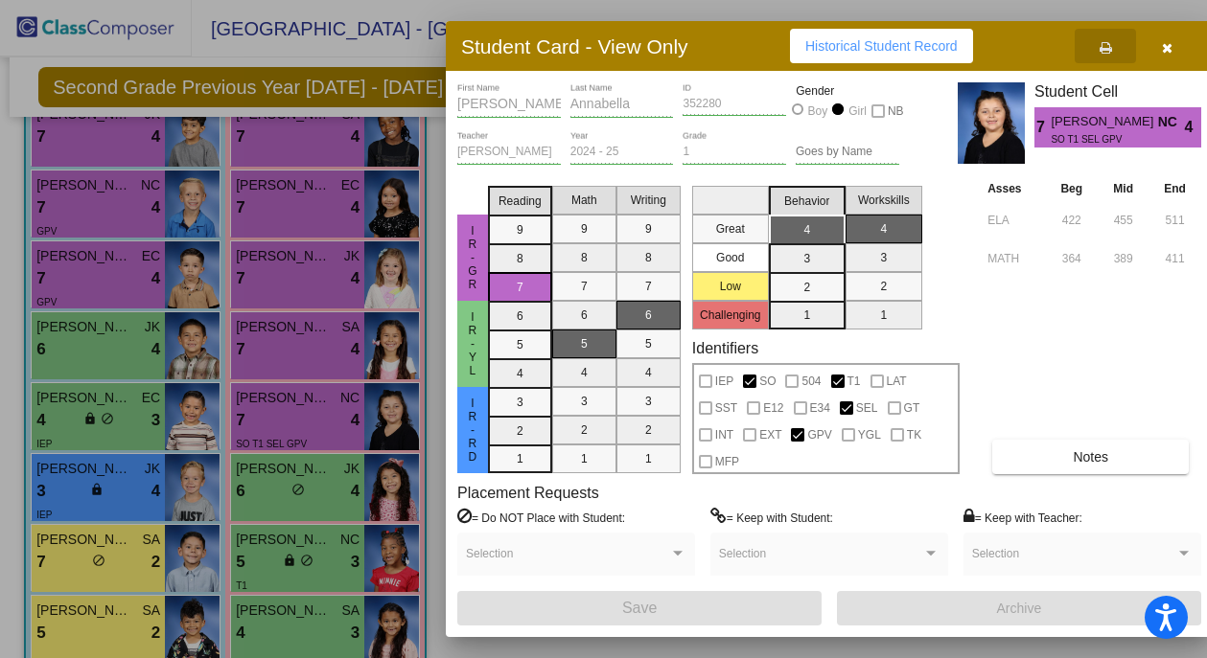
click at [1164, 45] on icon "button" at bounding box center [1167, 47] width 11 height 13
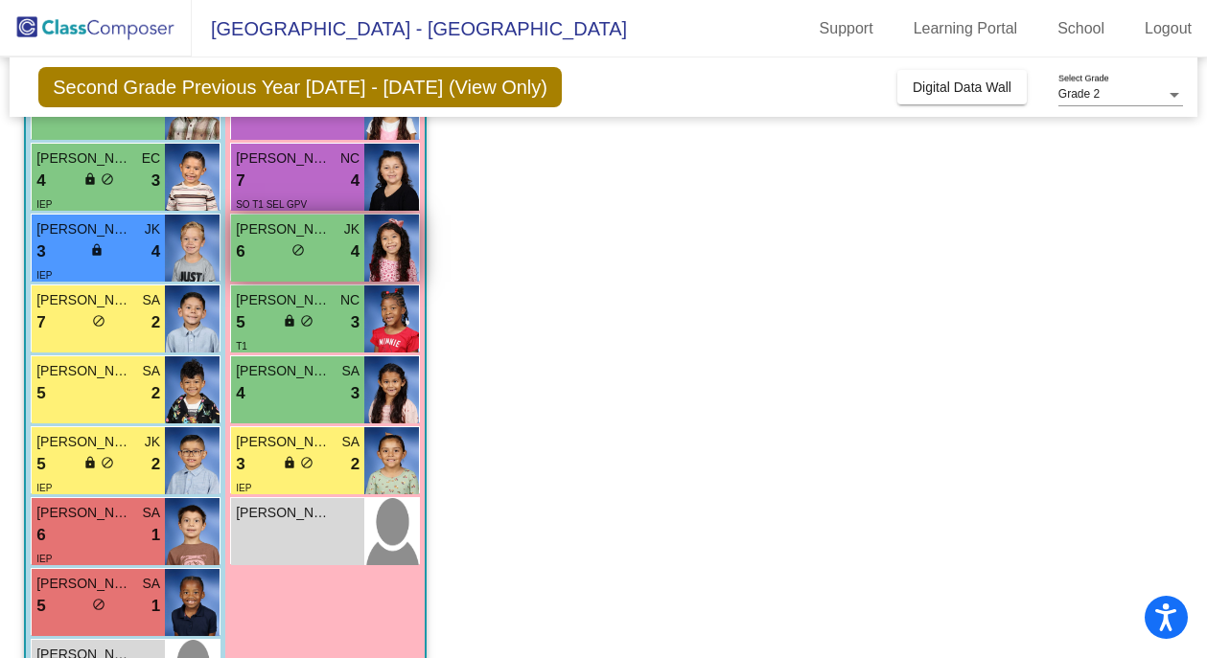
scroll to position [486, 0]
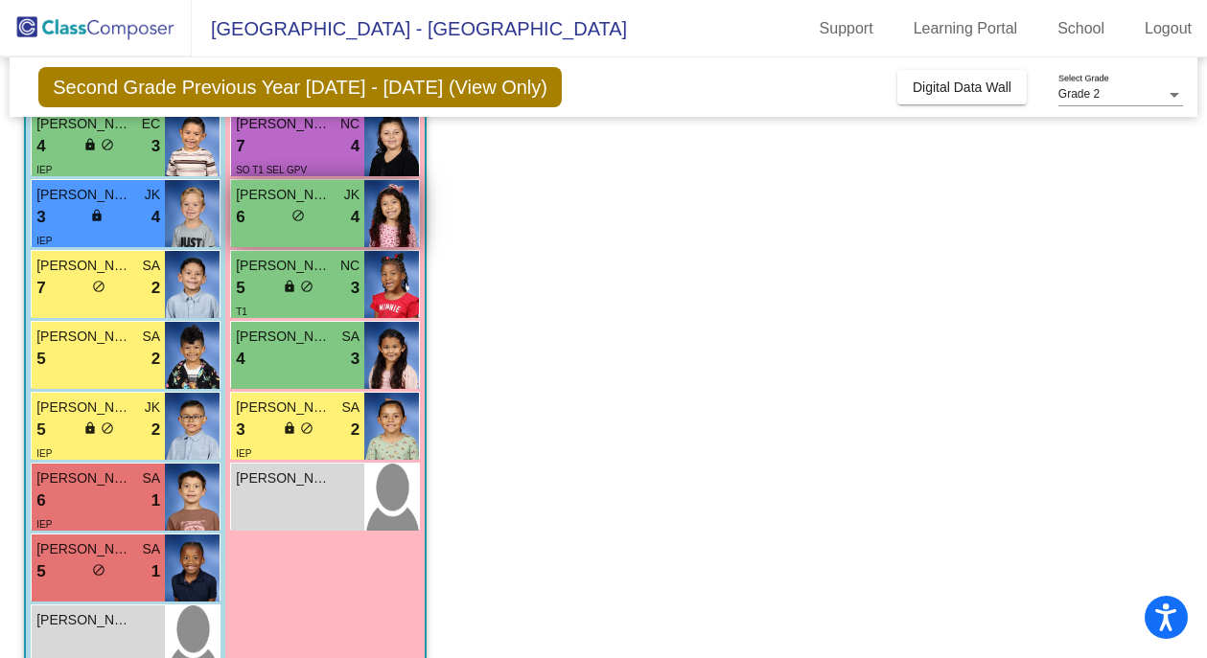
click at [280, 205] on div "6 lock do_not_disturb_alt 4" at bounding box center [298, 217] width 124 height 25
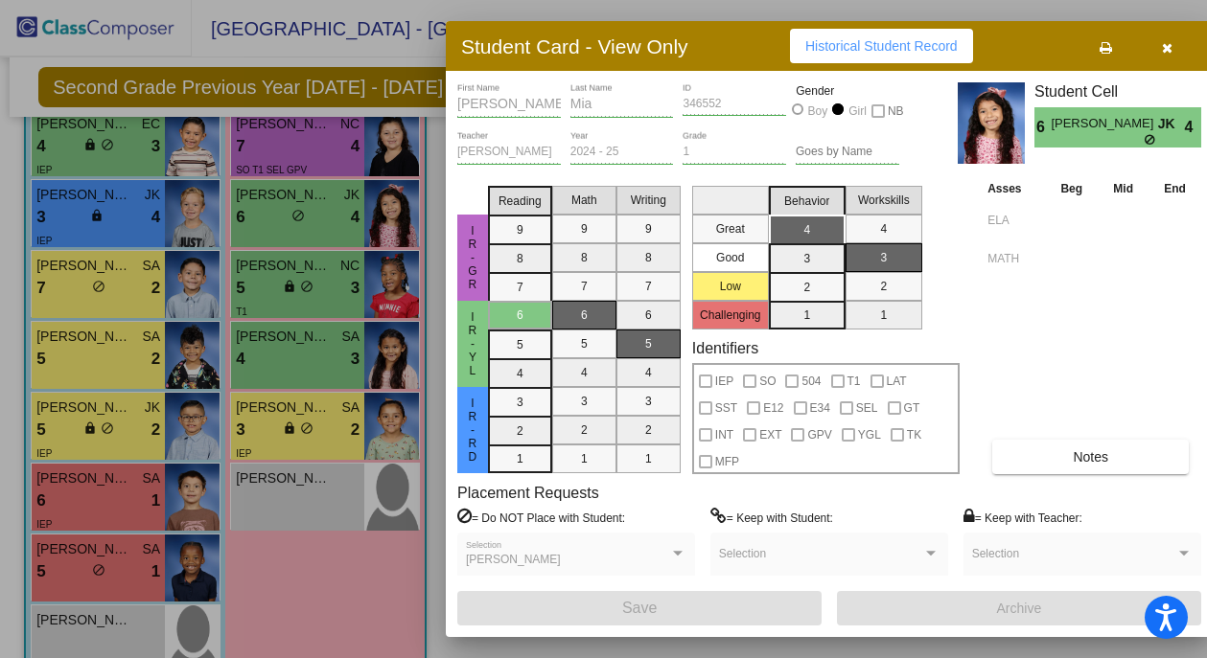
click at [1103, 44] on icon at bounding box center [1105, 47] width 12 height 13
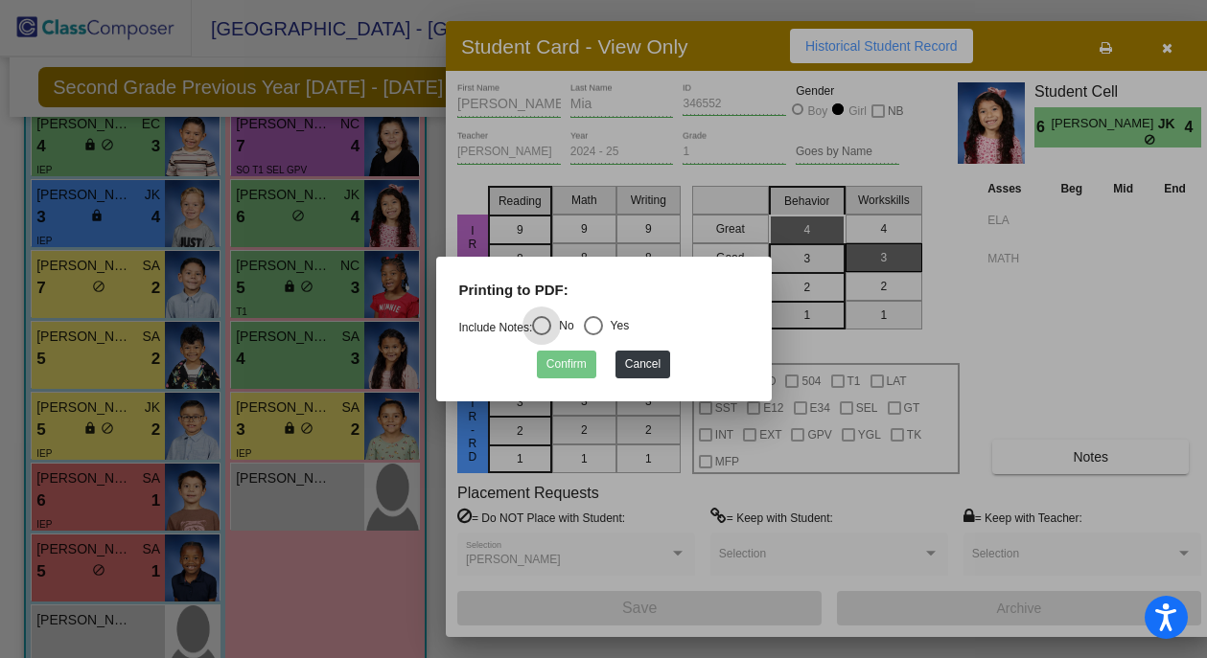
click at [603, 330] on div "Select an option" at bounding box center [593, 325] width 19 height 19
click at [593, 335] on input "Yes" at bounding box center [592, 335] width 1 height 1
radio input "true"
click at [571, 366] on button "Confirm" at bounding box center [566, 365] width 59 height 28
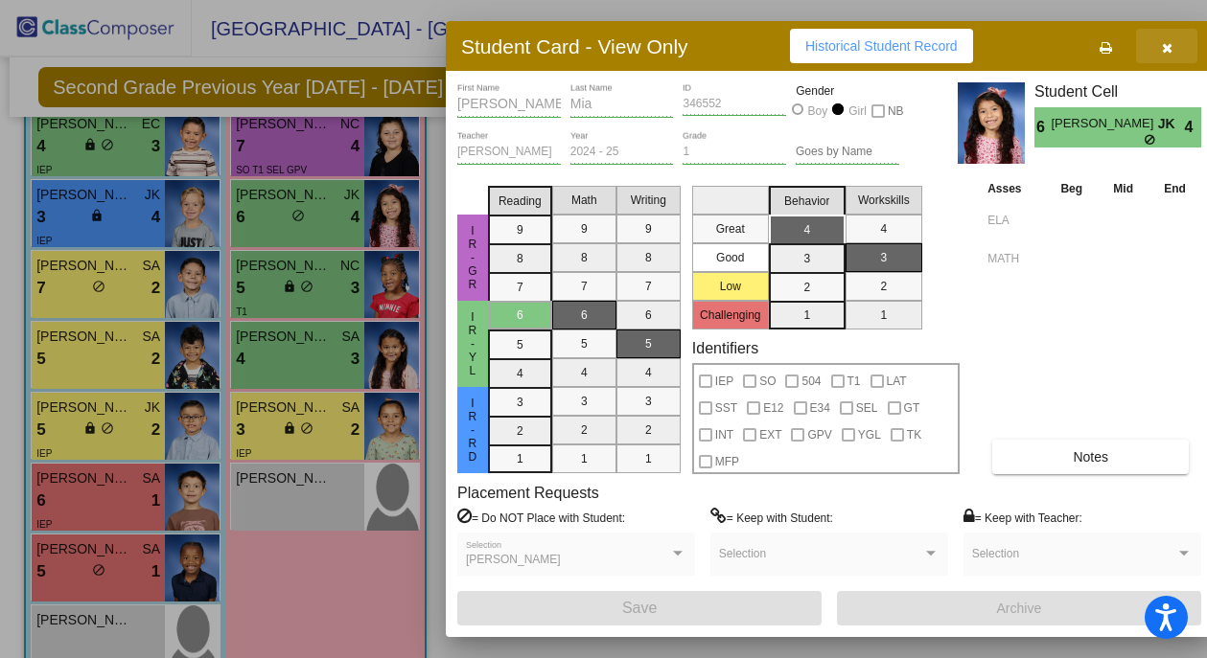
click at [1163, 45] on icon "button" at bounding box center [1167, 47] width 11 height 13
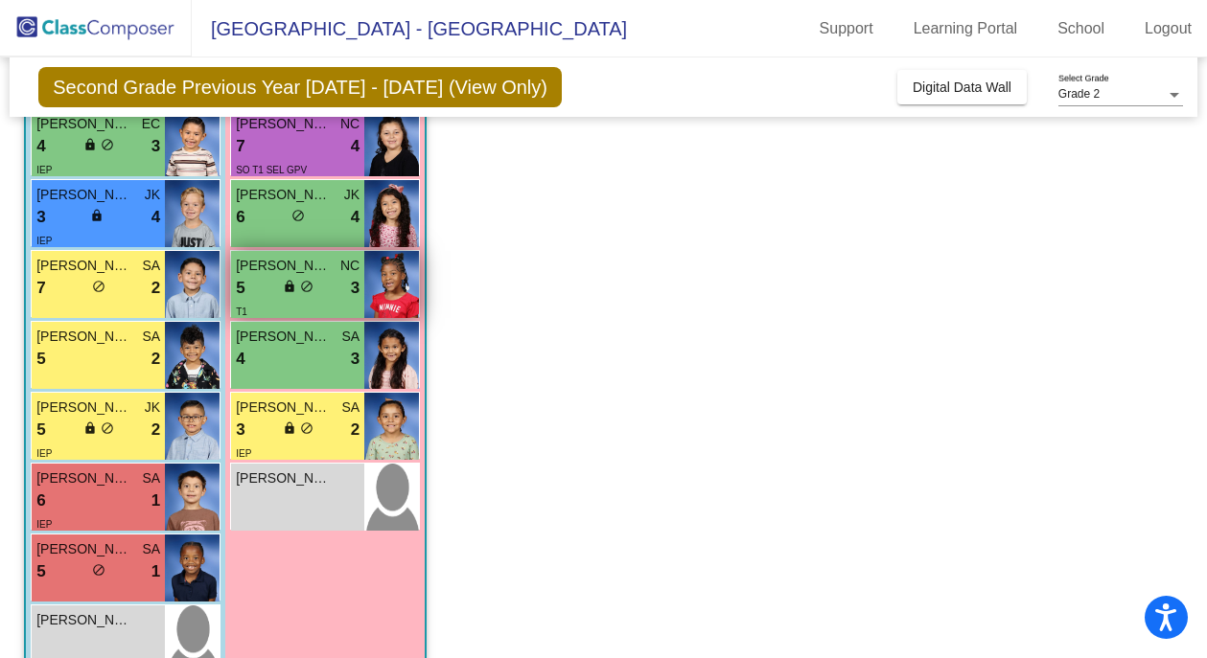
click at [276, 283] on div "5 lock do_not_disturb_alt 3" at bounding box center [298, 288] width 124 height 25
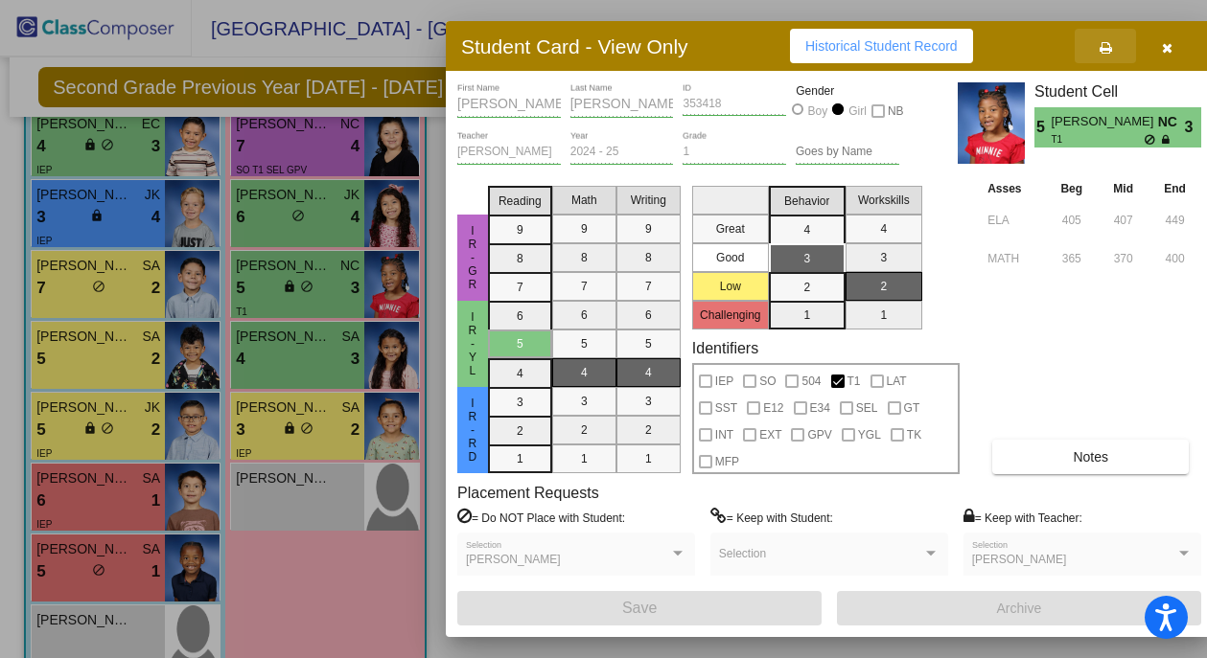
click at [1104, 49] on icon at bounding box center [1105, 47] width 12 height 13
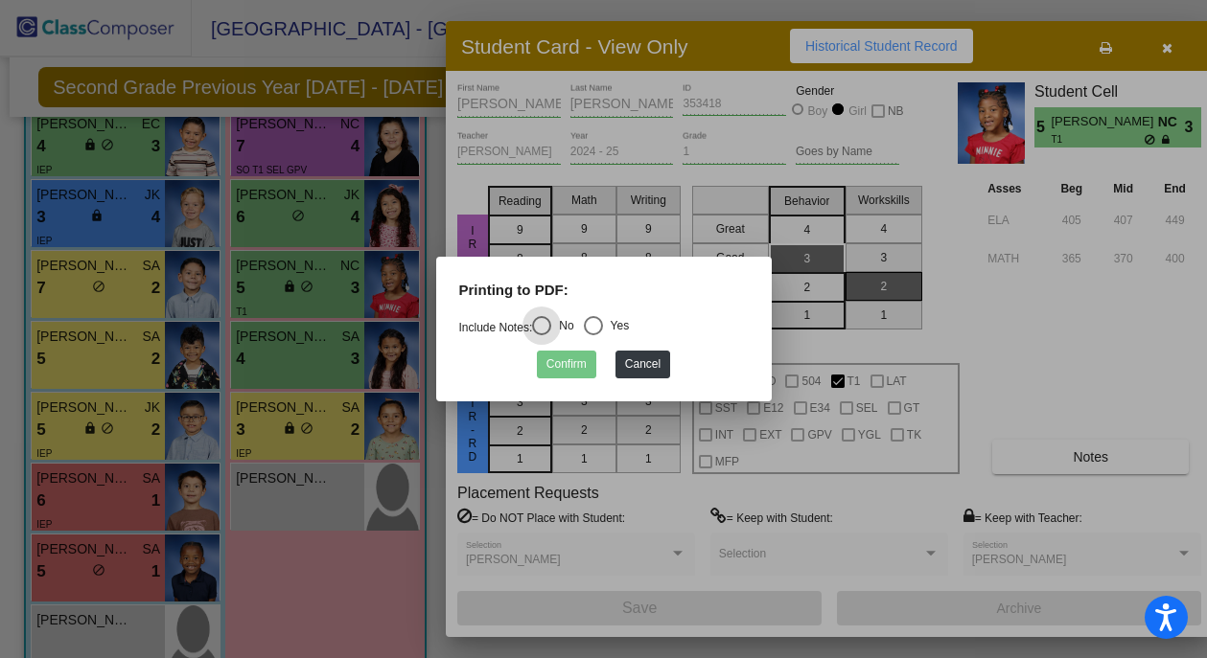
click at [603, 325] on div "Select an option" at bounding box center [593, 325] width 19 height 19
click at [593, 335] on input "Yes" at bounding box center [592, 335] width 1 height 1
radio input "true"
click at [567, 369] on button "Confirm" at bounding box center [566, 365] width 59 height 28
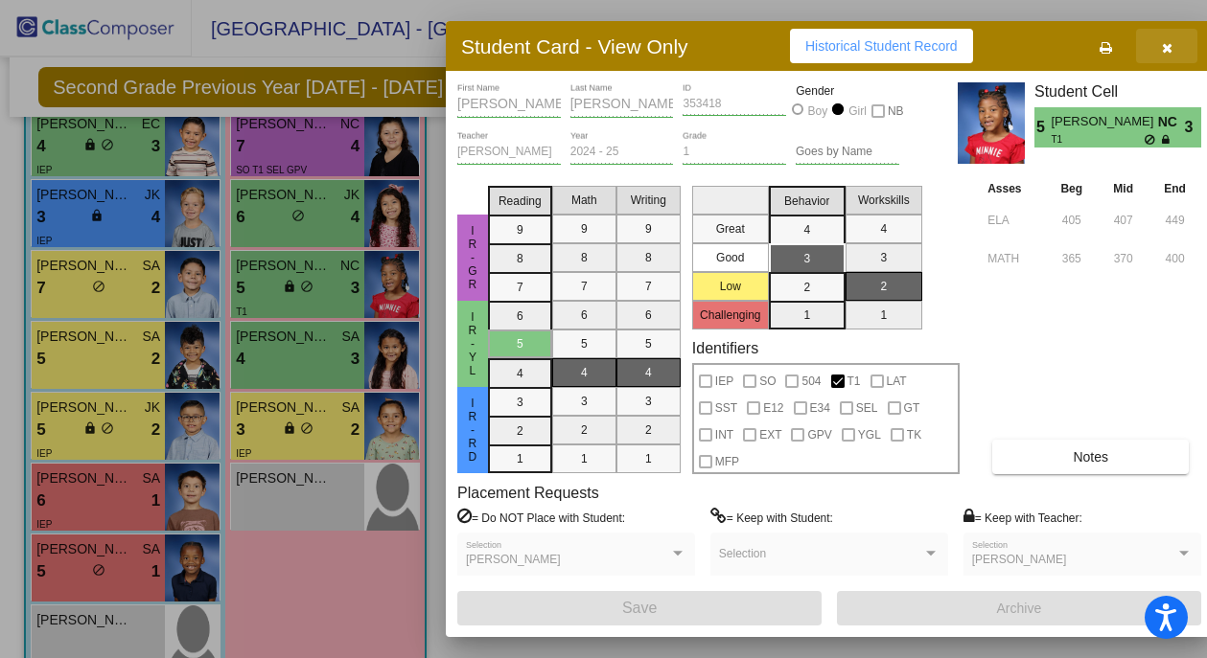
click at [1171, 46] on button "button" at bounding box center [1166, 46] width 61 height 35
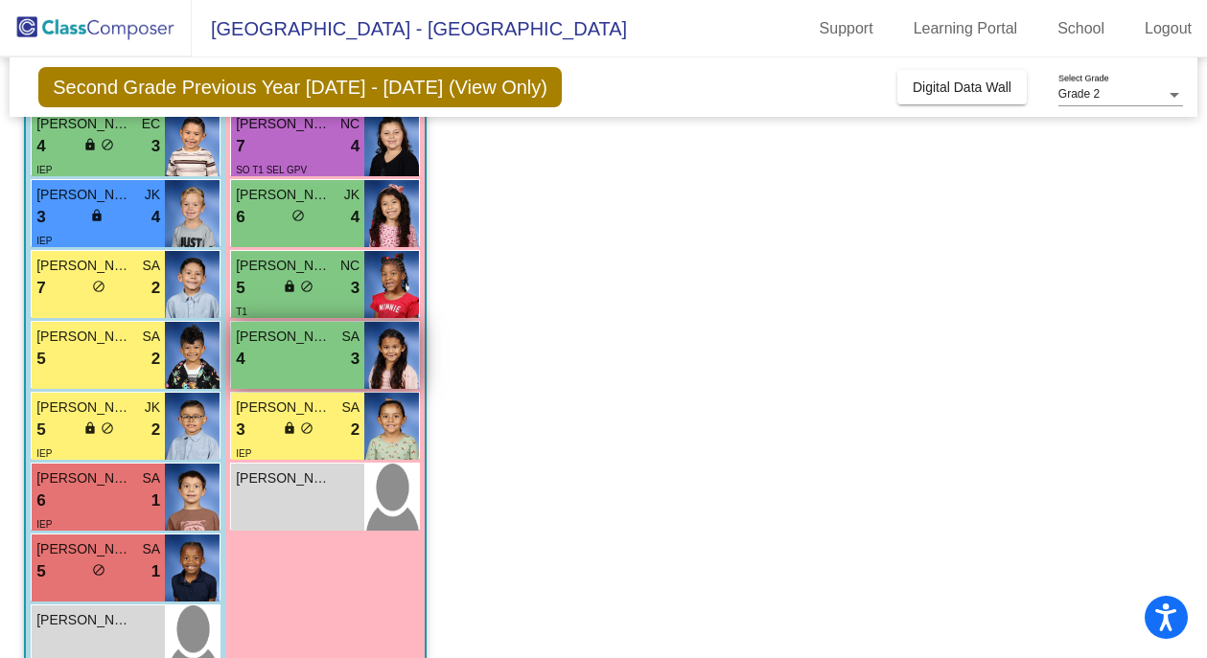
click at [297, 357] on div "4 lock do_not_disturb_alt 3" at bounding box center [298, 359] width 124 height 25
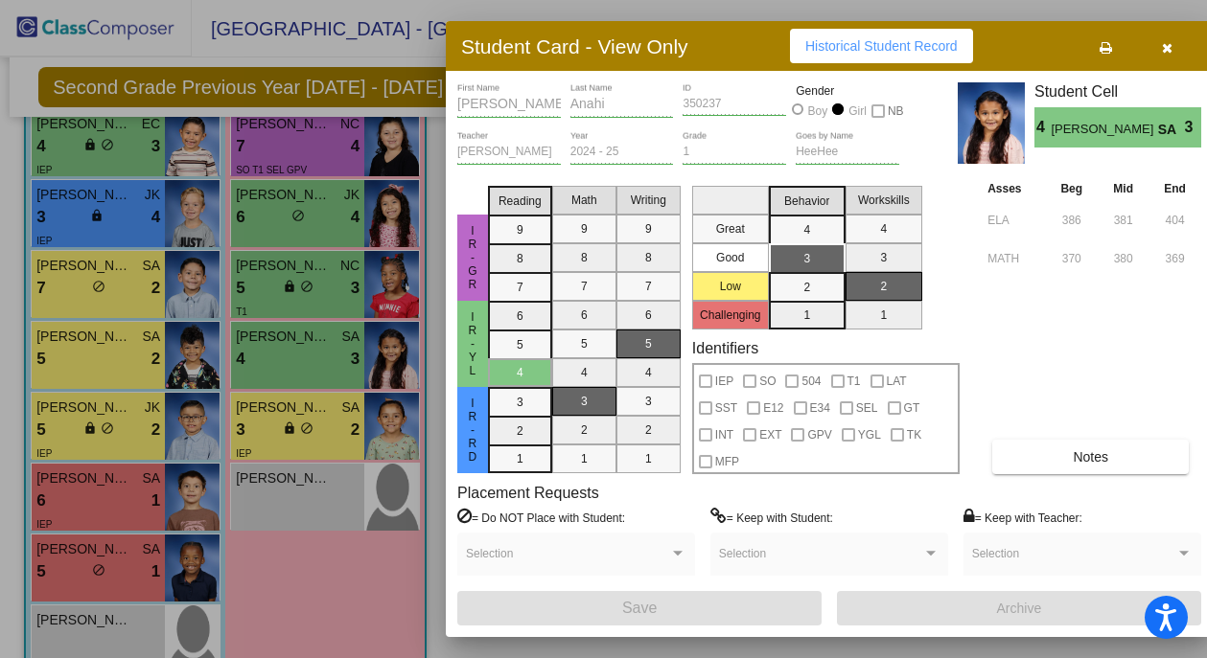
click at [1108, 47] on icon at bounding box center [1105, 47] width 12 height 13
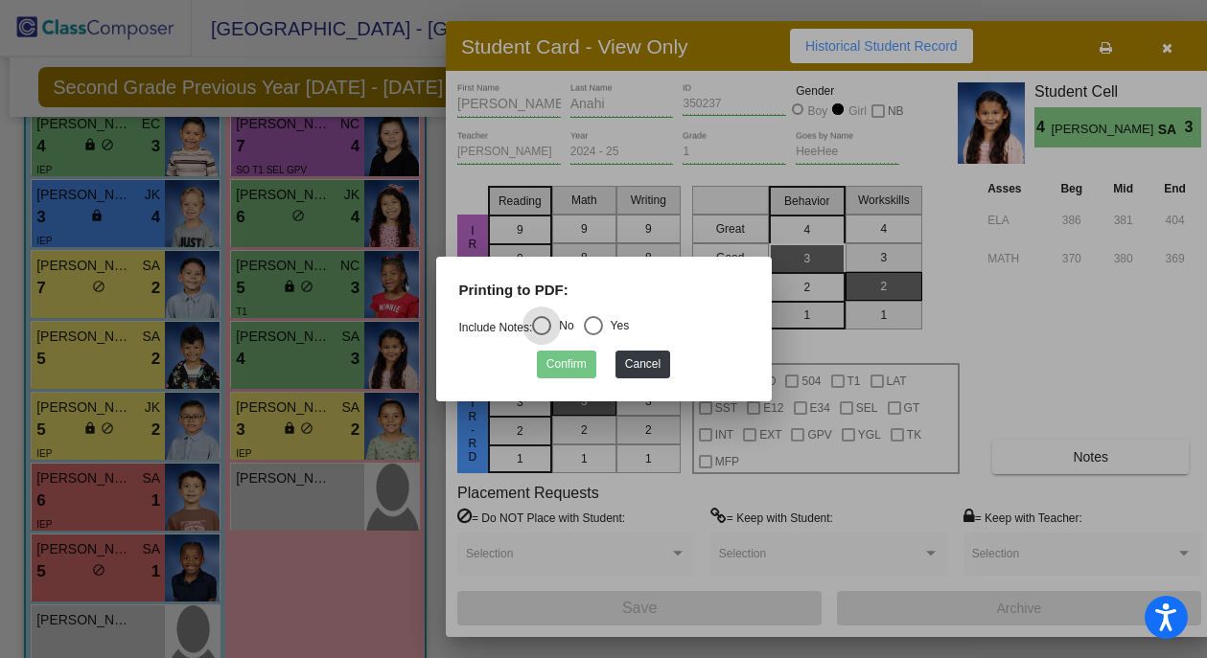
click at [603, 326] on div "Select an option" at bounding box center [593, 325] width 19 height 19
click at [593, 335] on input "Yes" at bounding box center [592, 335] width 1 height 1
radio input "true"
click at [572, 363] on button "Confirm" at bounding box center [566, 365] width 59 height 28
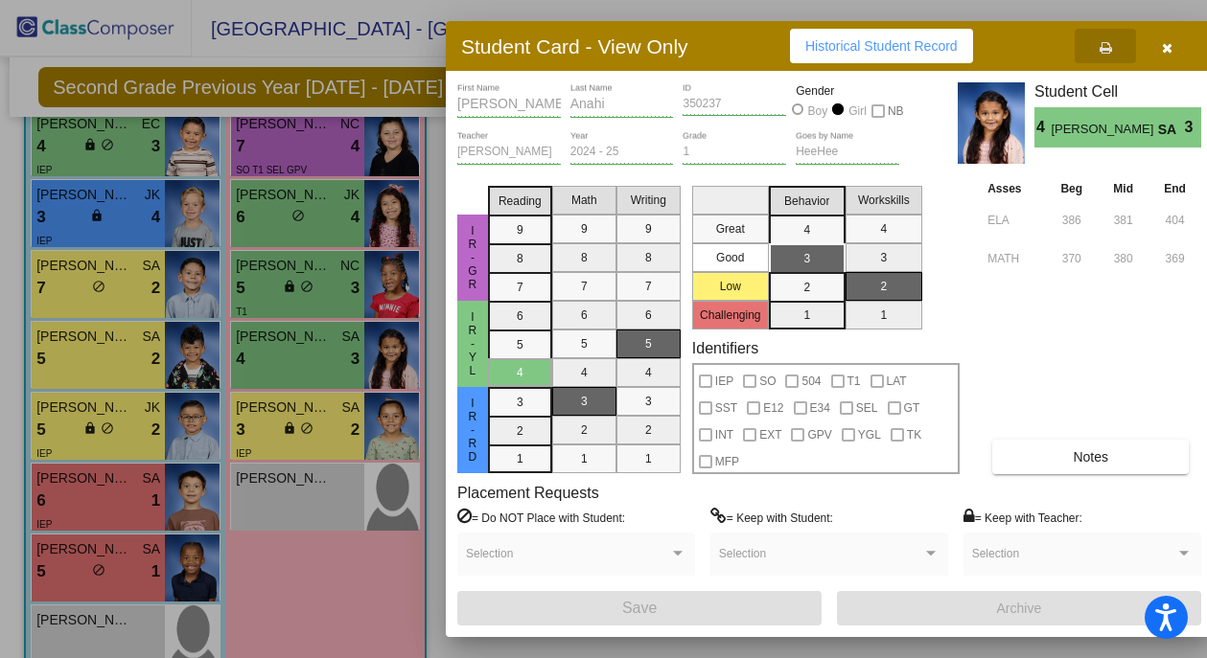
click at [1166, 45] on icon "button" at bounding box center [1167, 47] width 11 height 13
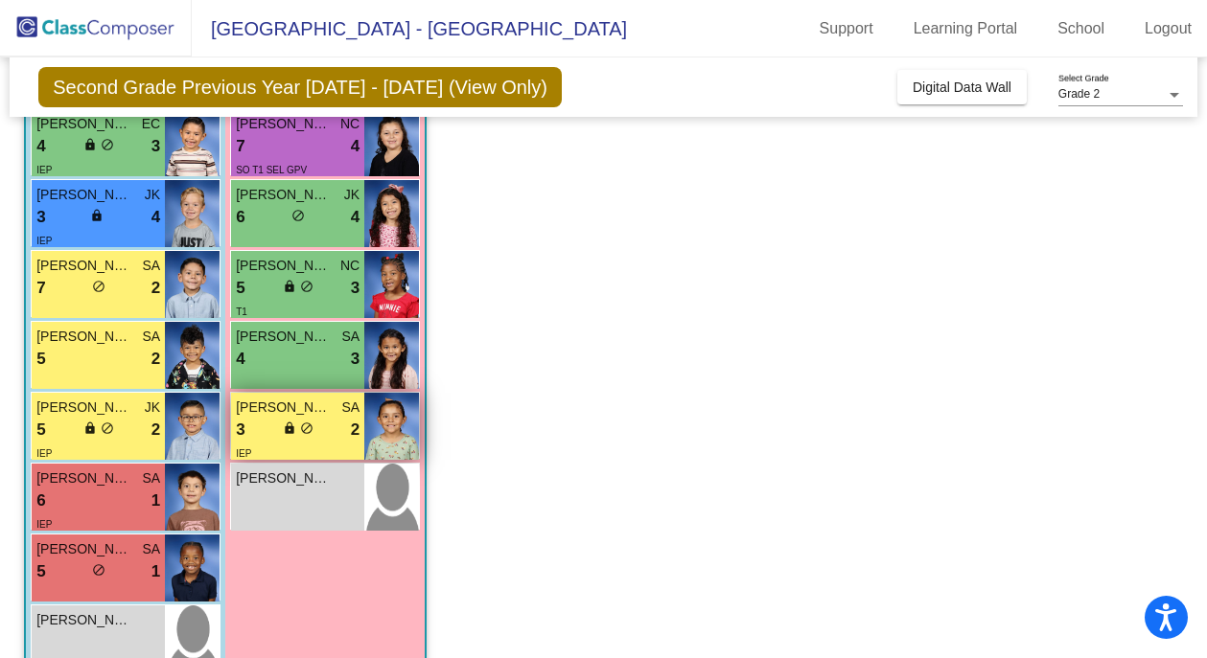
click at [284, 439] on div "lock do_not_disturb_alt" at bounding box center [298, 431] width 31 height 20
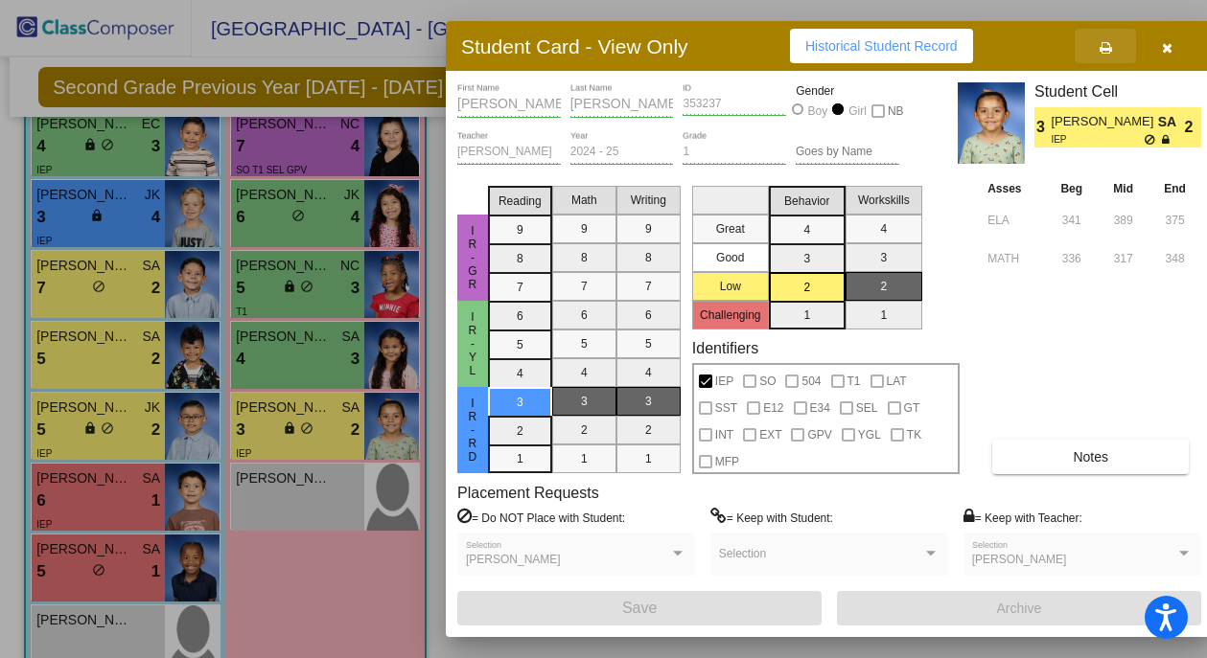
click at [1109, 44] on icon at bounding box center [1105, 47] width 12 height 13
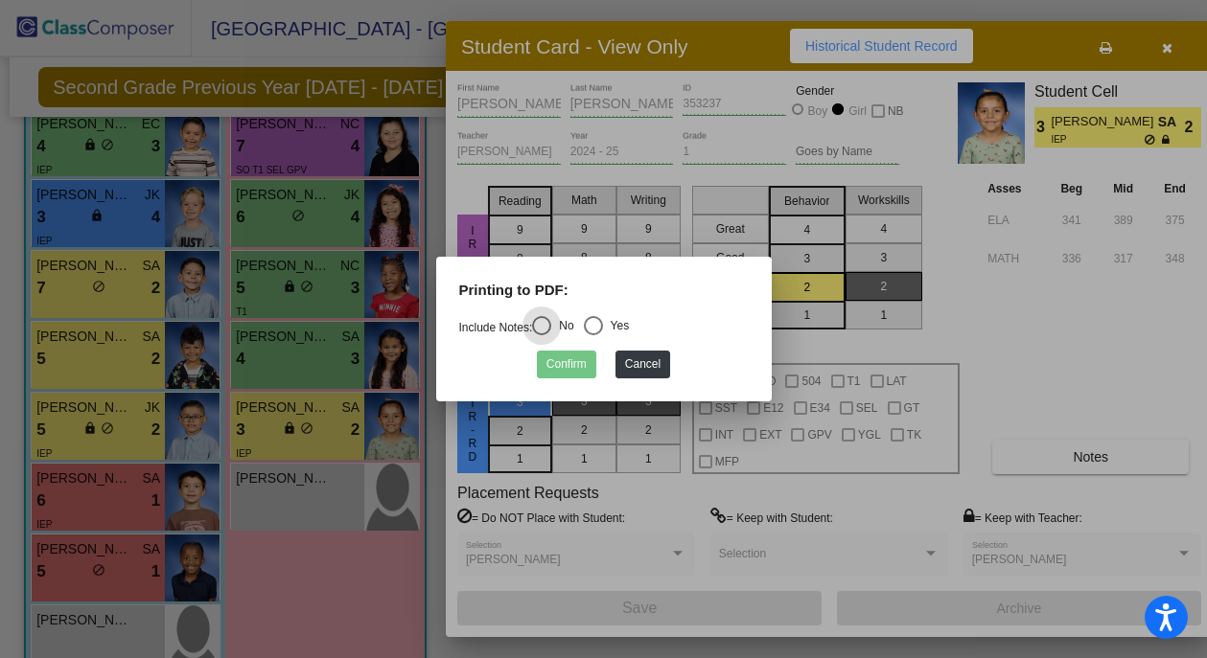
click at [600, 323] on div "Select an option" at bounding box center [593, 325] width 19 height 19
click at [593, 335] on input "Yes" at bounding box center [592, 335] width 1 height 1
radio input "true"
click at [564, 366] on button "Confirm" at bounding box center [566, 365] width 59 height 28
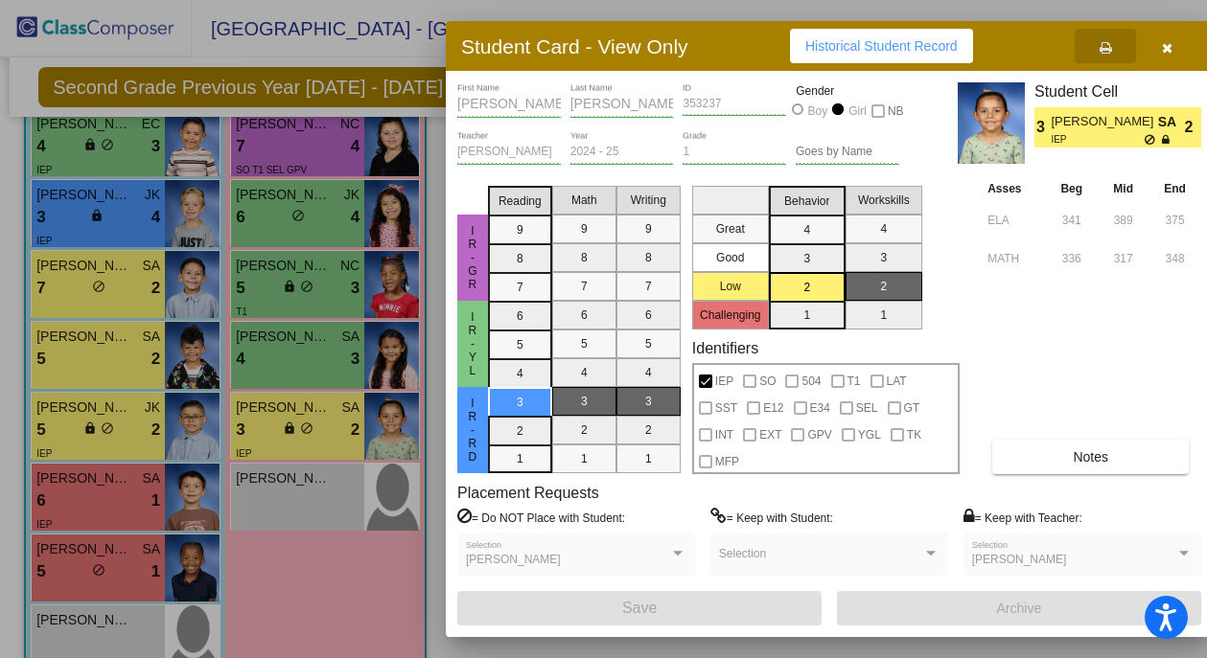
click at [1169, 46] on icon "button" at bounding box center [1167, 47] width 11 height 13
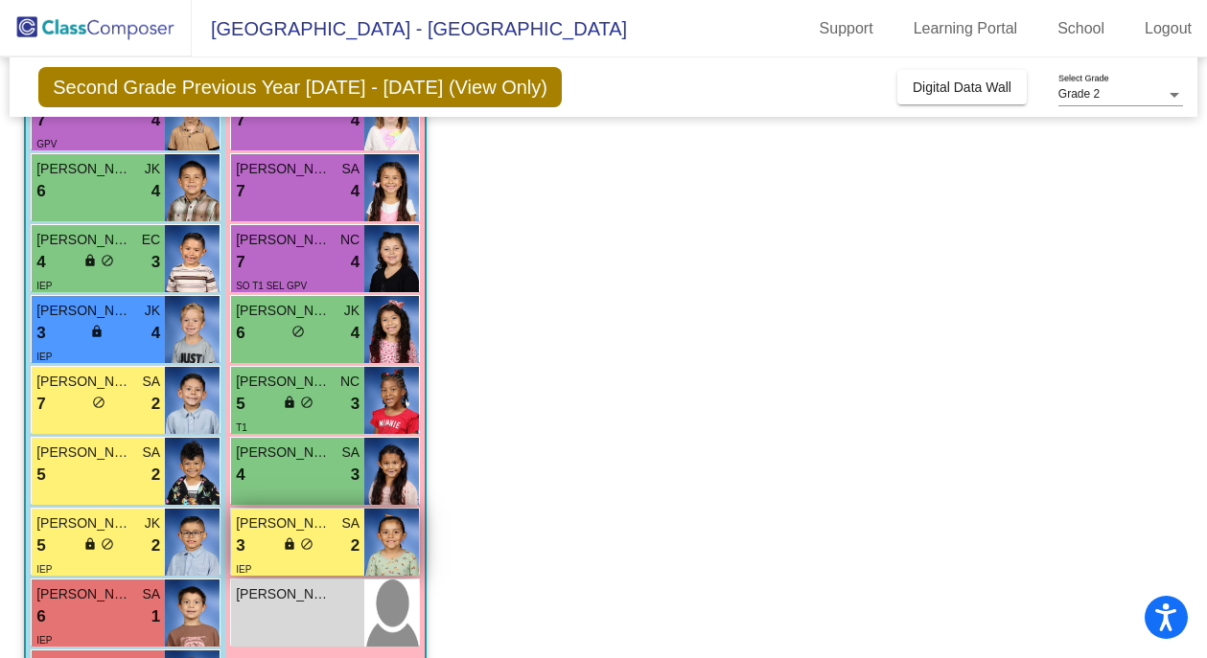
scroll to position [370, 0]
